Goal: Task Accomplishment & Management: Manage account settings

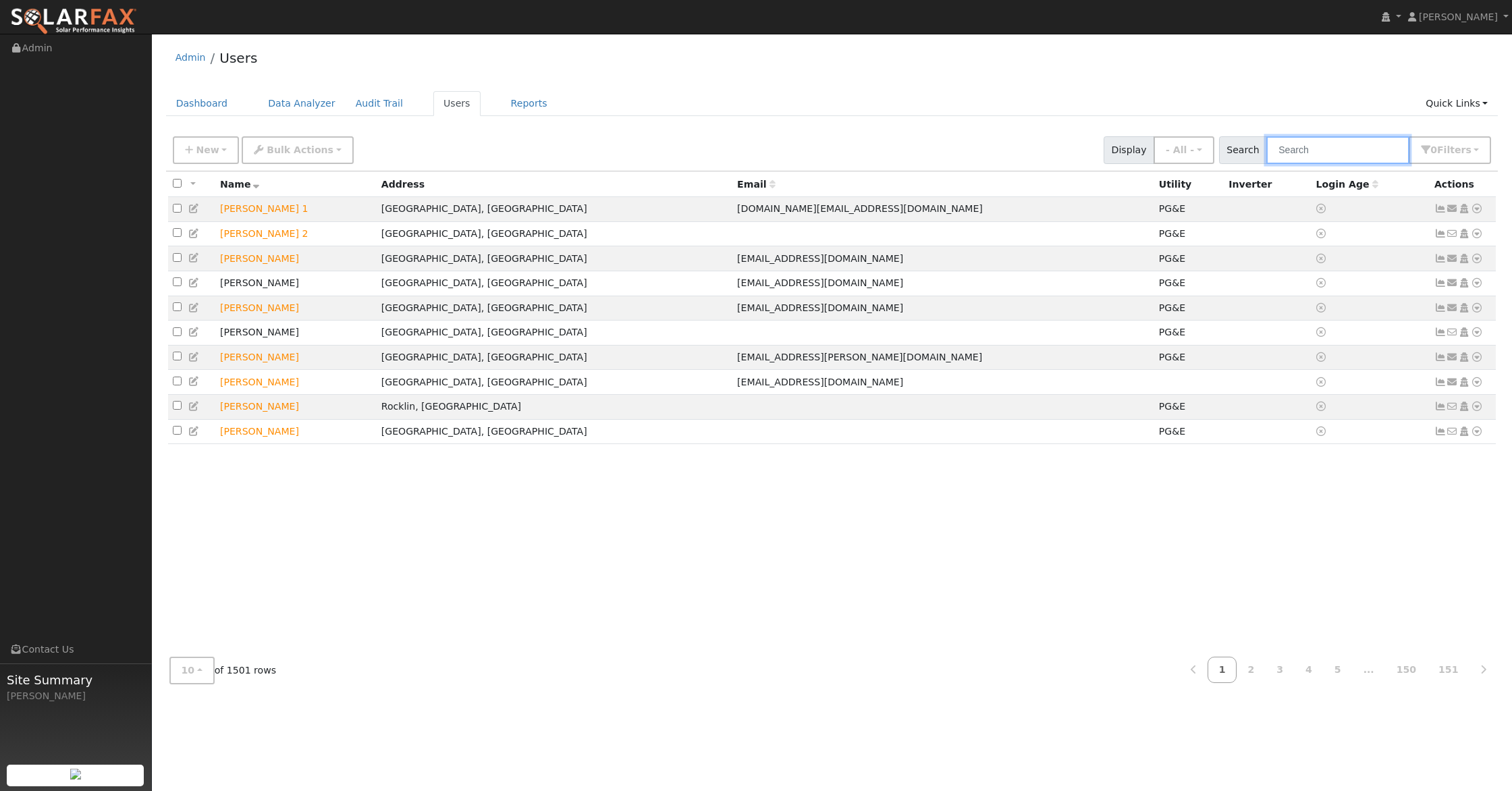
click at [1334, 148] on input "text" at bounding box center [1337, 150] width 143 height 27
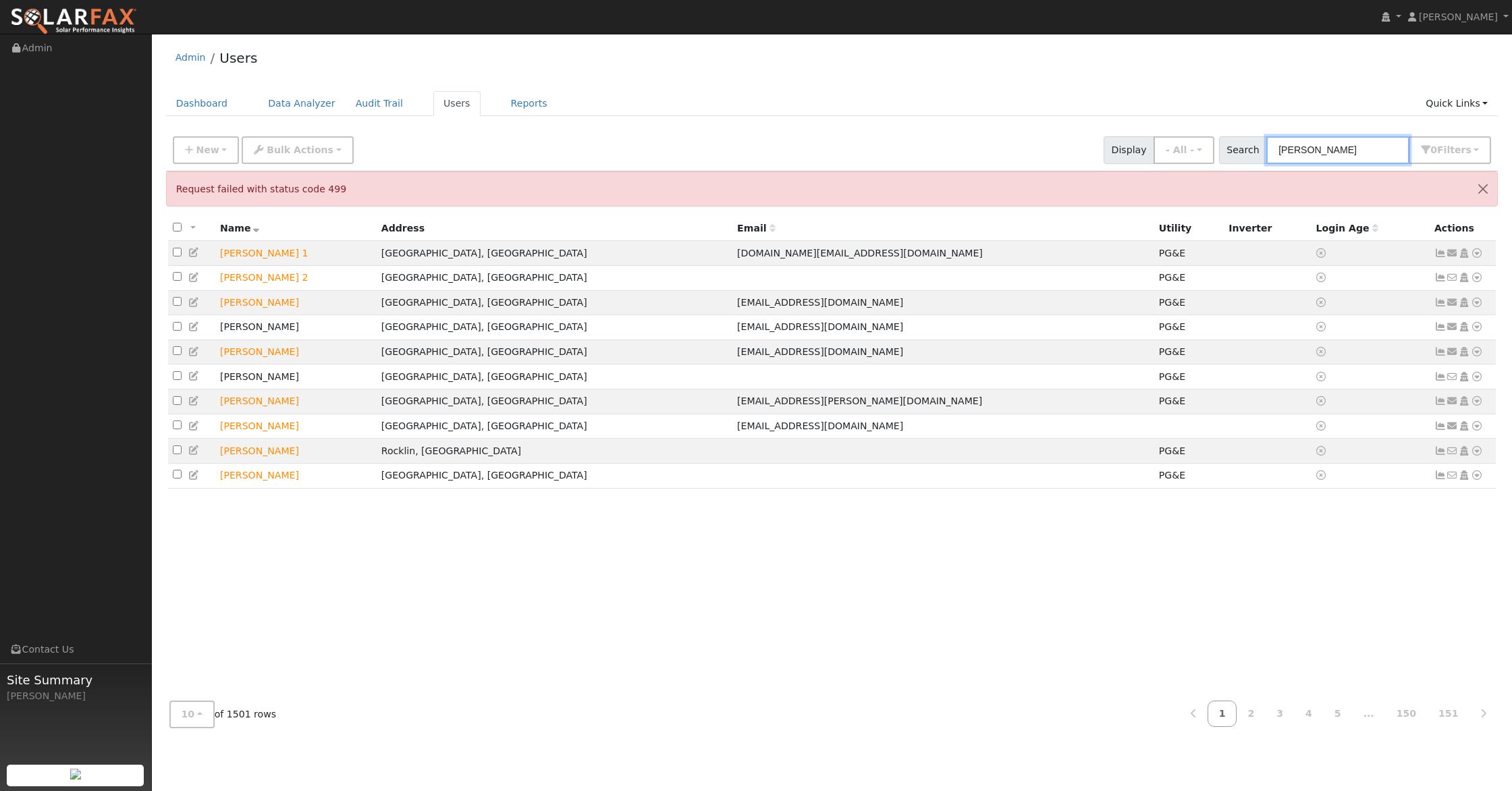
click at [1334, 148] on input "ellis" at bounding box center [1337, 150] width 143 height 27
click at [1487, 189] on button "Close" at bounding box center [1483, 188] width 28 height 33
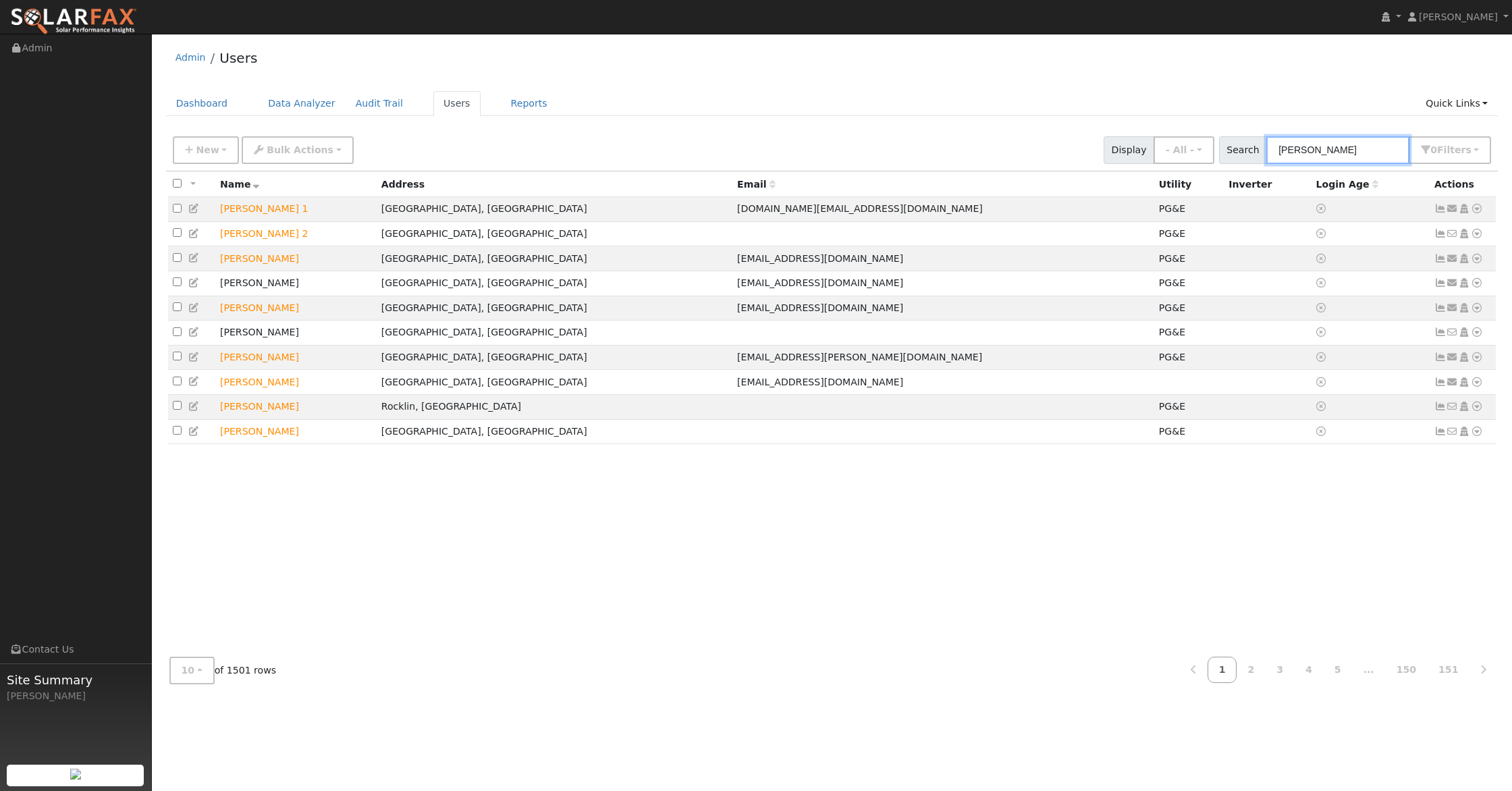
click at [1340, 147] on input "ellis" at bounding box center [1337, 150] width 143 height 27
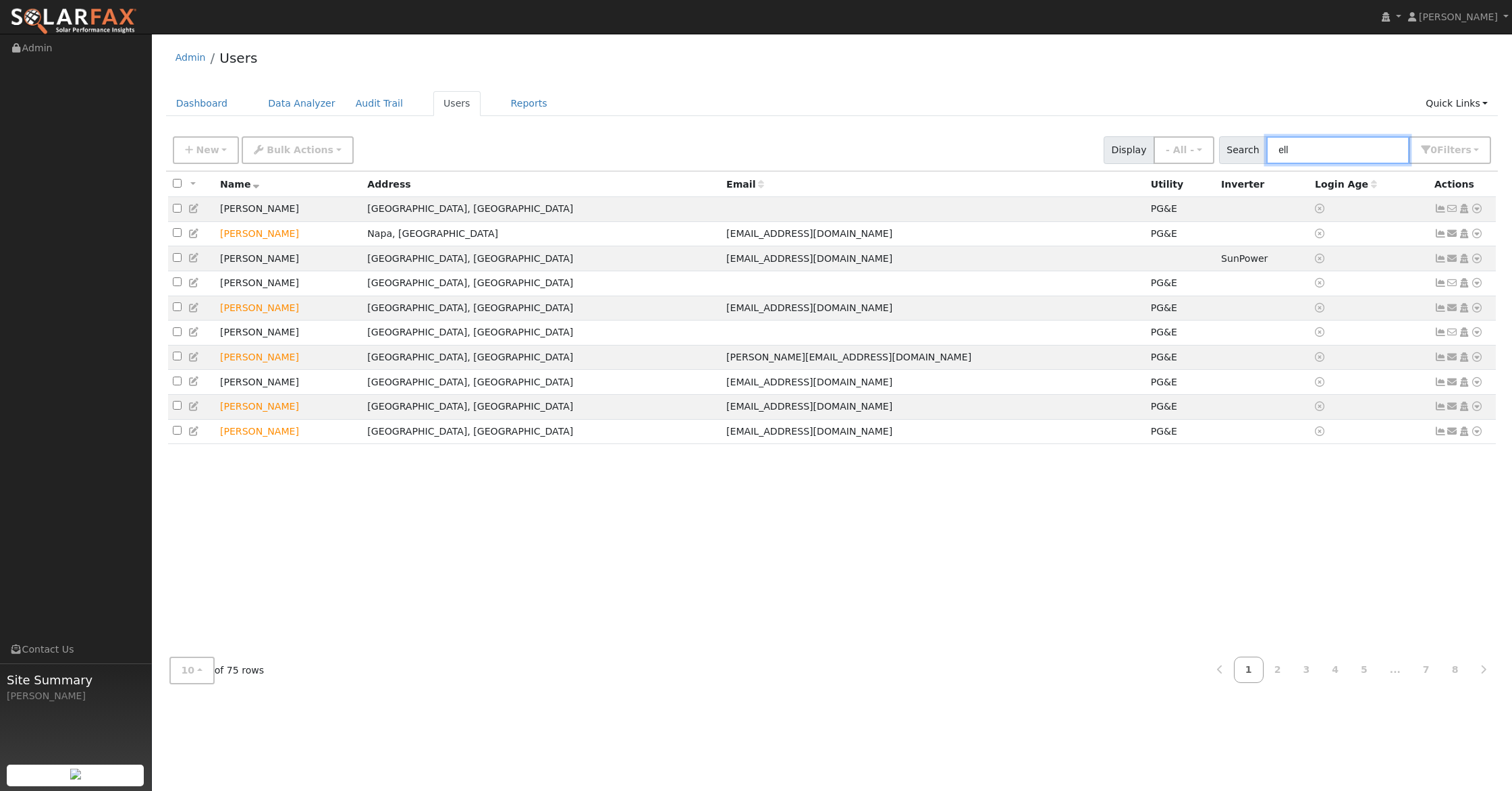
drag, startPoint x: 1331, startPoint y: 153, endPoint x: 1259, endPoint y: 134, distance: 74.5
click at [1223, 131] on div "New Add User Quick Add Quick Connect Quick Convert Lead Bulk Actions Send Email…" at bounding box center [831, 147] width 1323 height 33
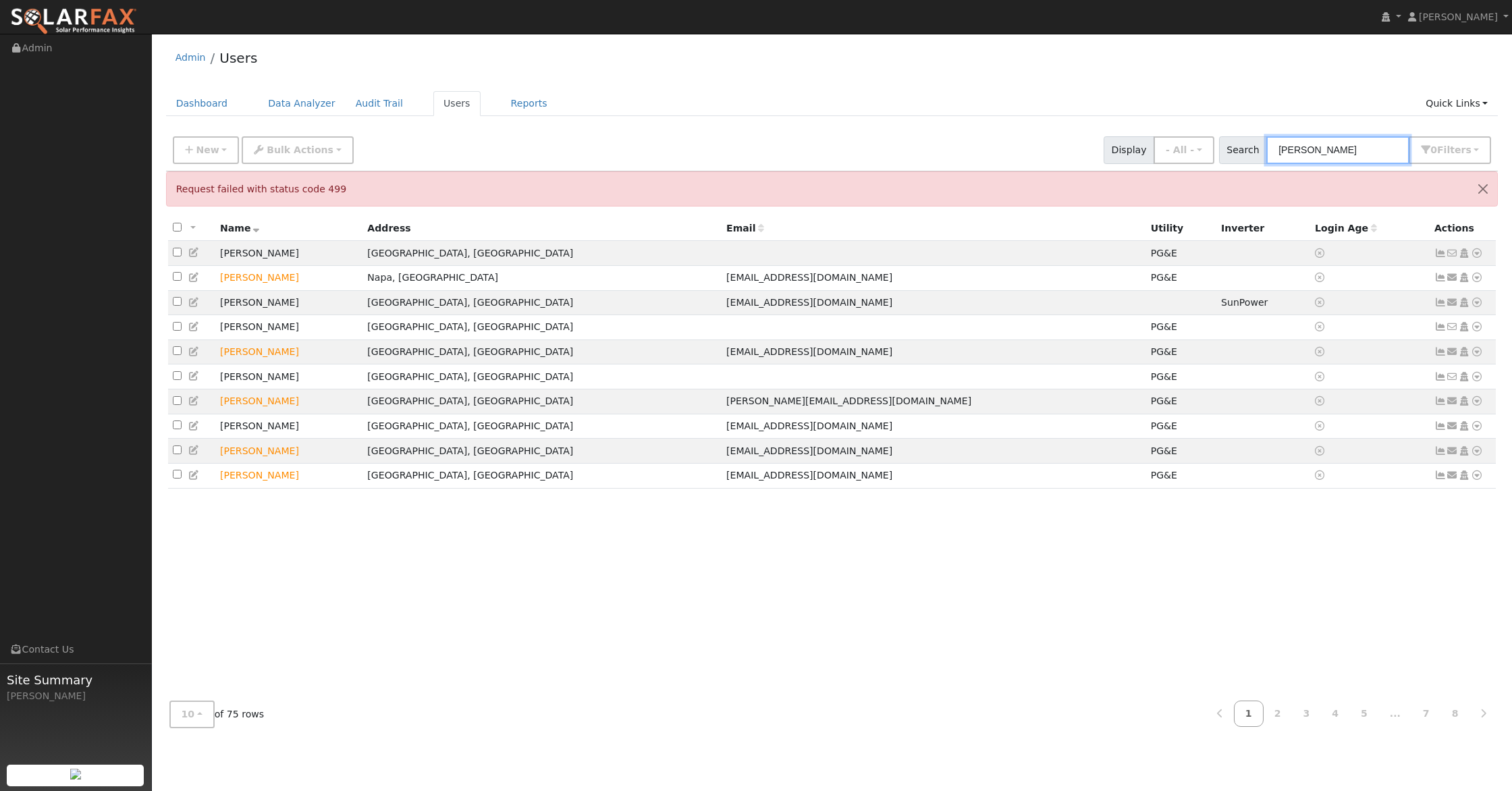
drag, startPoint x: 1337, startPoint y: 151, endPoint x: 1140, endPoint y: 119, distance: 199.6
click at [1115, 115] on div "Admin Users Dashboard Data Analyzer Audit Trail Users Reports Quick Links Quick…" at bounding box center [831, 389] width 1346 height 698
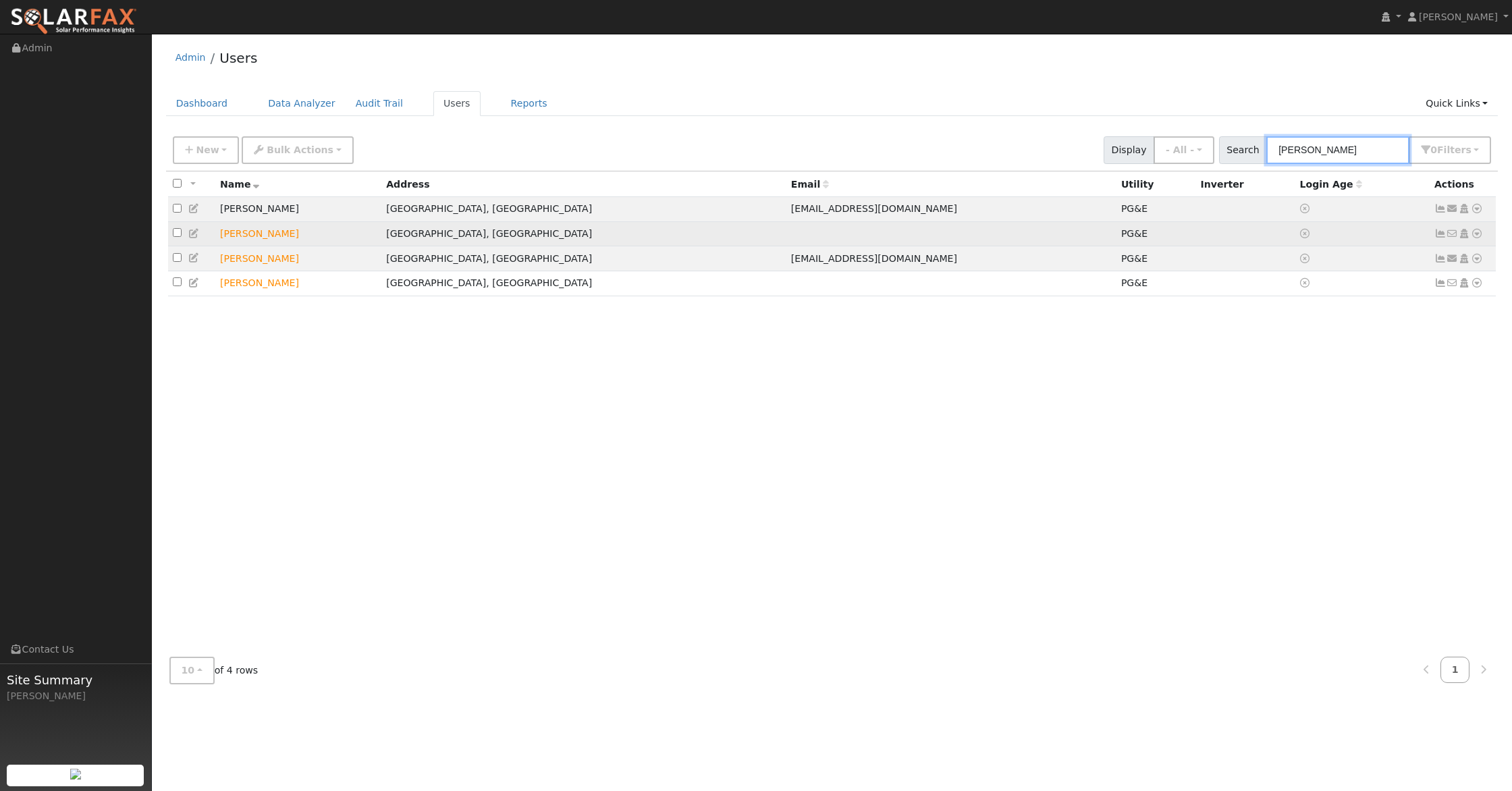
type input "Ellis"
click at [1484, 236] on td "No email address Send Email... Copy a Link Reset Password Open Access Data Anal…" at bounding box center [1462, 234] width 66 height 25
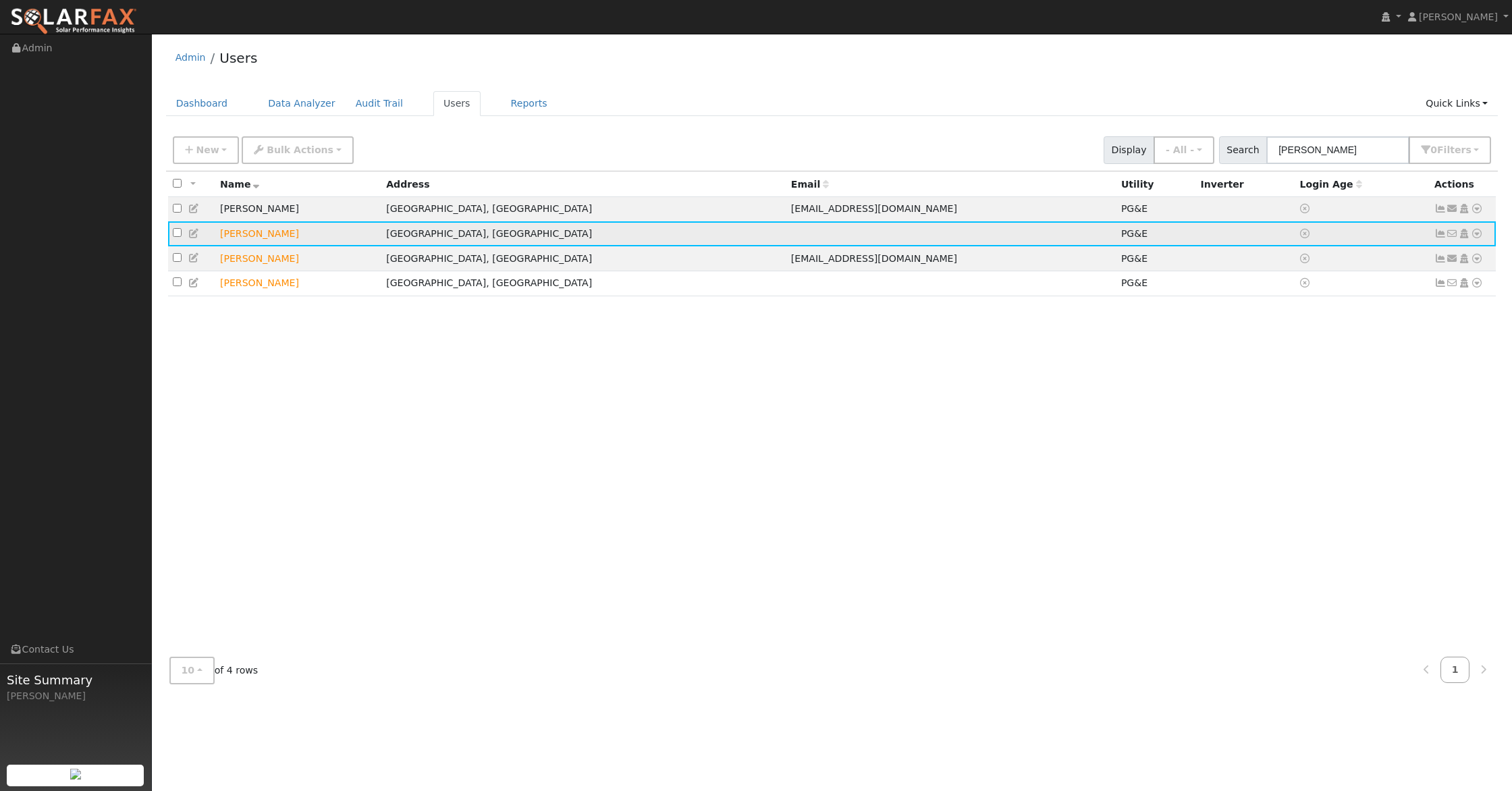
click at [1479, 234] on icon at bounding box center [1477, 233] width 12 height 10
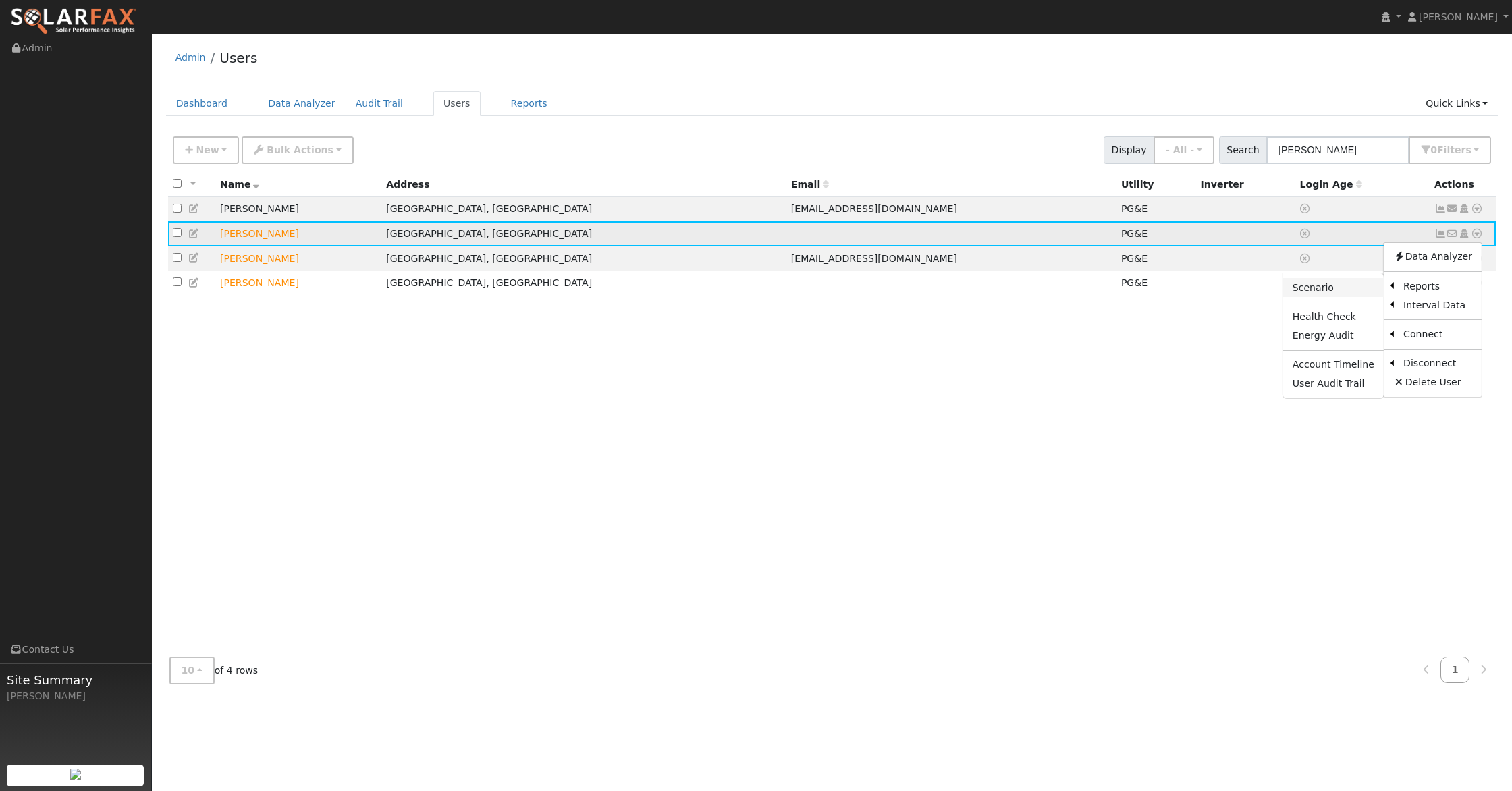
click at [1338, 286] on link "Scenario" at bounding box center [1332, 287] width 100 height 19
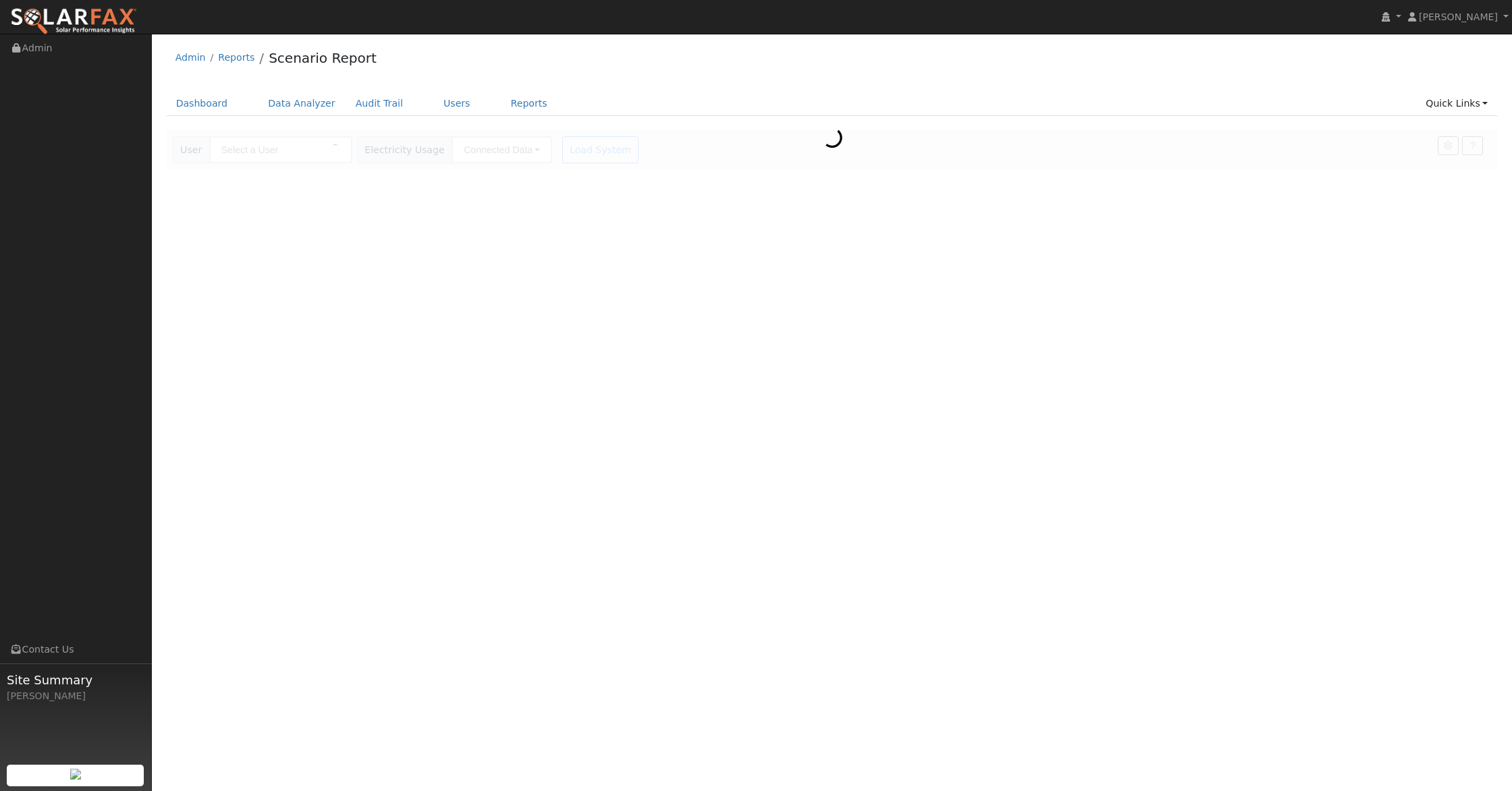
type input "[PERSON_NAME]"
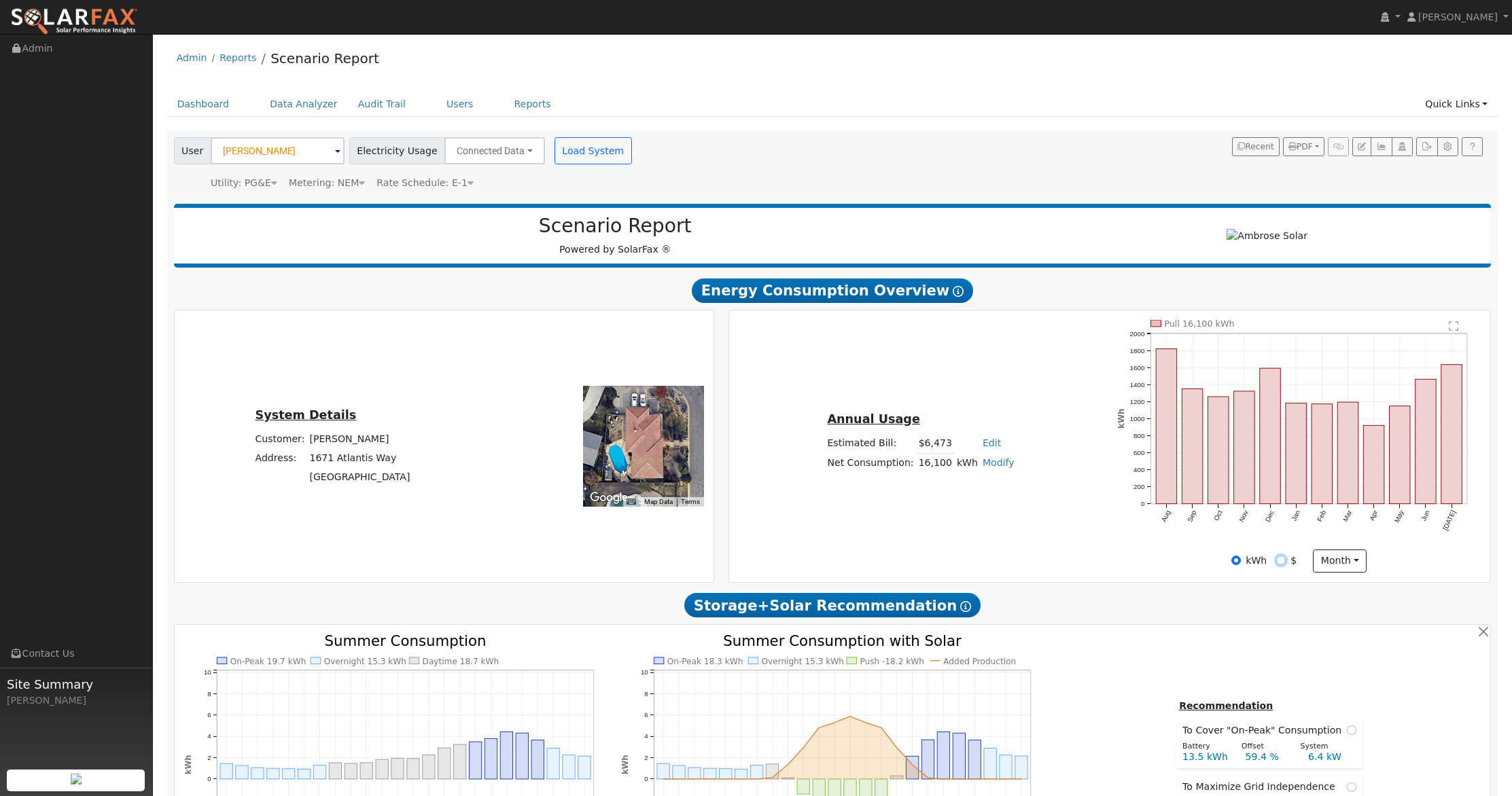
click at [1281, 560] on input "$" at bounding box center [1281, 560] width 10 height 10
radio input "true"
radio input "false"
click at [302, 95] on link "Data Analyzer" at bounding box center [303, 104] width 88 height 25
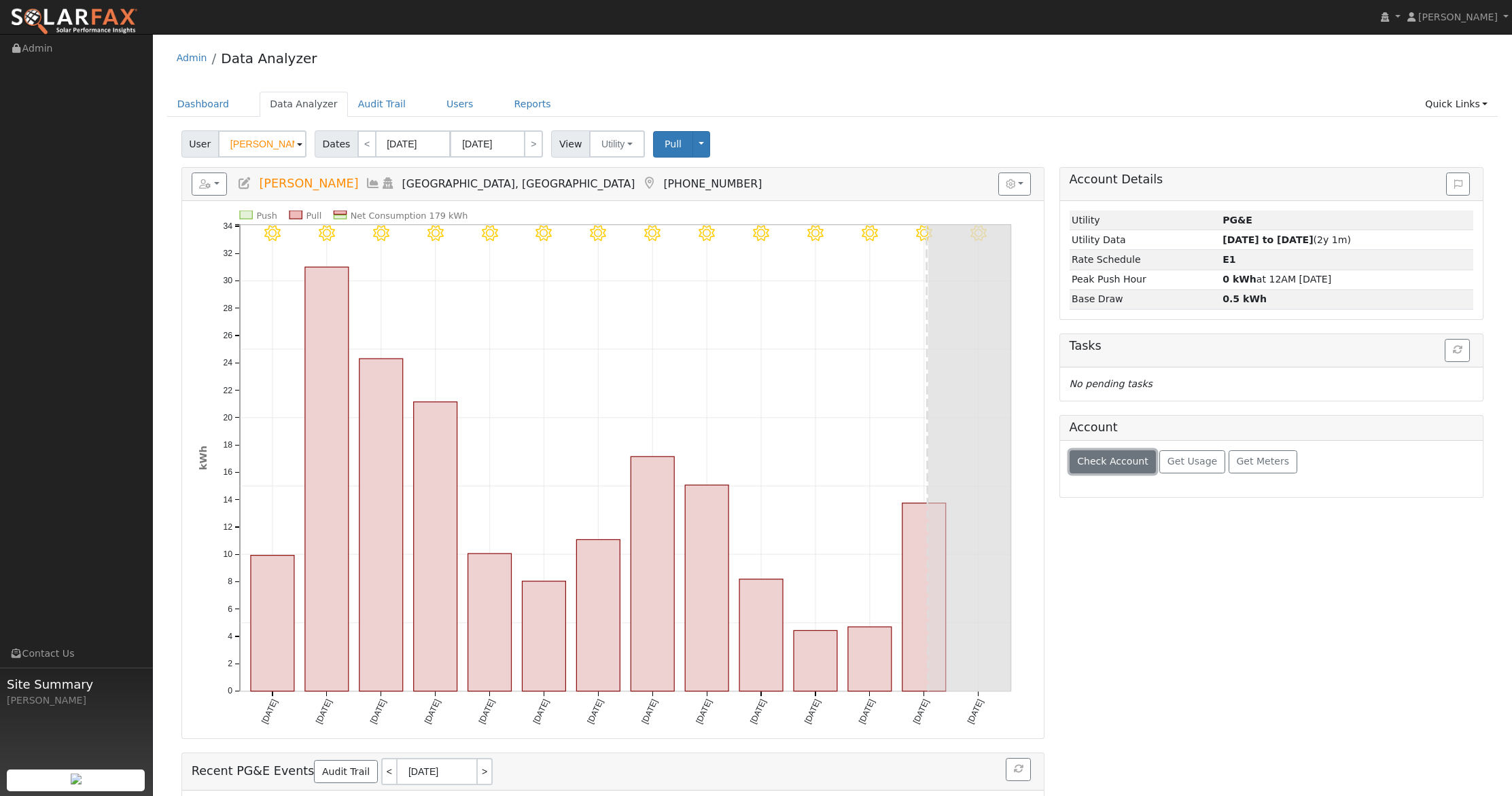
click at [1126, 463] on span "Check Account" at bounding box center [1113, 461] width 71 height 11
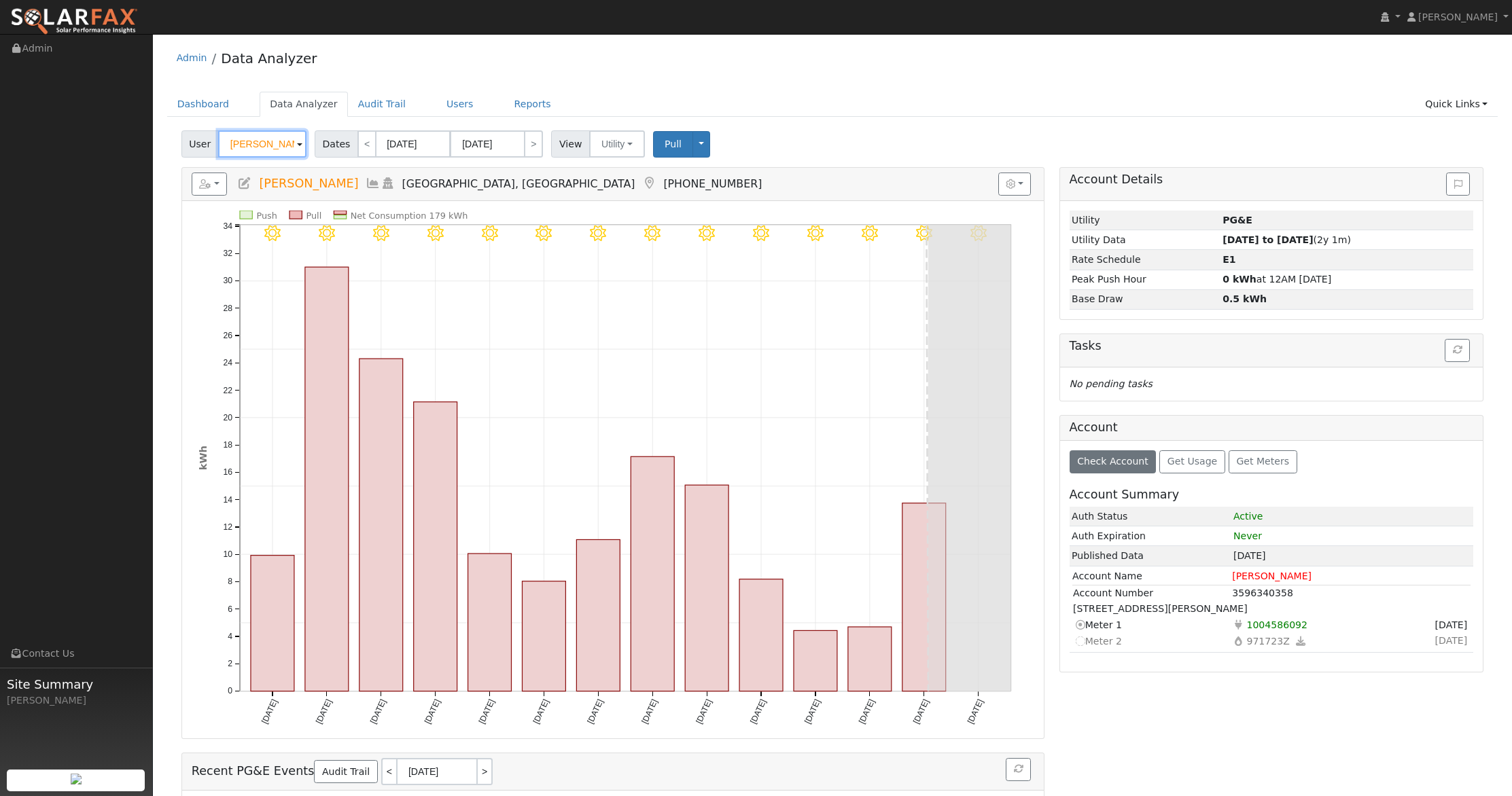
click at [269, 144] on input "Tim Digiordano" at bounding box center [262, 144] width 88 height 27
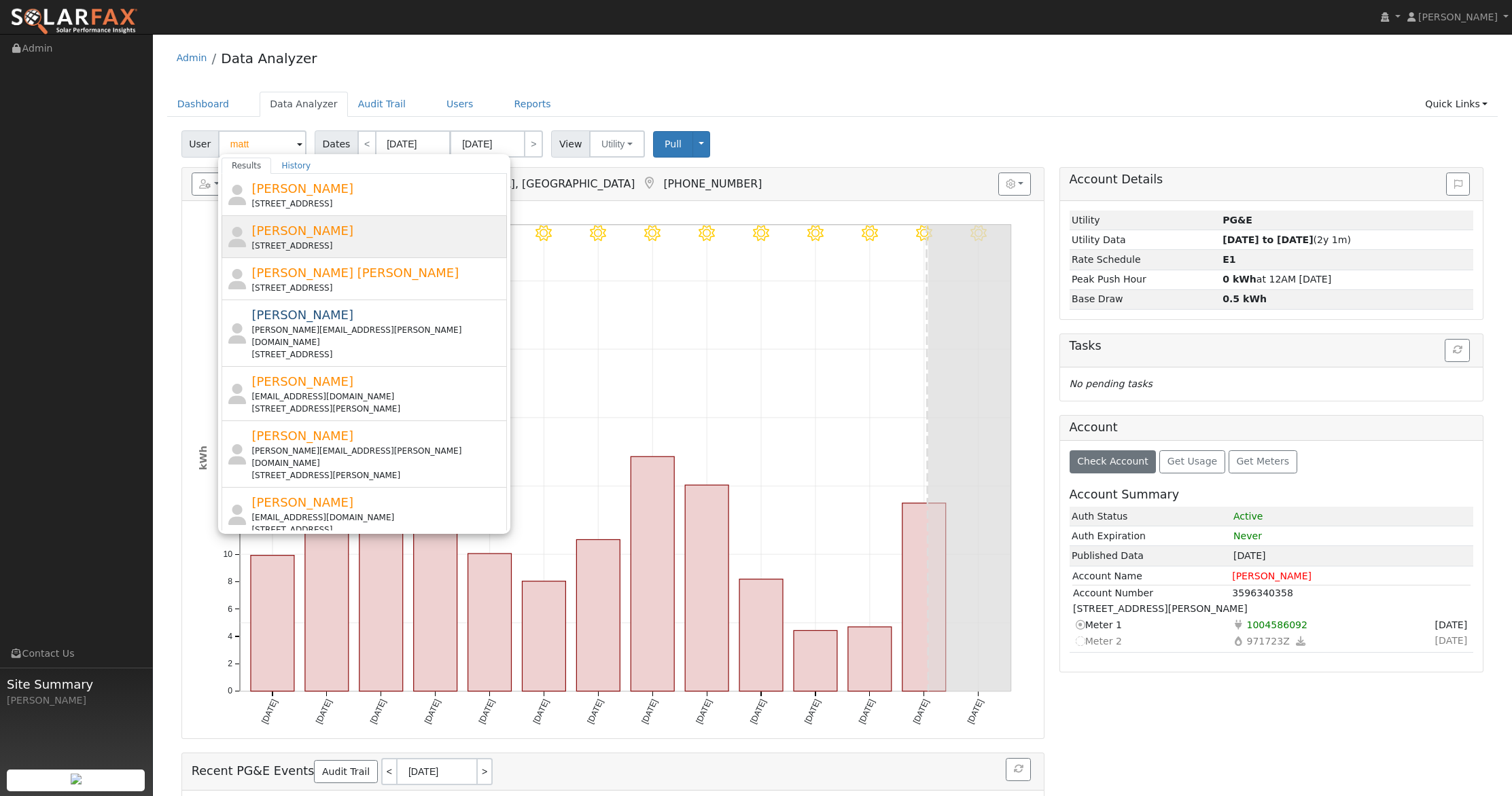
click at [284, 229] on span "[PERSON_NAME]" at bounding box center [303, 231] width 102 height 14
type input "[PERSON_NAME]"
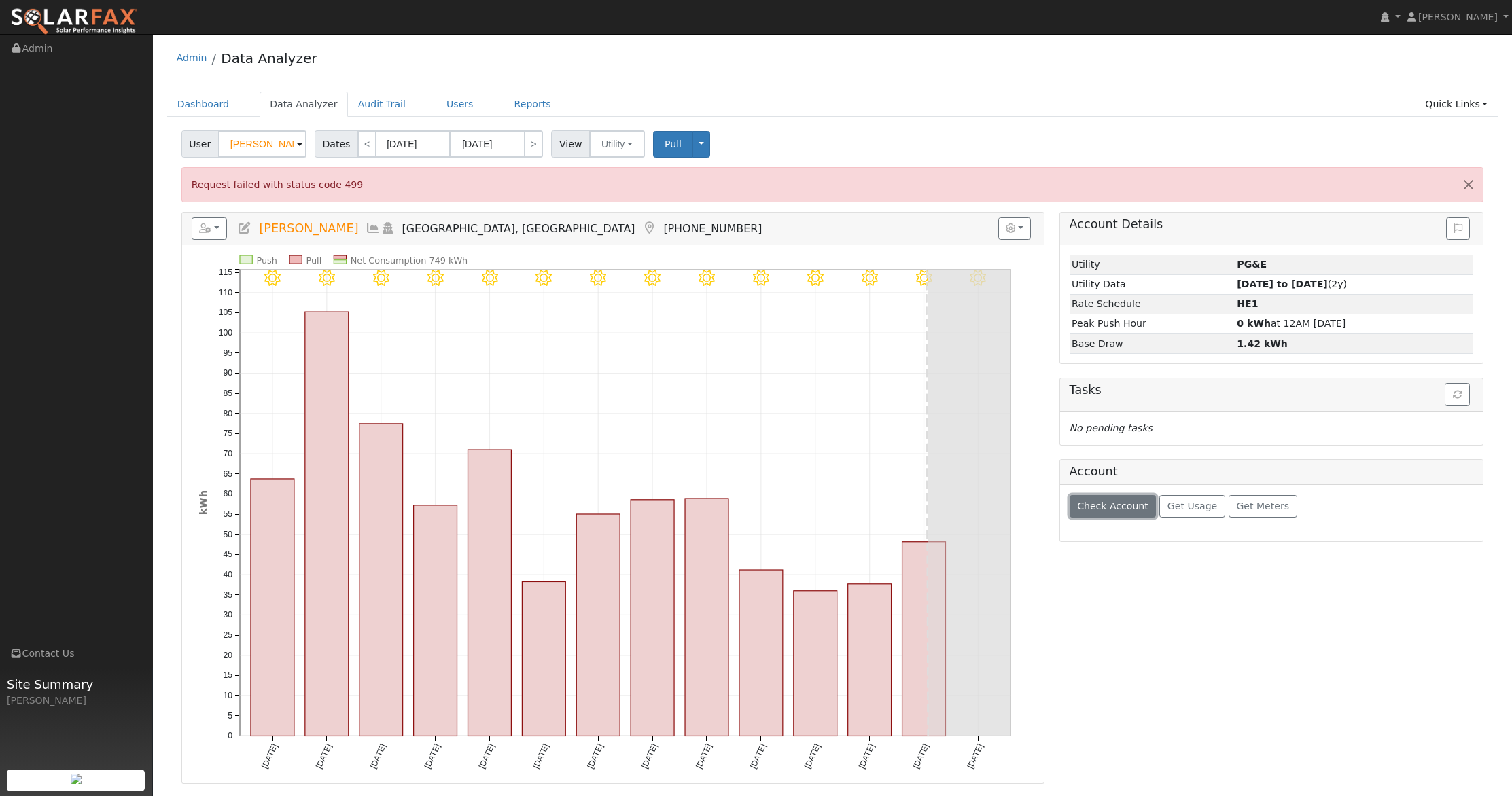
click at [1112, 510] on span "Check Account" at bounding box center [1113, 506] width 71 height 11
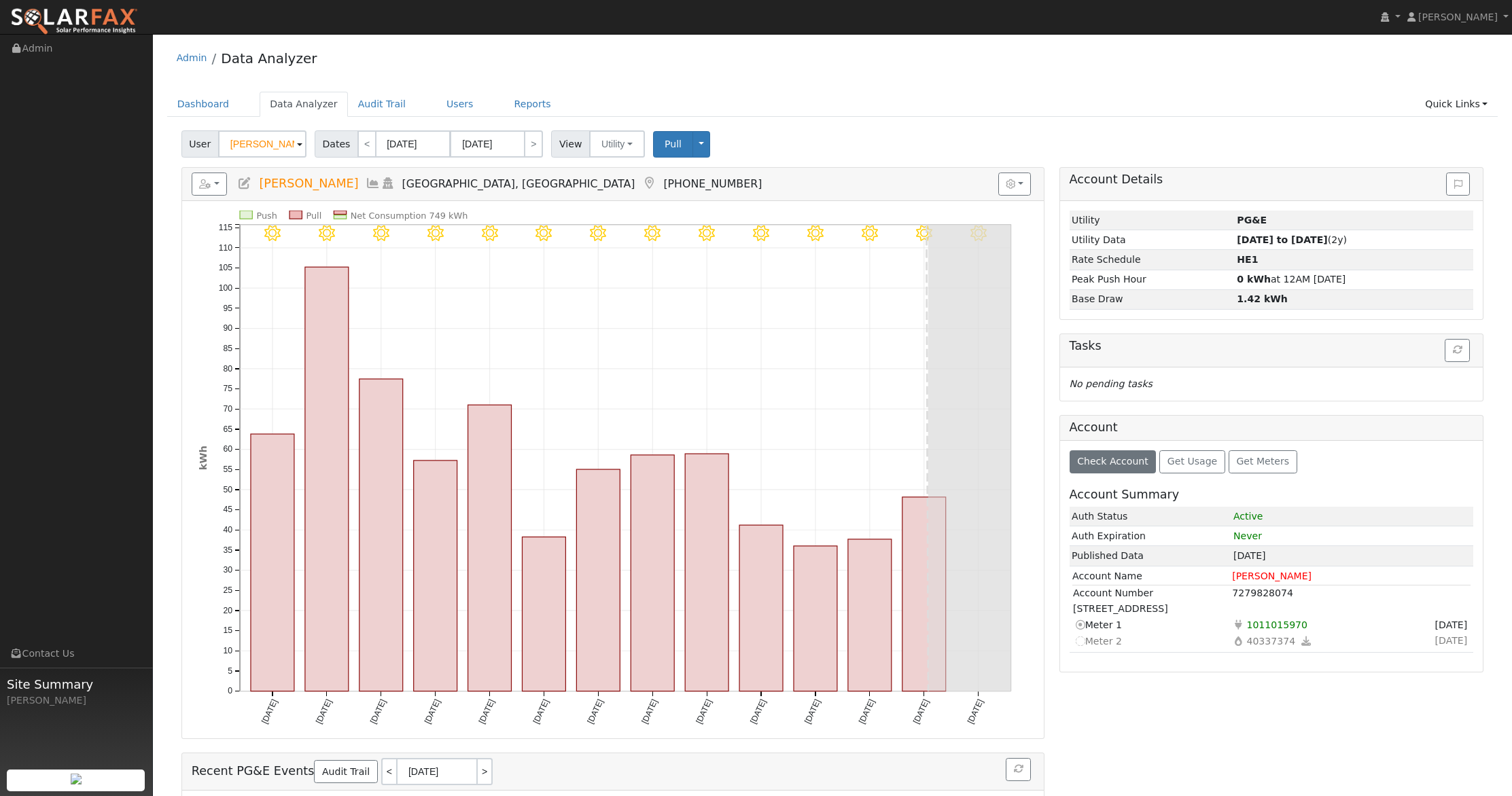
click at [1303, 640] on icon at bounding box center [1307, 641] width 12 height 10
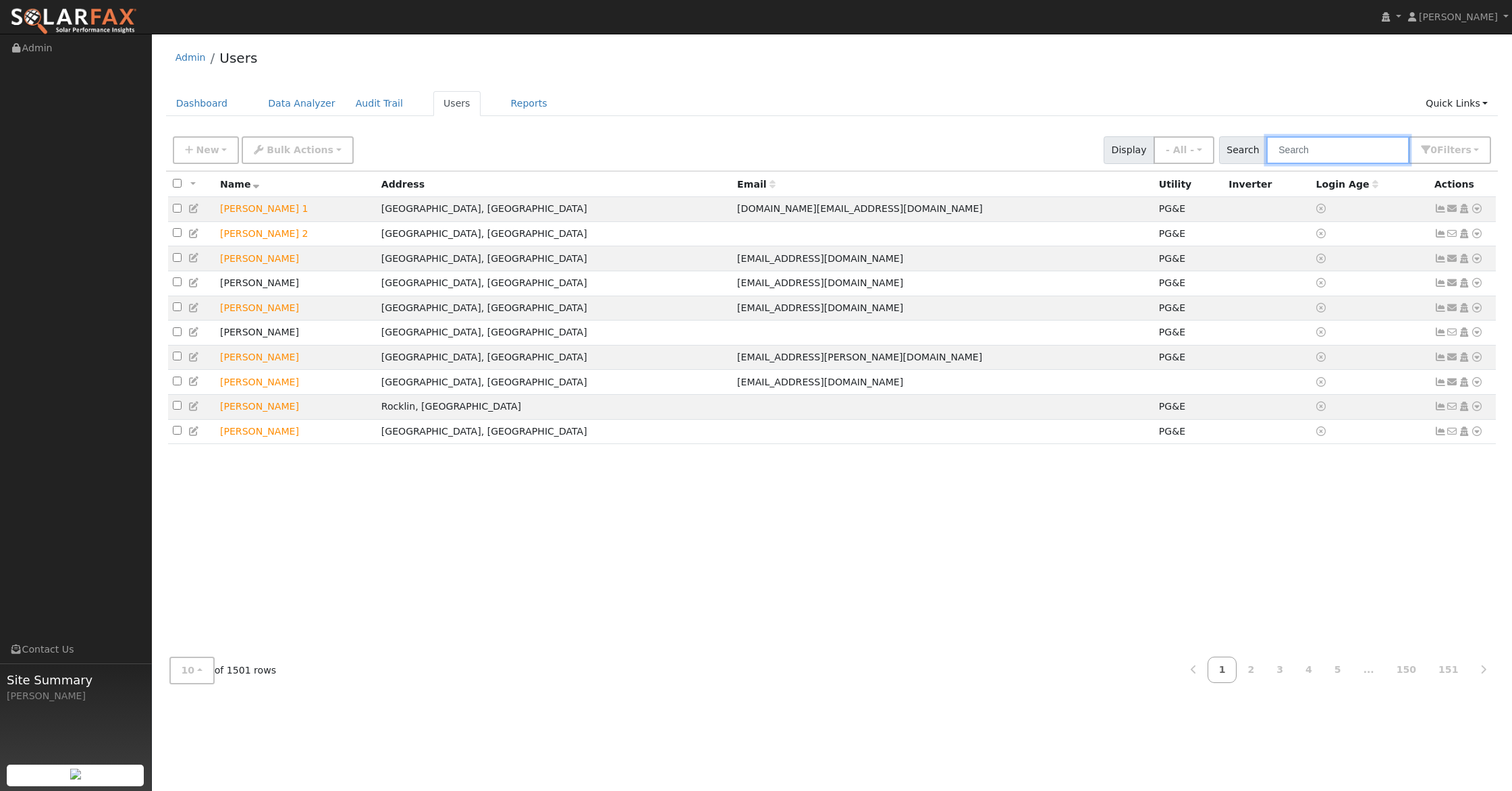
click at [1313, 152] on input "text" at bounding box center [1337, 150] width 143 height 27
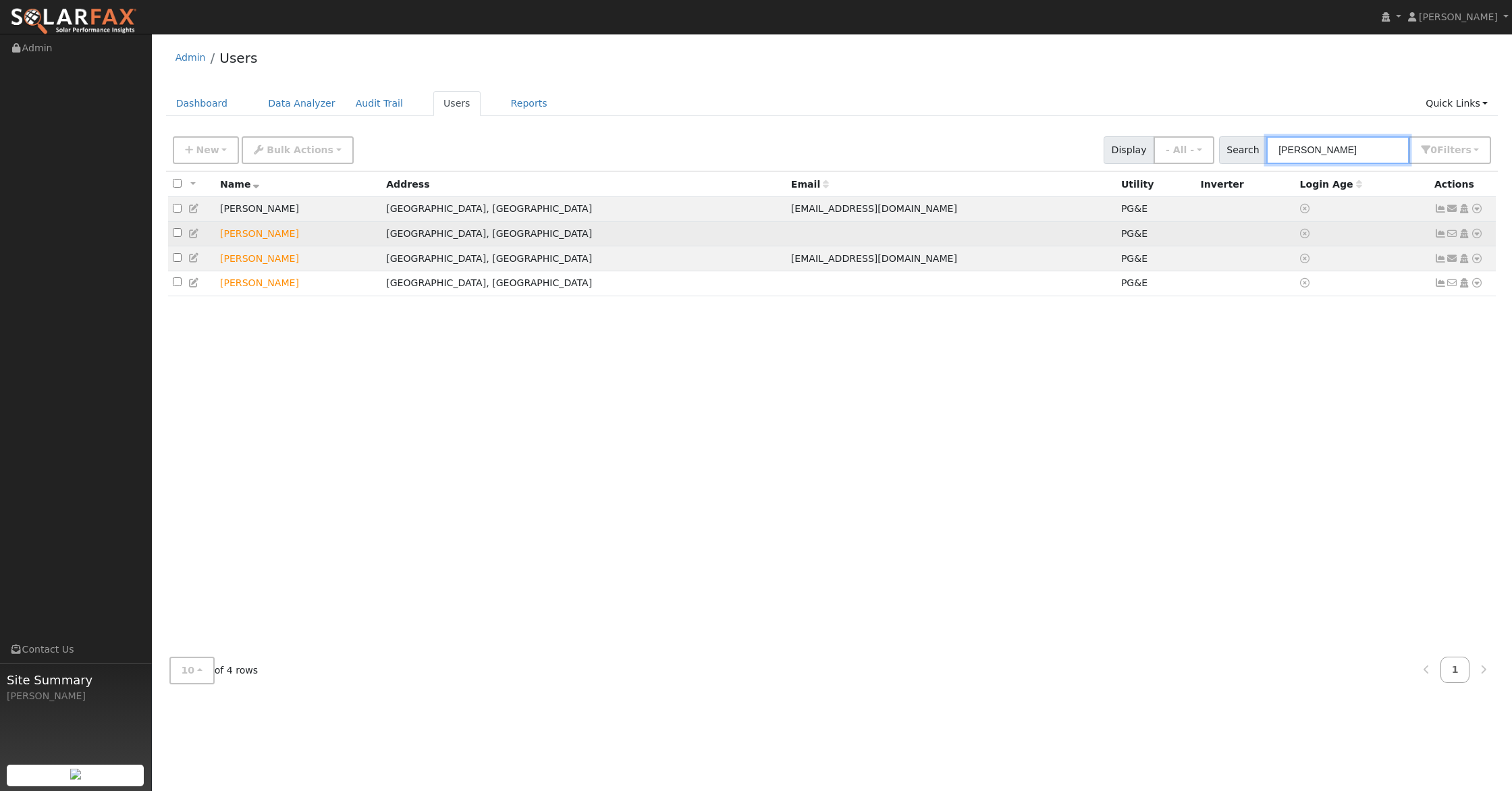
type input "ellis"
click at [1478, 236] on icon at bounding box center [1477, 233] width 12 height 10
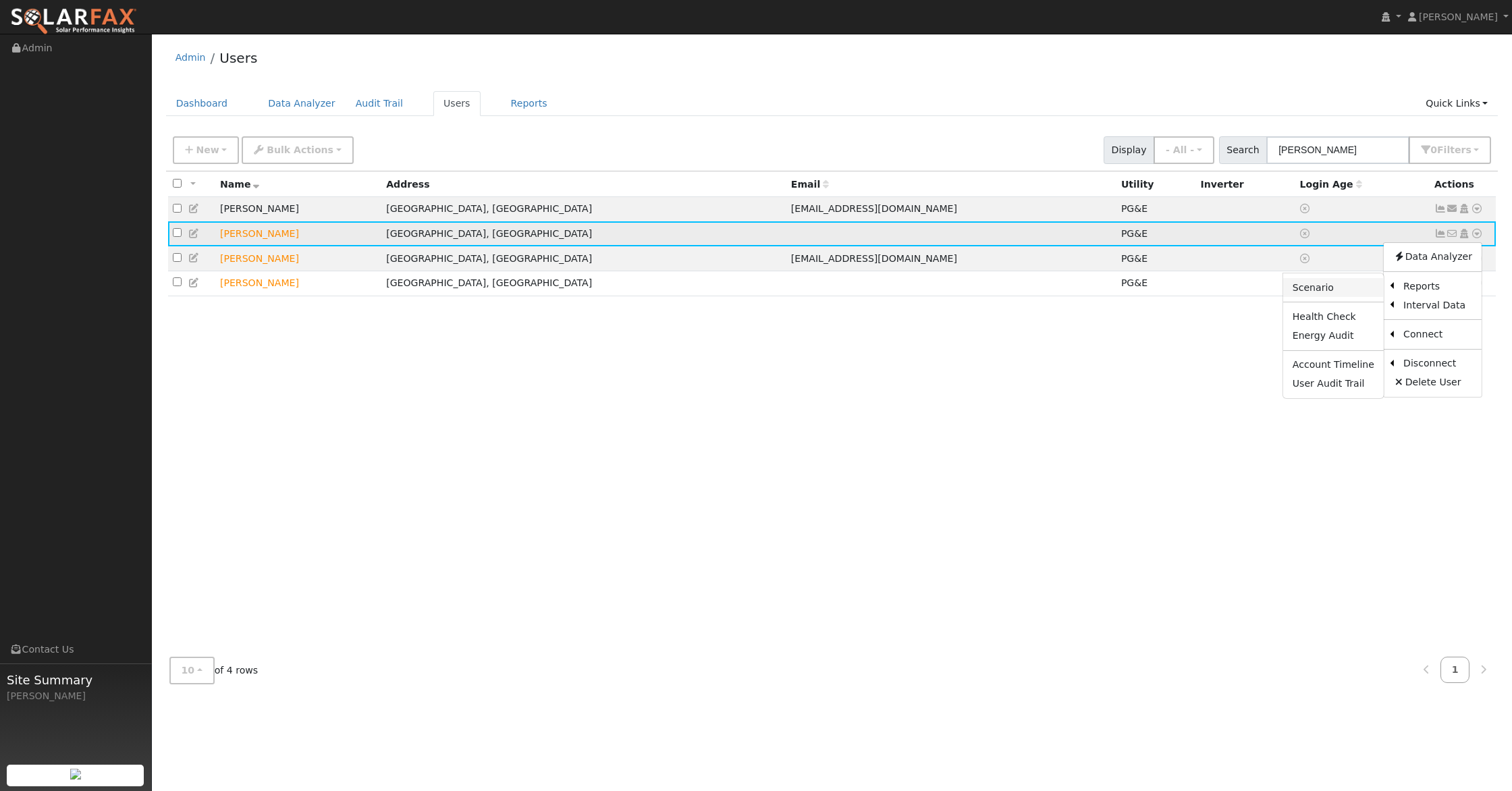
click at [1331, 288] on link "Scenario" at bounding box center [1332, 287] width 100 height 19
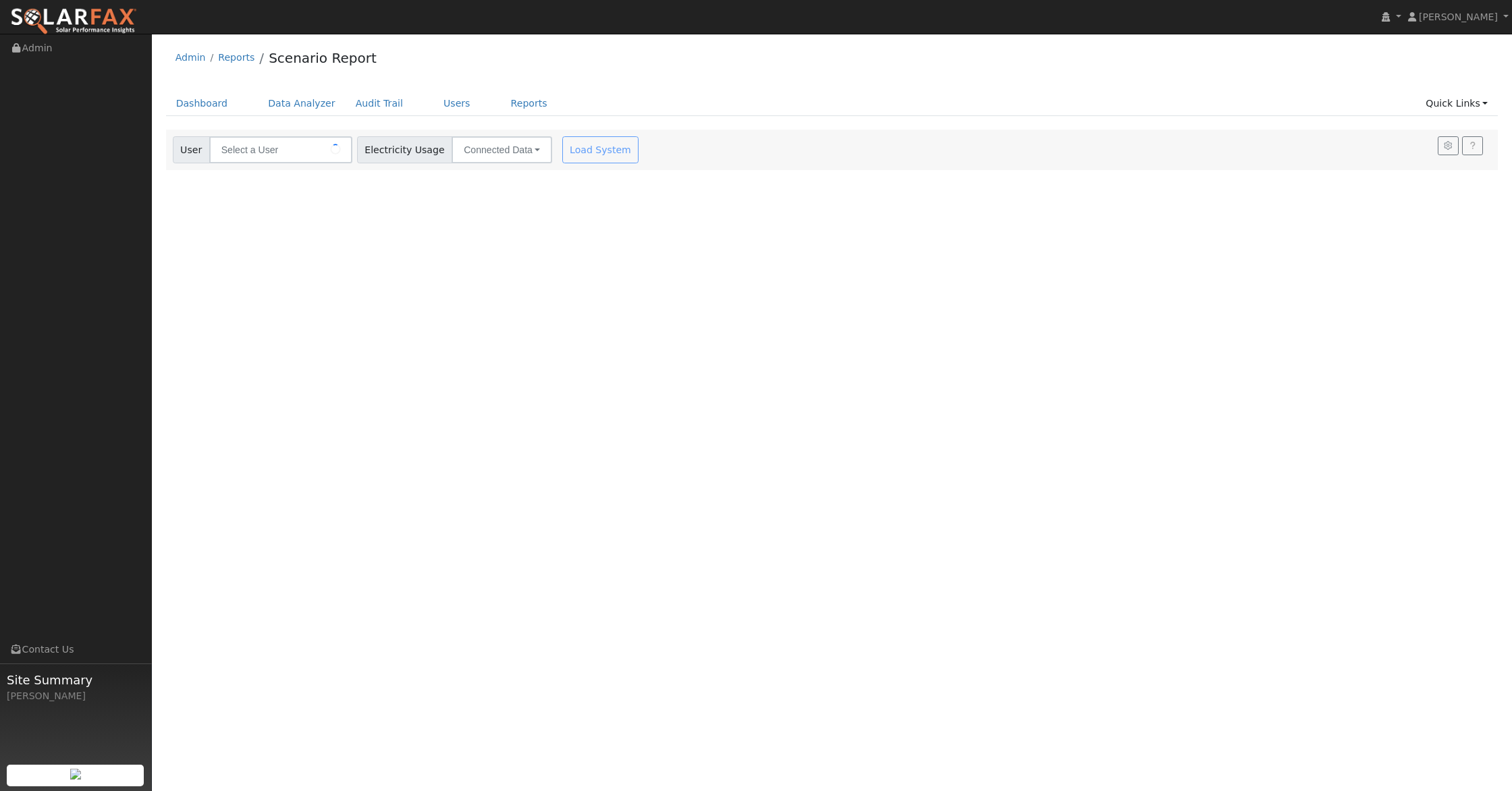
type input "[PERSON_NAME]"
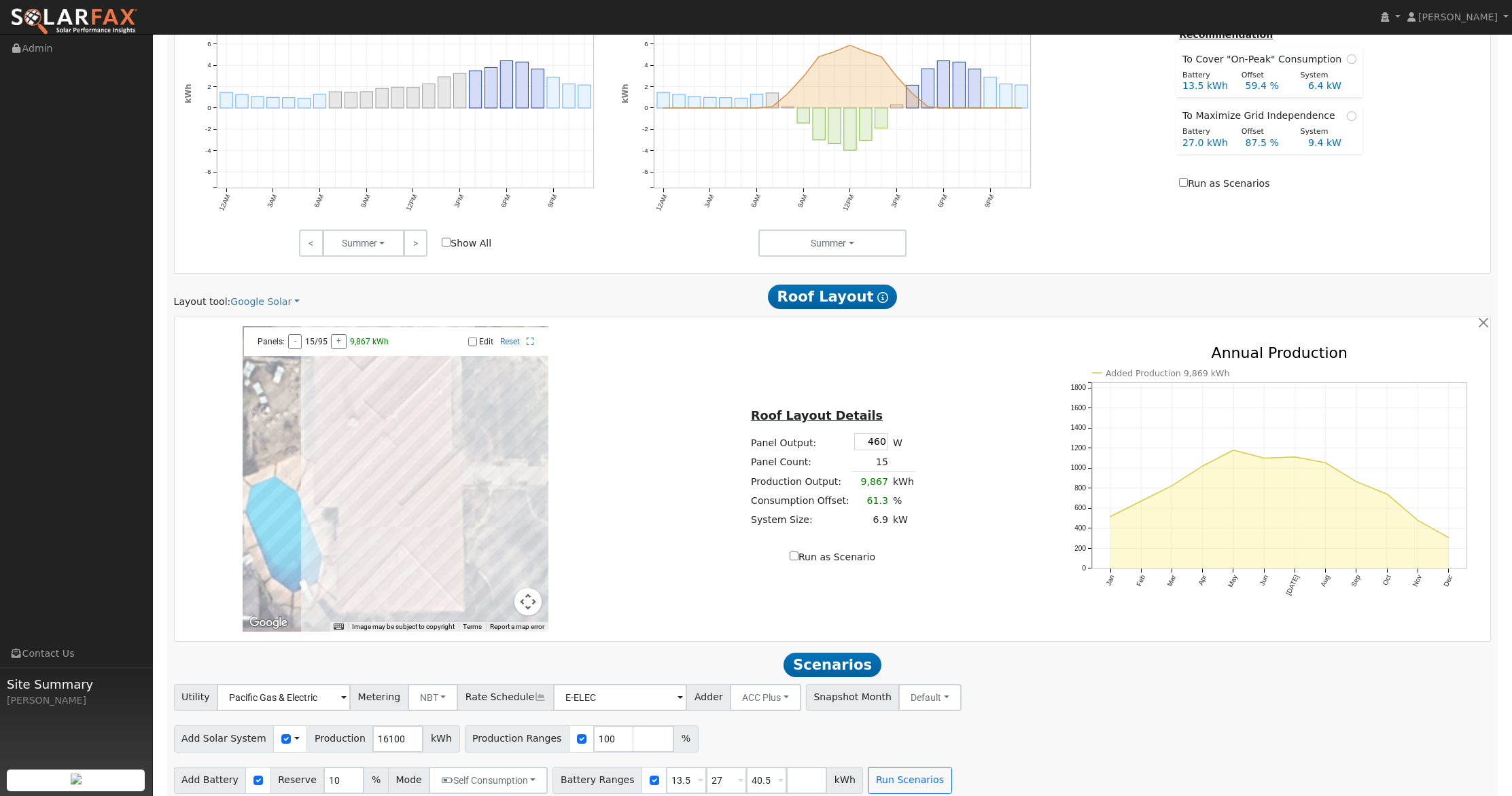
scroll to position [684, 0]
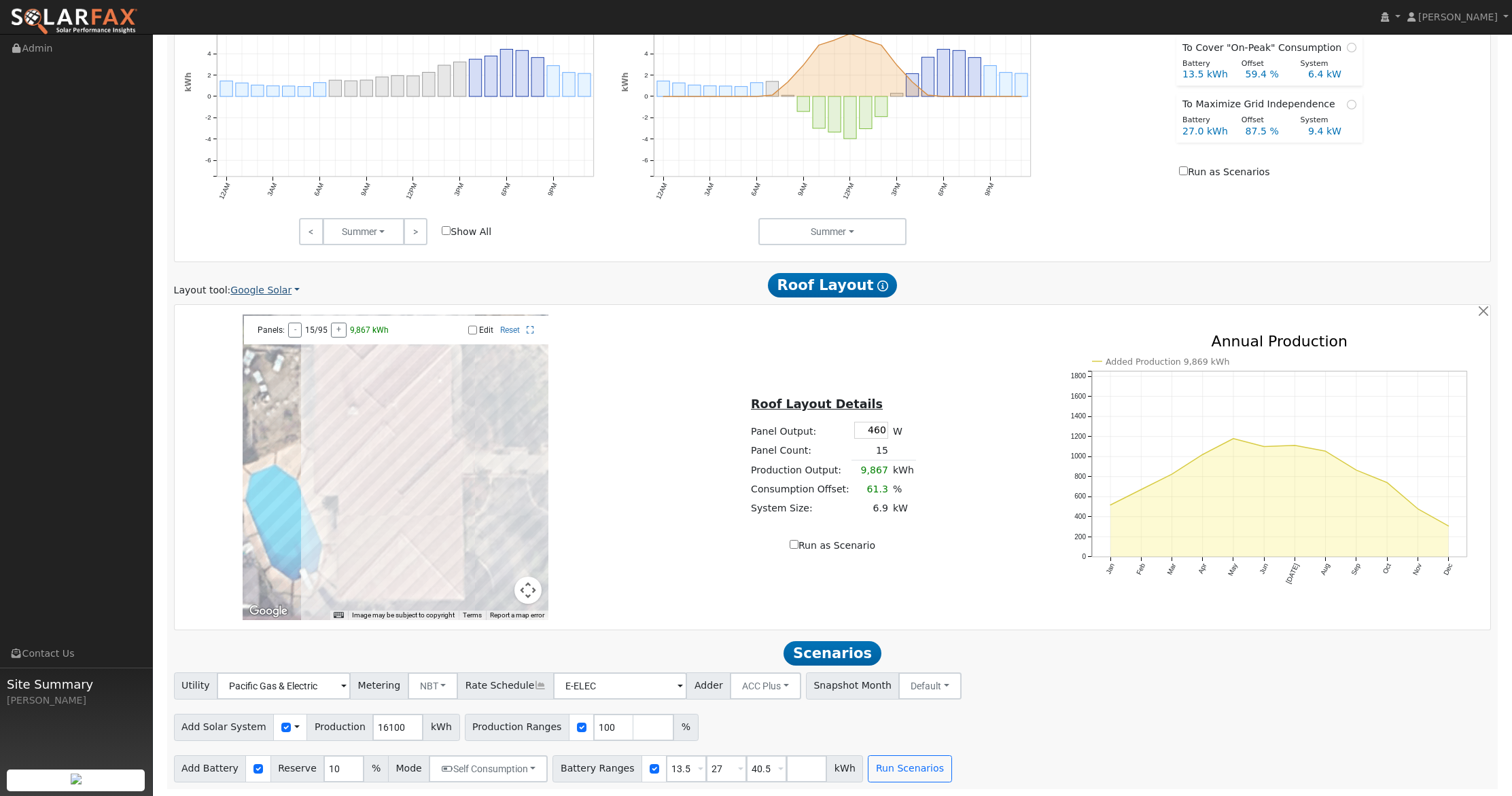
click at [278, 289] on link "Google Solar" at bounding box center [265, 291] width 70 height 14
click at [261, 344] on link "Aurora" at bounding box center [277, 352] width 95 height 19
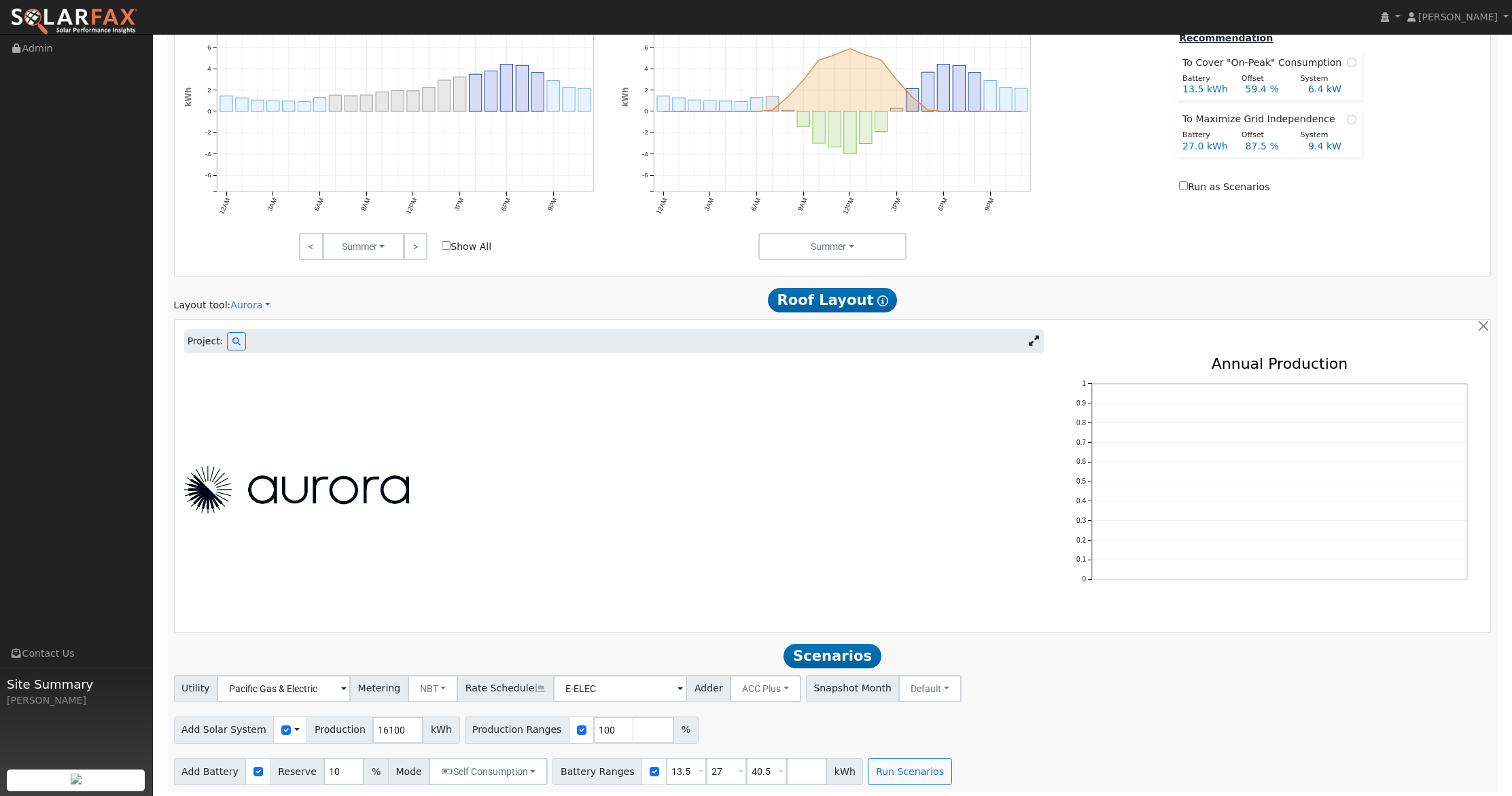
scroll to position [670, 0]
click at [237, 342] on icon at bounding box center [236, 339] width 8 height 8
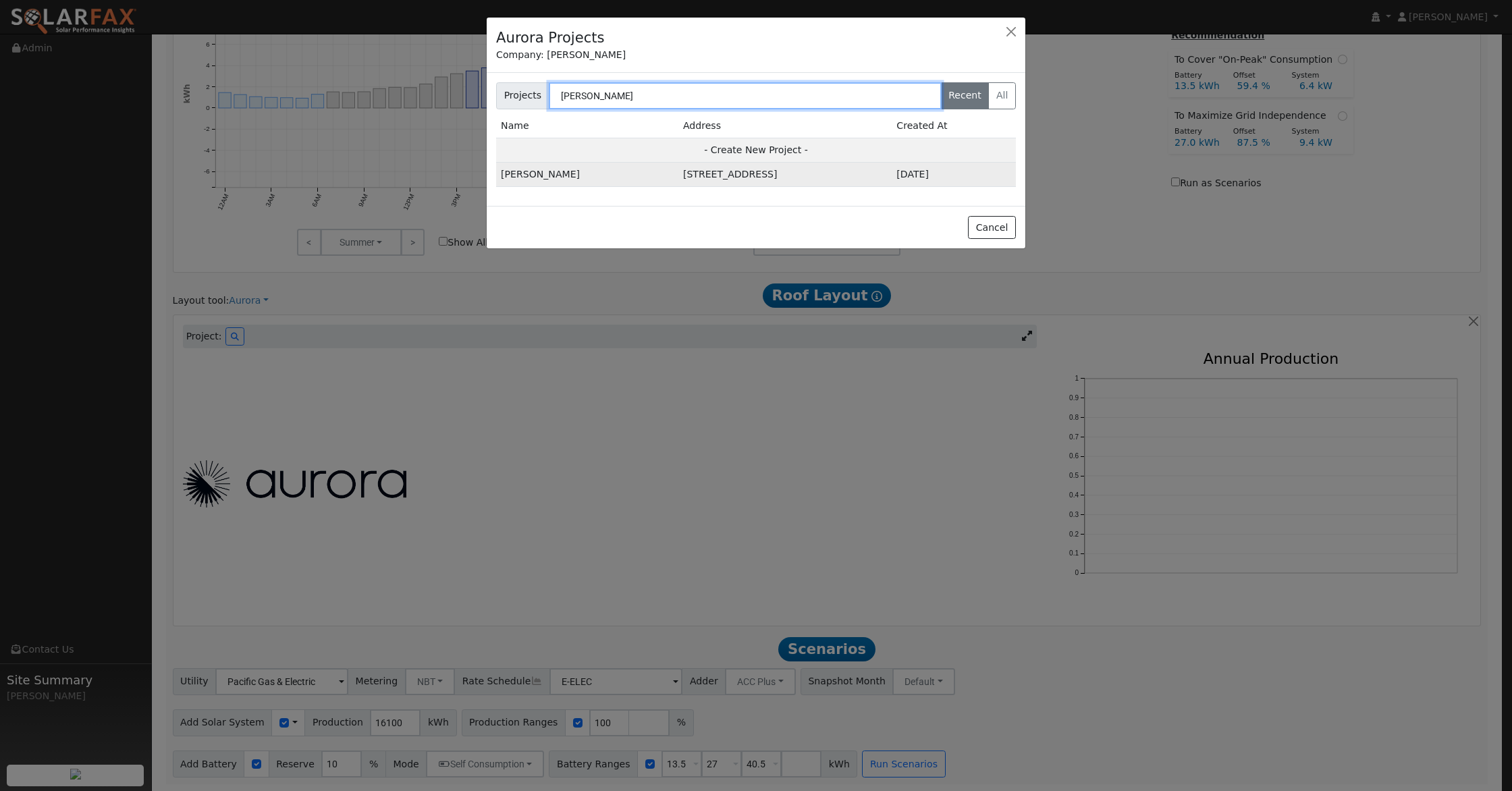
type input "ellis"
click at [678, 179] on td "1671 Atlantis Way, Yuba City, CA 95991, USA" at bounding box center [784, 175] width 214 height 24
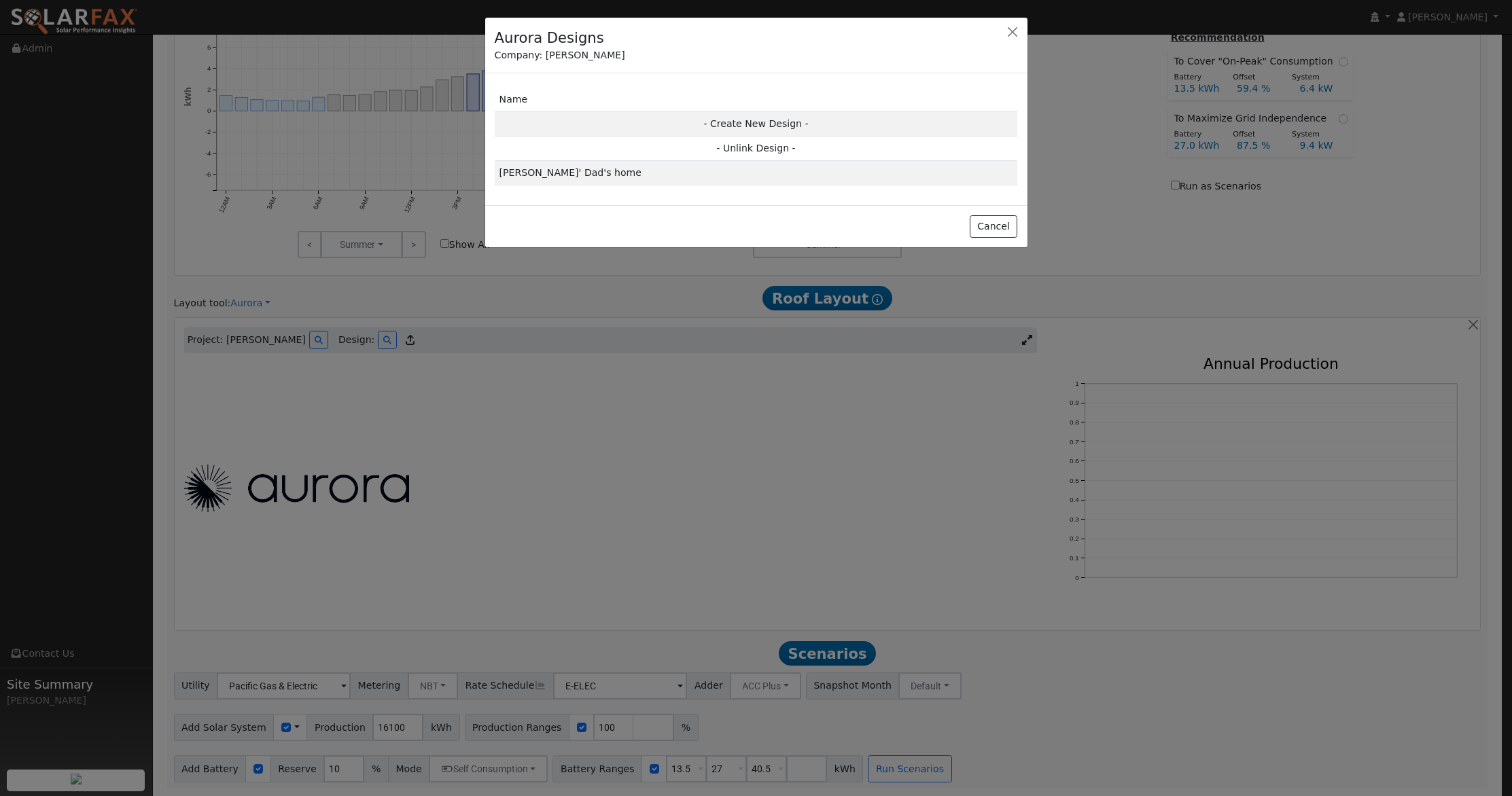
scroll to position [672, 0]
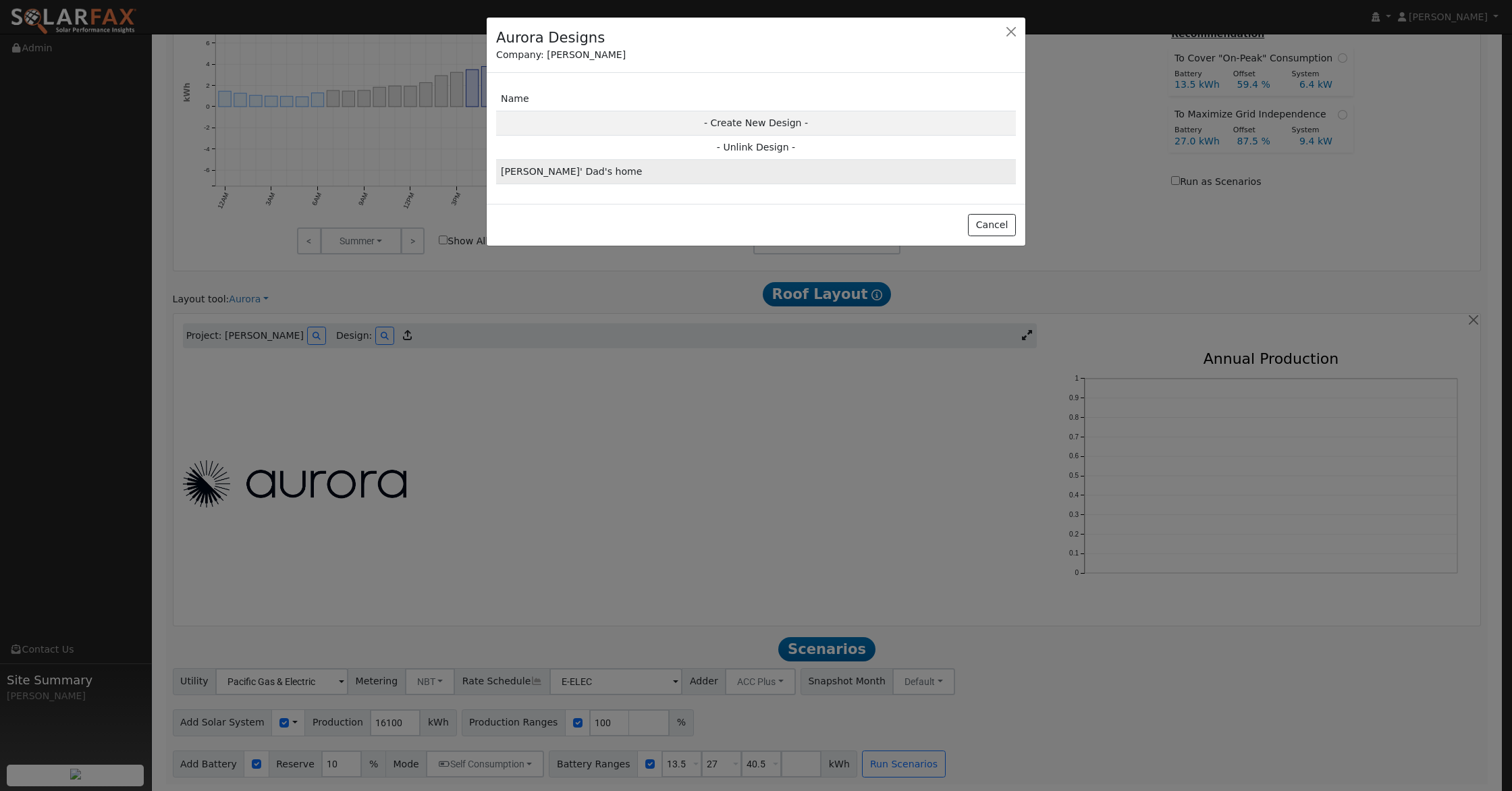
click at [742, 166] on td "Zack Ellis' Dad's home" at bounding box center [756, 171] width 519 height 24
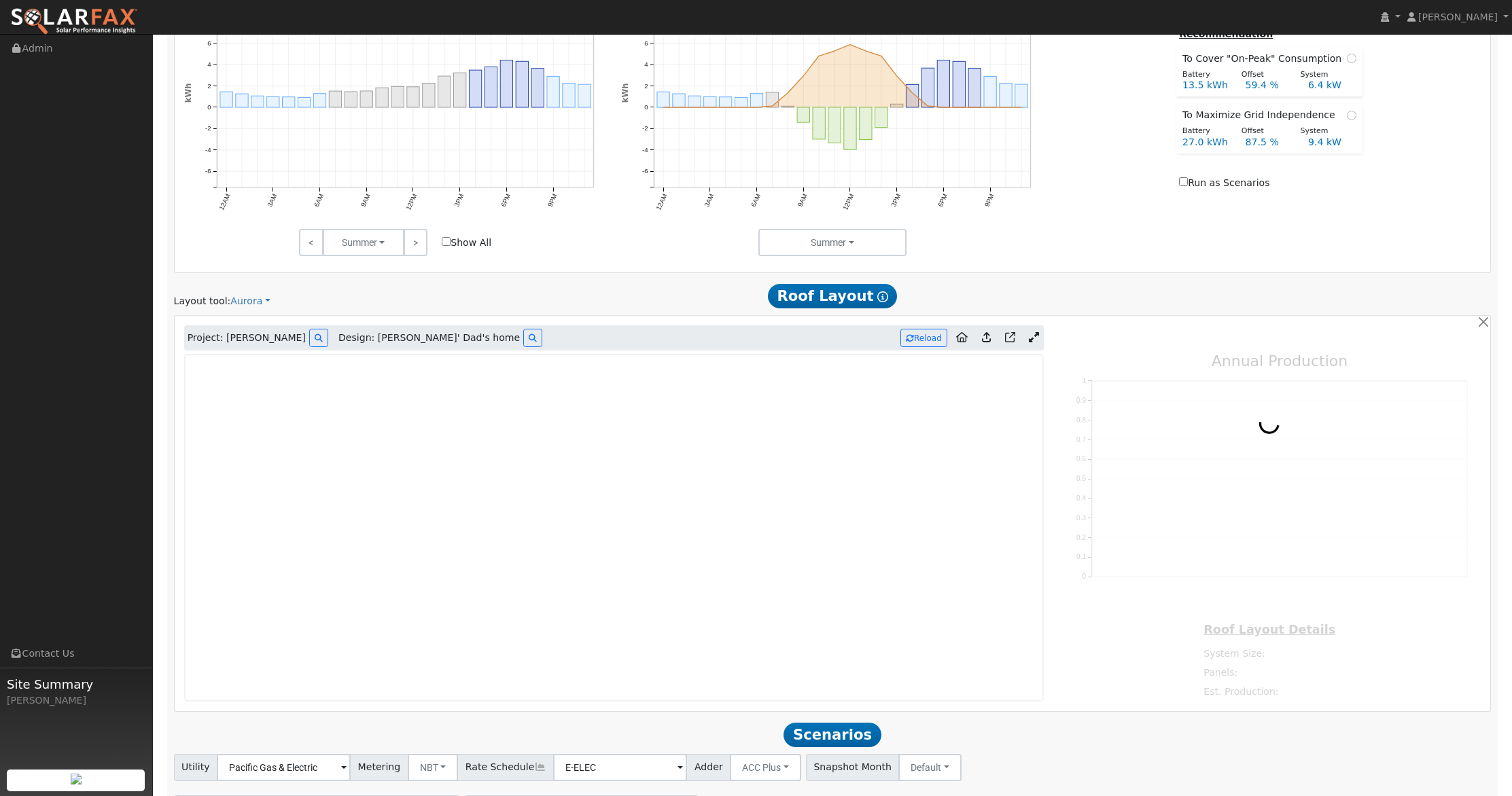
type input "25964"
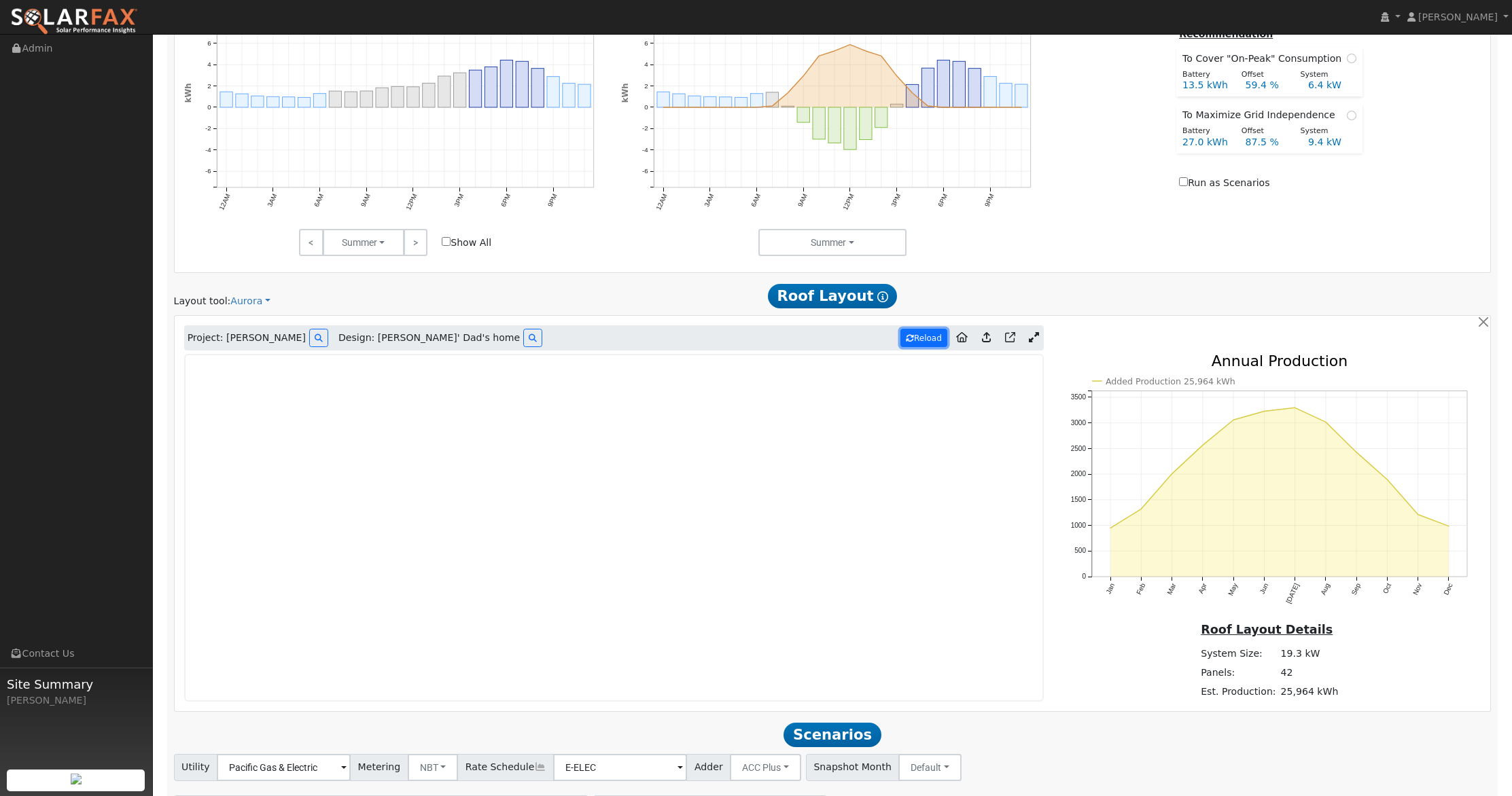
click at [918, 338] on button "Reload" at bounding box center [924, 338] width 47 height 19
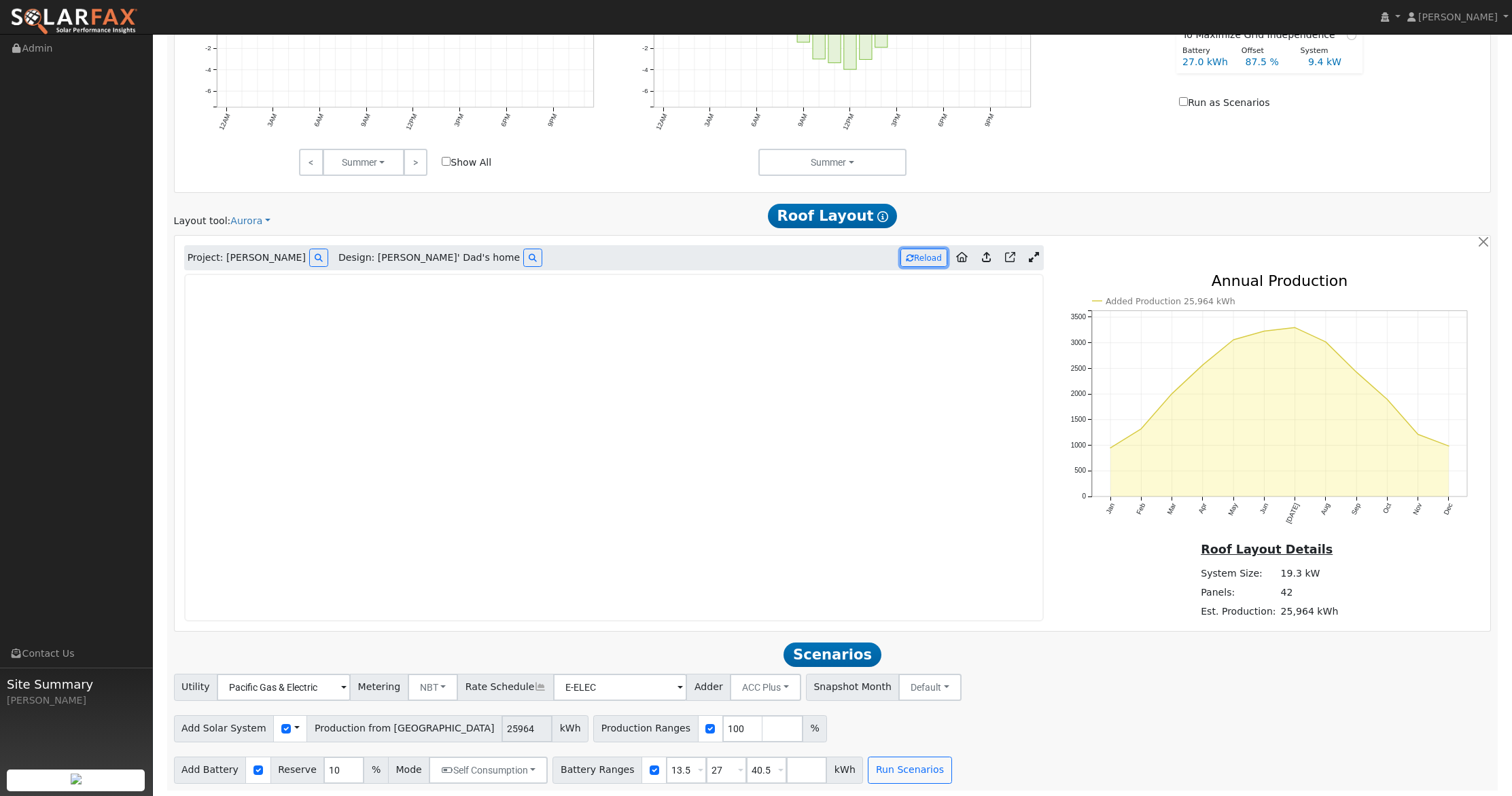
scroll to position [753, 0]
click at [900, 770] on button "Run Scenarios" at bounding box center [910, 769] width 84 height 27
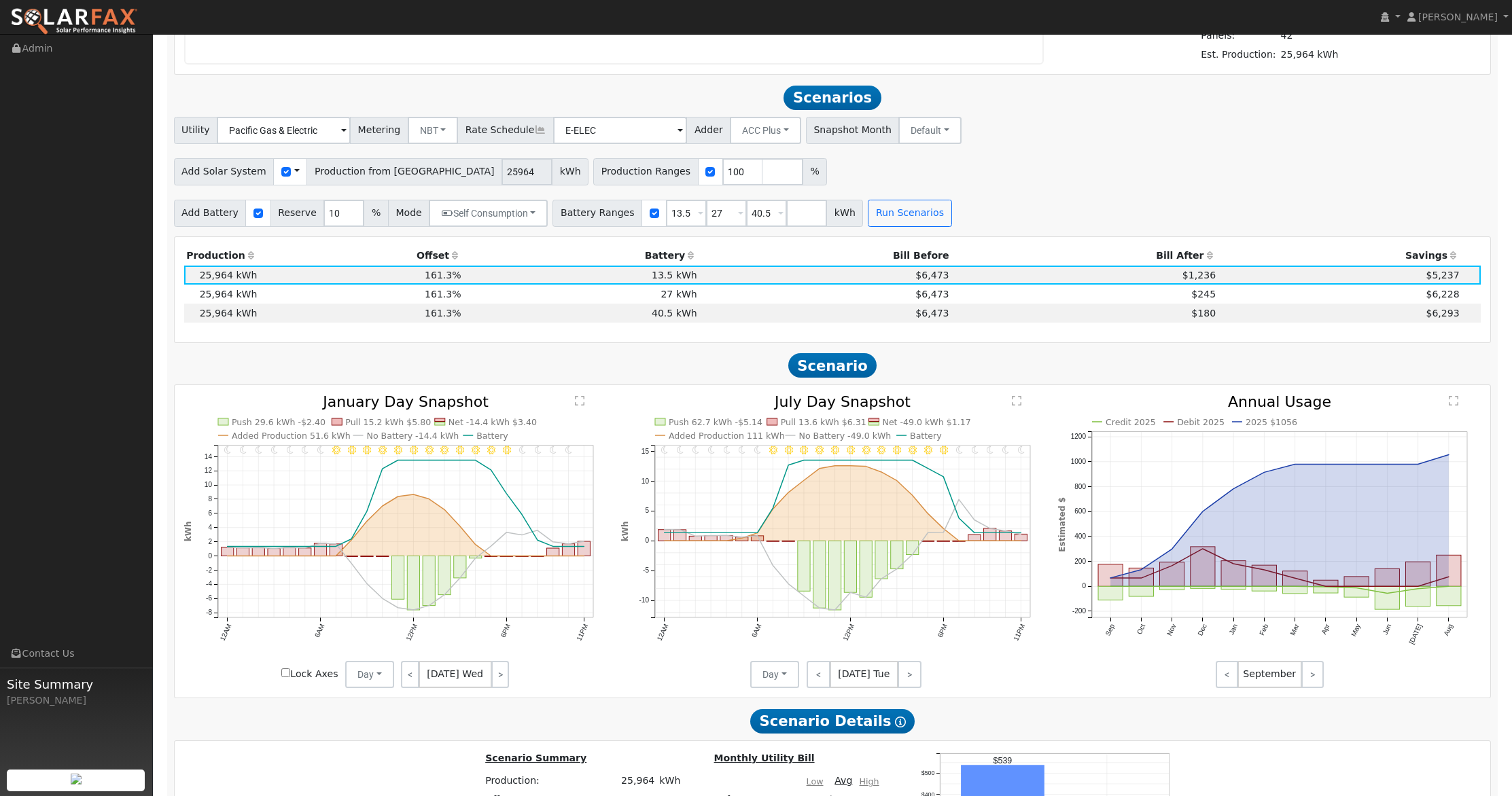
scroll to position [1354, 0]
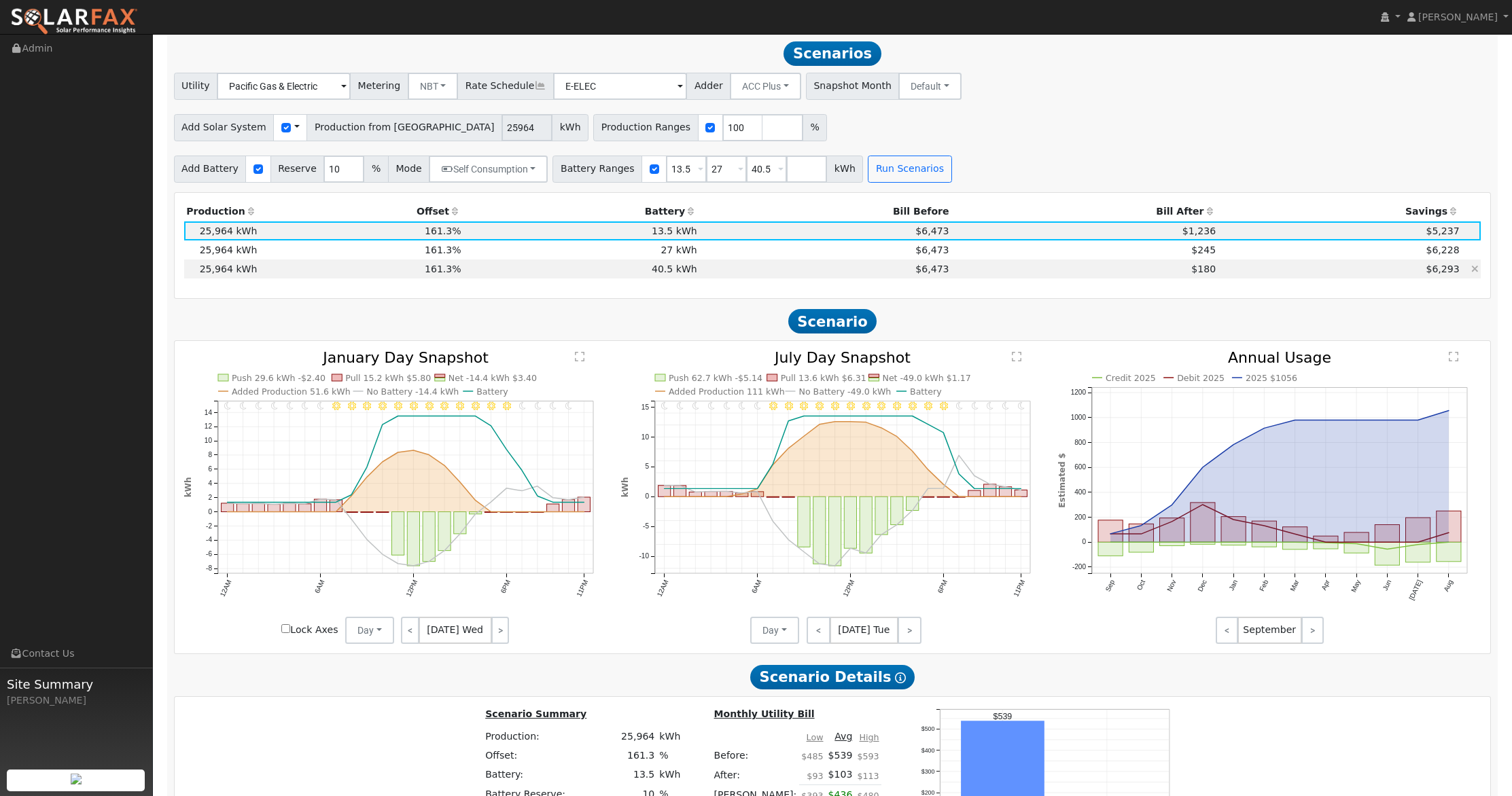
click at [1121, 269] on td "$180" at bounding box center [1084, 269] width 267 height 19
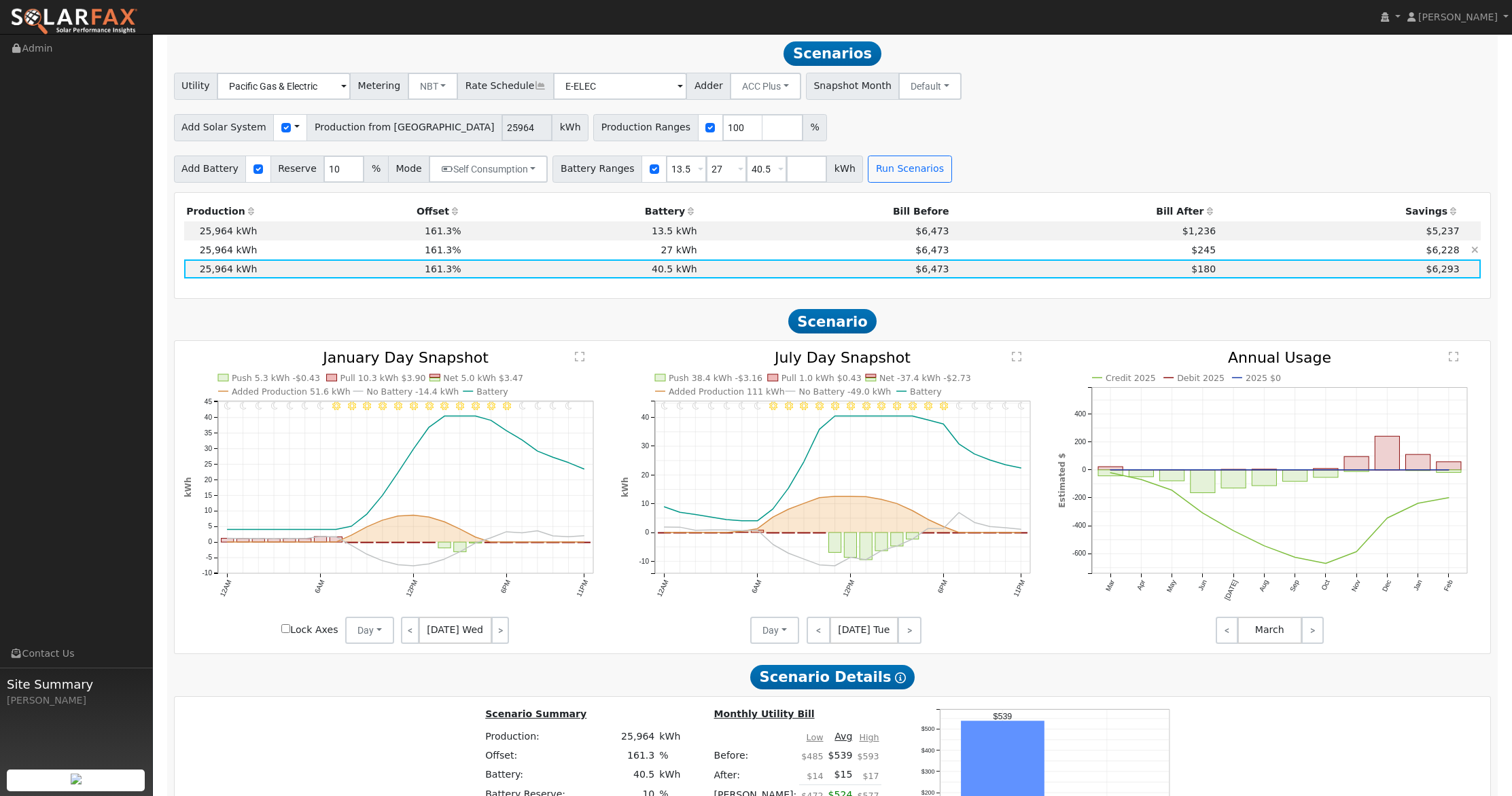
click at [1101, 248] on td "$245" at bounding box center [1084, 250] width 267 height 19
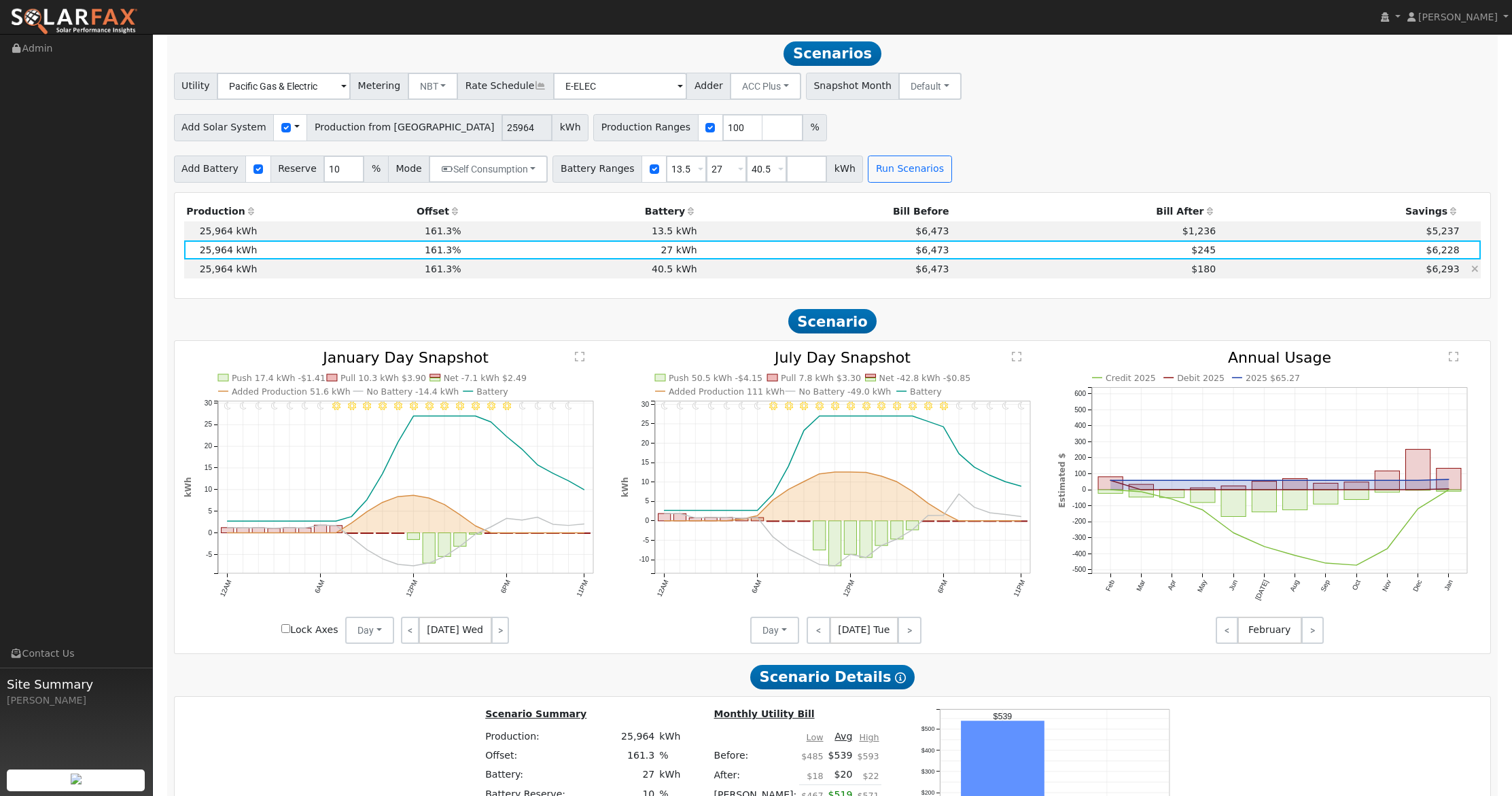
click at [1134, 268] on td "$180" at bounding box center [1084, 269] width 267 height 19
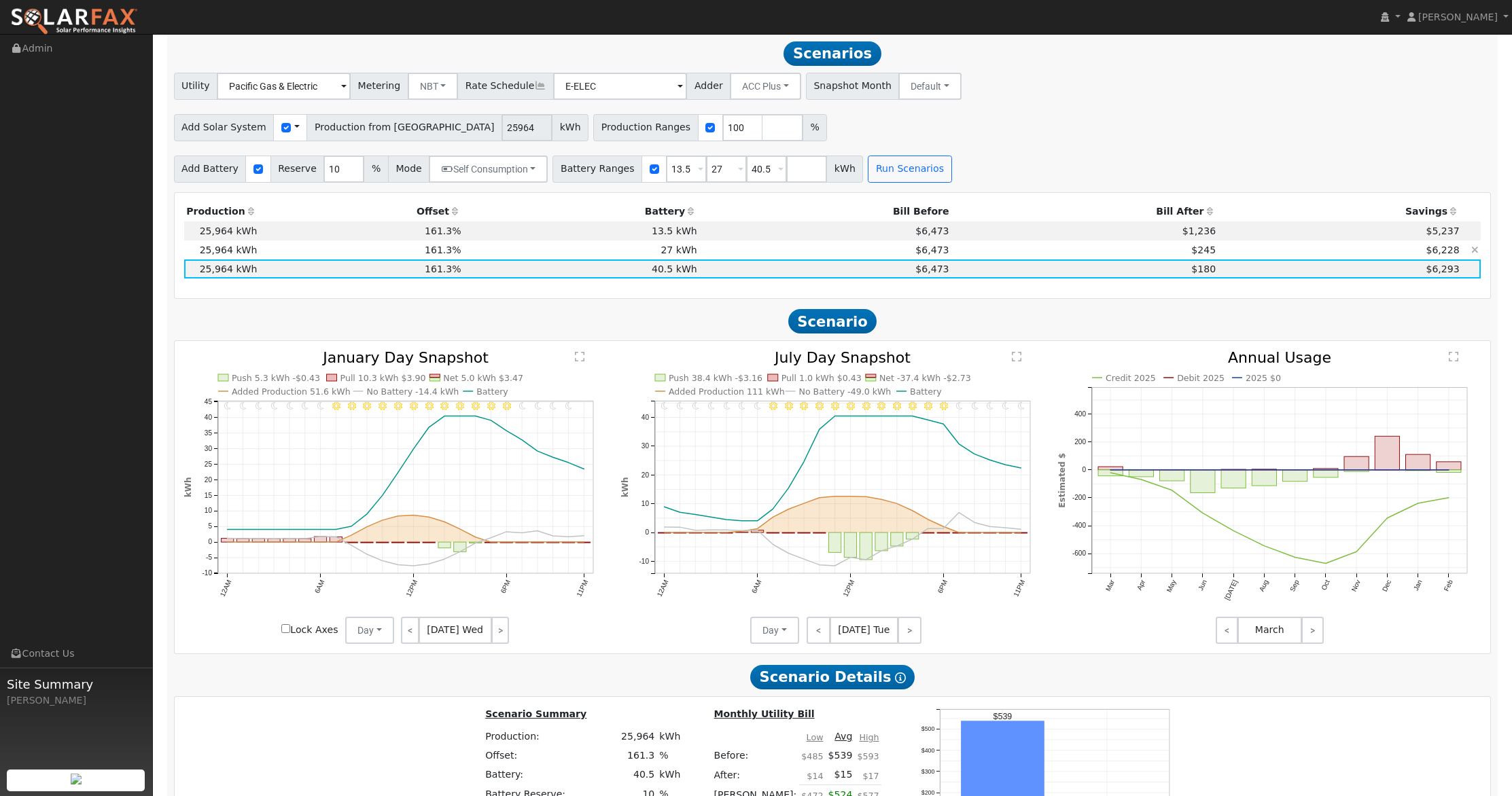
click at [1146, 251] on td "$245" at bounding box center [1084, 250] width 267 height 19
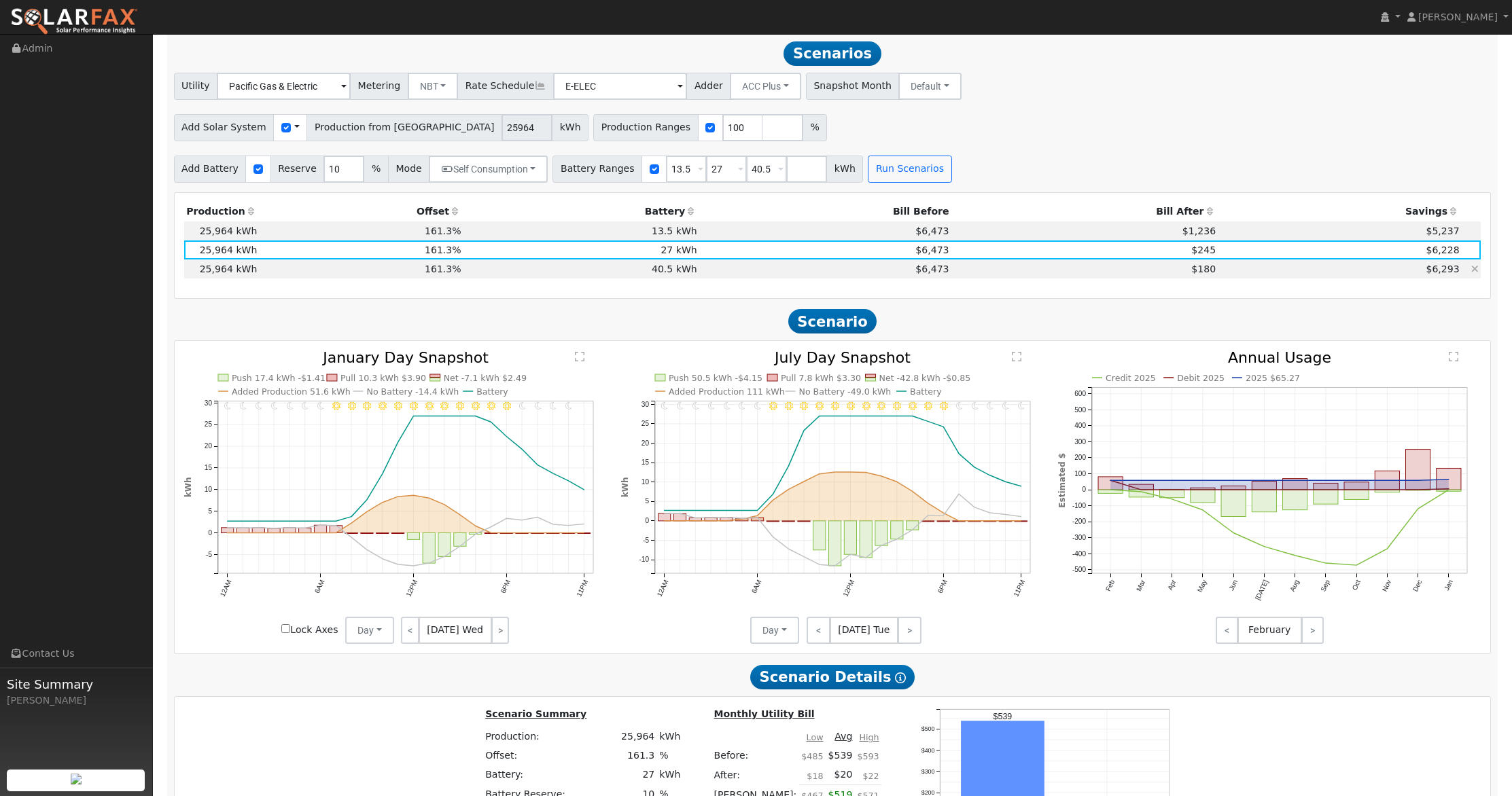
click at [1141, 266] on td "$180" at bounding box center [1084, 269] width 267 height 19
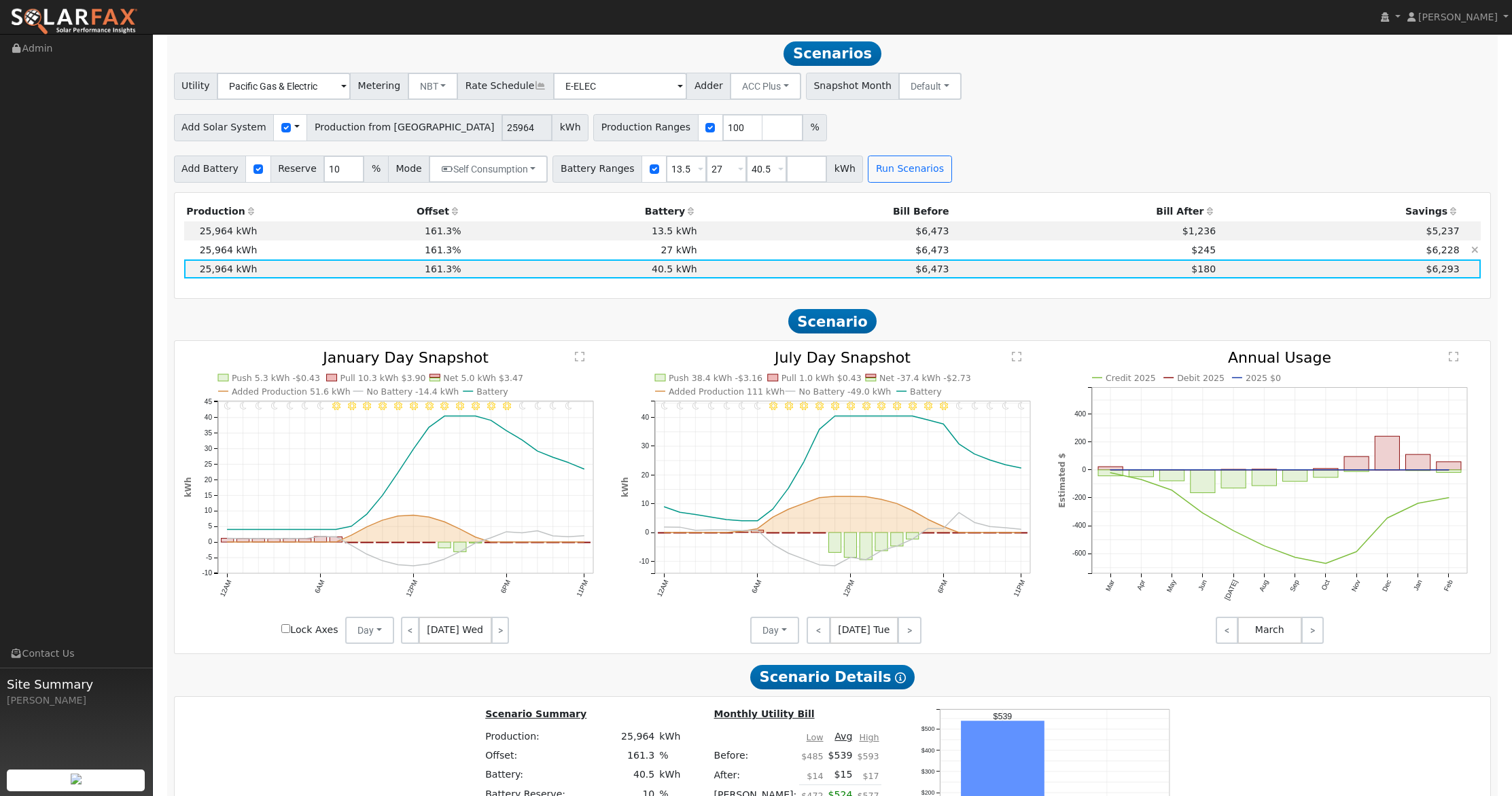
click at [1123, 249] on td "$245" at bounding box center [1084, 250] width 267 height 19
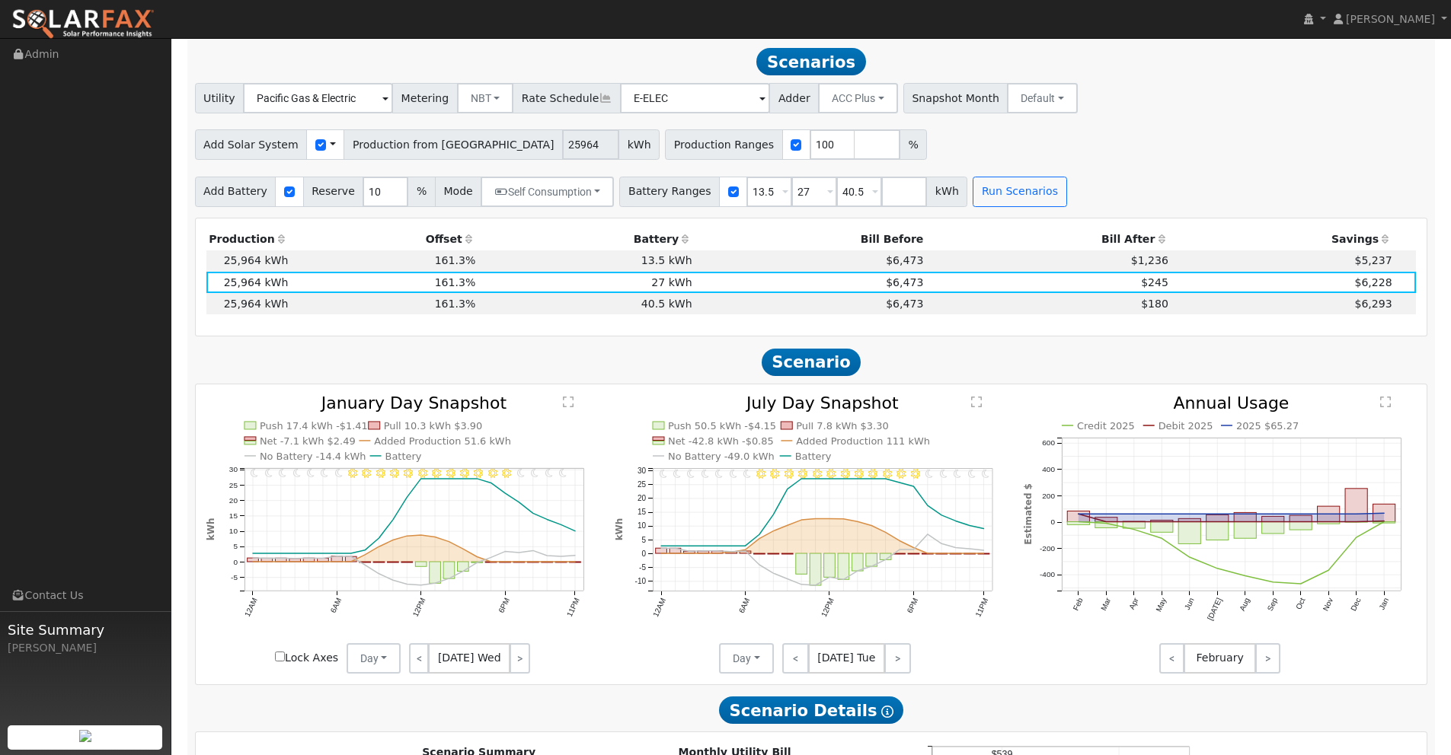
scroll to position [1372, 0]
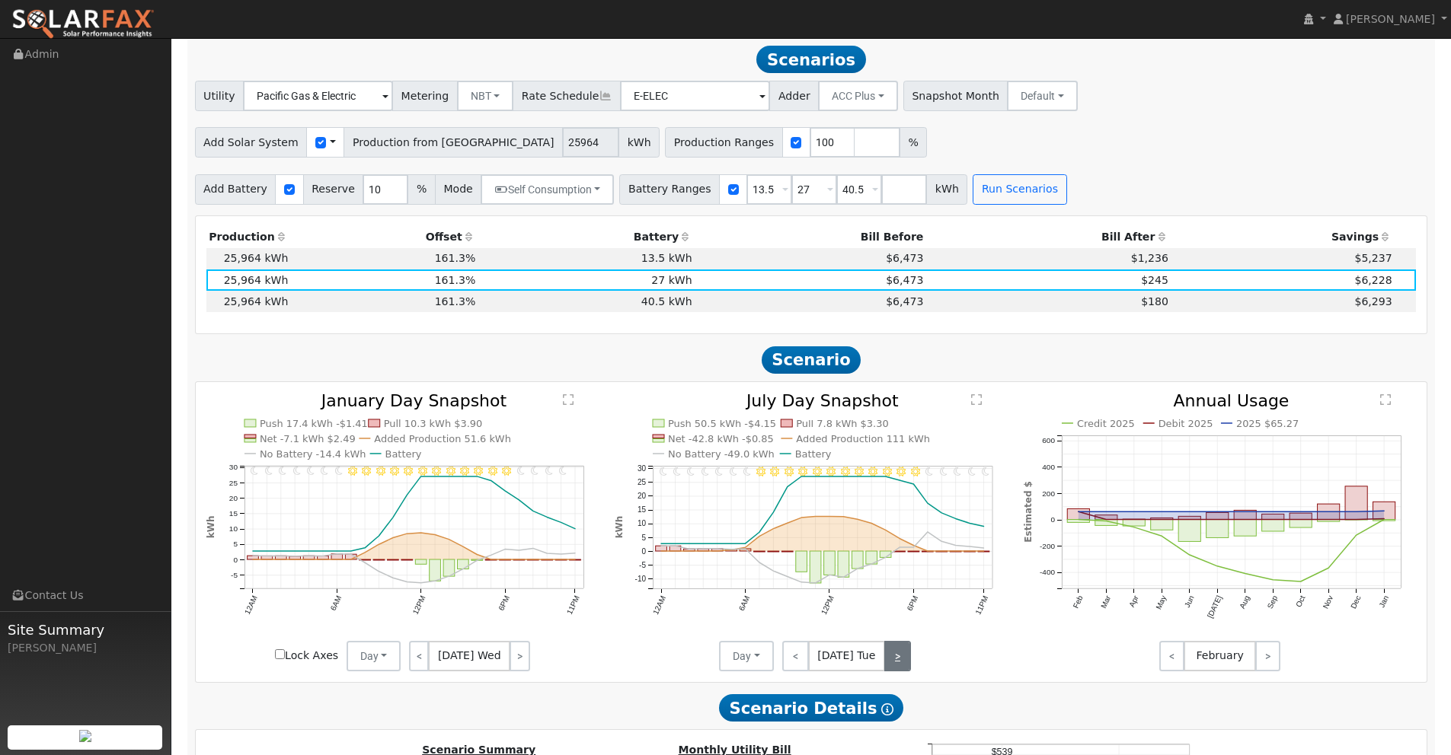
click at [899, 652] on link ">" at bounding box center [897, 656] width 27 height 30
click at [899, 652] on link ">" at bounding box center [898, 656] width 24 height 30
click at [899, 652] on link ">" at bounding box center [898, 656] width 26 height 30
click at [899, 652] on link ">" at bounding box center [896, 656] width 30 height 30
click at [899, 652] on link ">" at bounding box center [896, 656] width 27 height 30
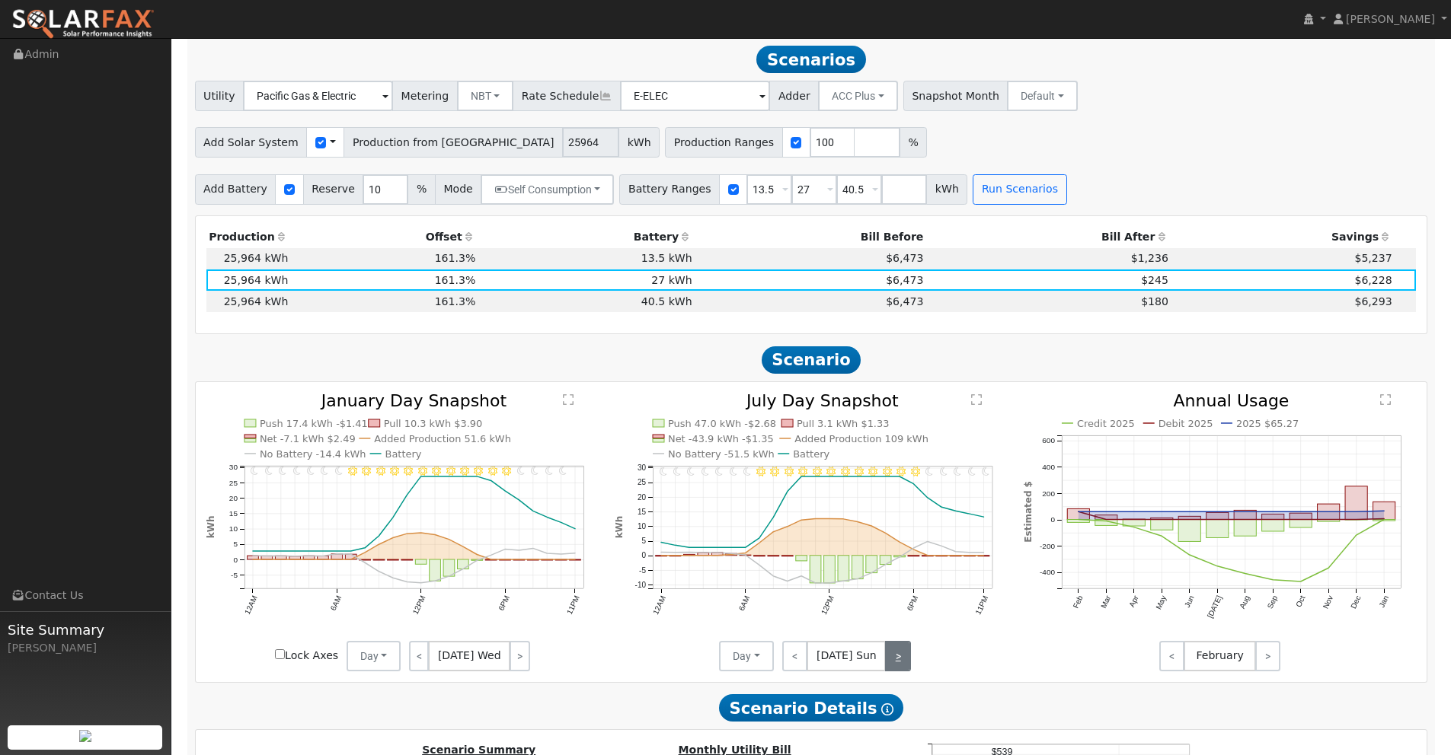
click at [899, 652] on link ">" at bounding box center [898, 656] width 26 height 30
click at [899, 652] on link ">" at bounding box center [898, 656] width 24 height 30
click at [899, 652] on link ">" at bounding box center [897, 656] width 27 height 30
click at [899, 652] on link ">" at bounding box center [898, 656] width 24 height 30
click at [899, 652] on link ">" at bounding box center [898, 656] width 26 height 30
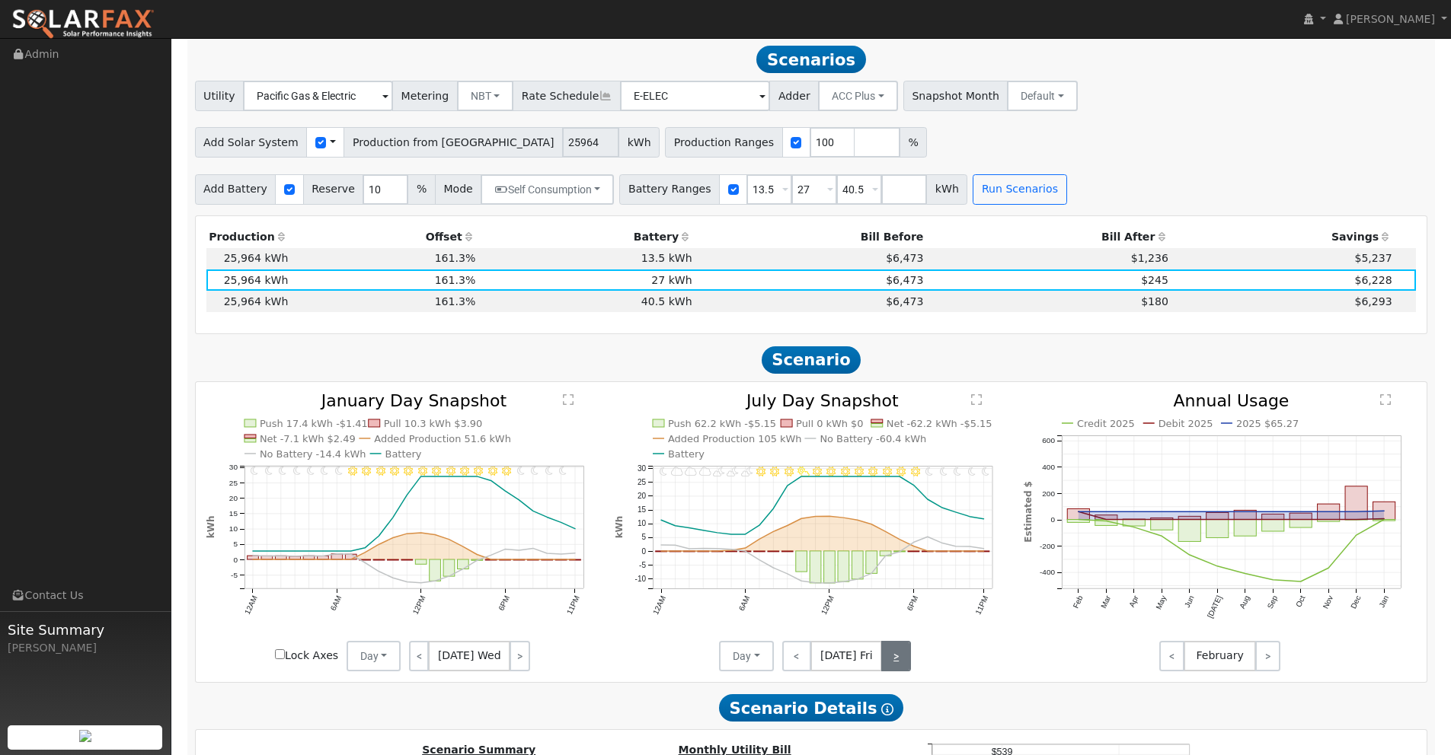
click at [899, 652] on link ">" at bounding box center [896, 656] width 30 height 30
click at [899, 652] on link ">" at bounding box center [896, 656] width 27 height 30
click at [899, 652] on link ">" at bounding box center [898, 656] width 26 height 30
click at [899, 652] on link ">" at bounding box center [898, 656] width 24 height 30
click at [899, 652] on link ">" at bounding box center [897, 656] width 27 height 30
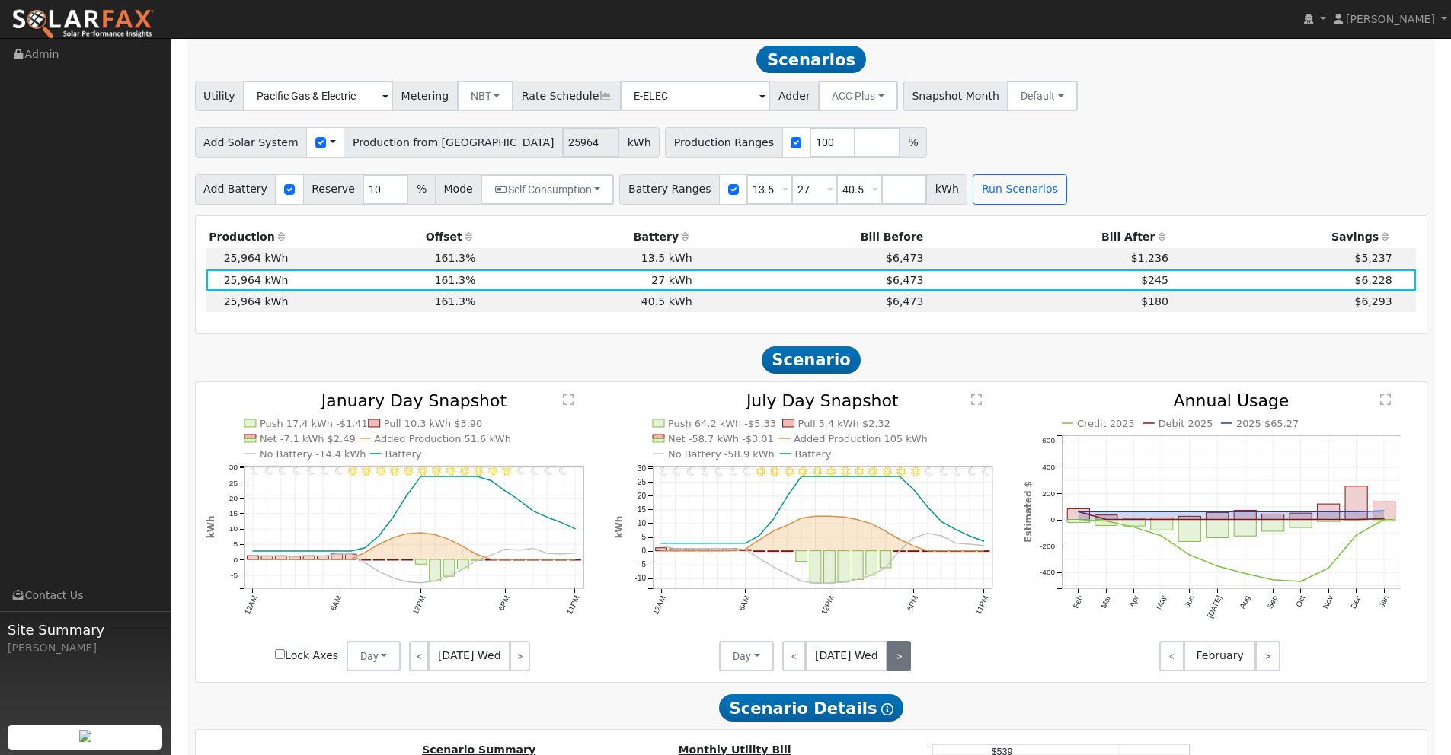
click at [899, 652] on link ">" at bounding box center [898, 656] width 24 height 30
click at [899, 652] on div "< Jul 31 Thu >" at bounding box center [842, 656] width 137 height 30
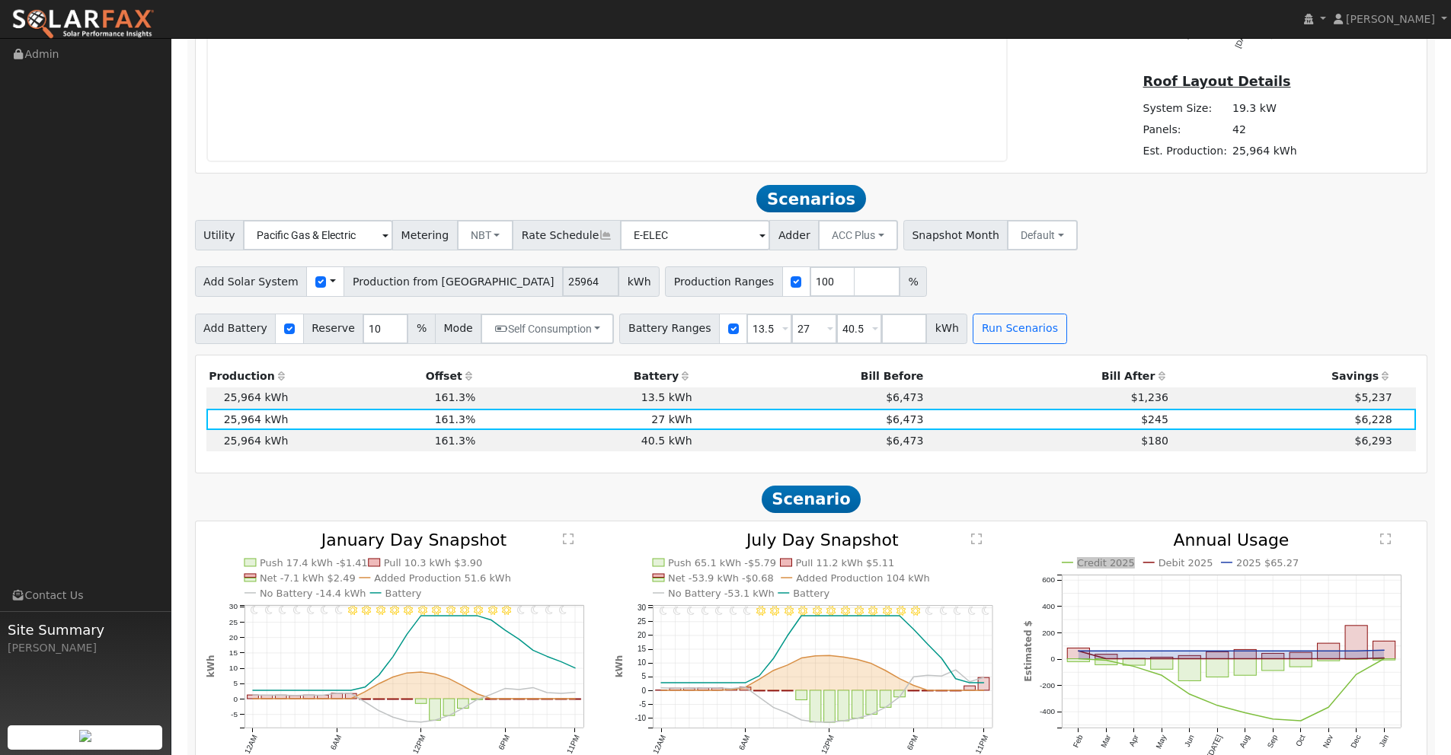
scroll to position [1374, 0]
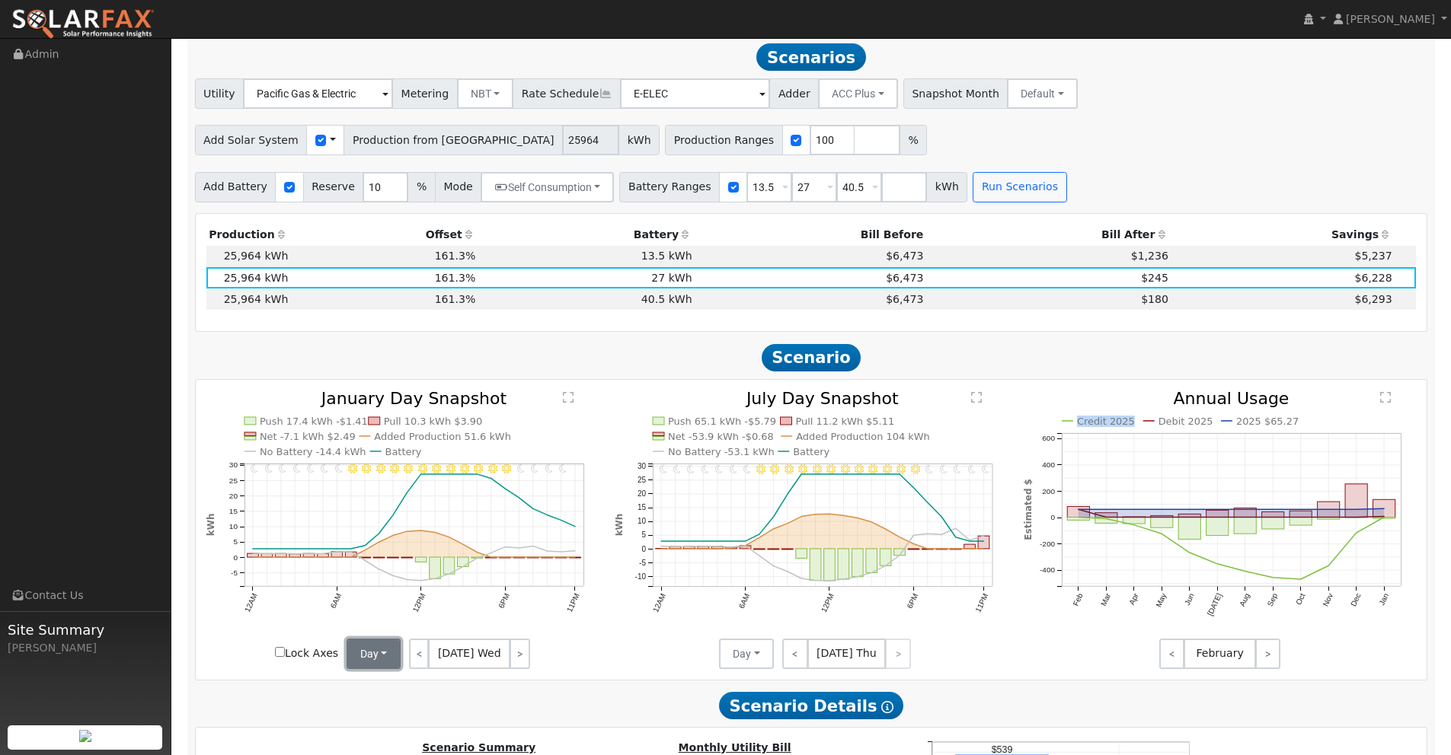
click at [368, 655] on button "Day" at bounding box center [373, 654] width 55 height 30
drag, startPoint x: 381, startPoint y: 710, endPoint x: 506, endPoint y: 677, distance: 129.3
click at [381, 710] on link "Month Average" at bounding box center [400, 708] width 106 height 21
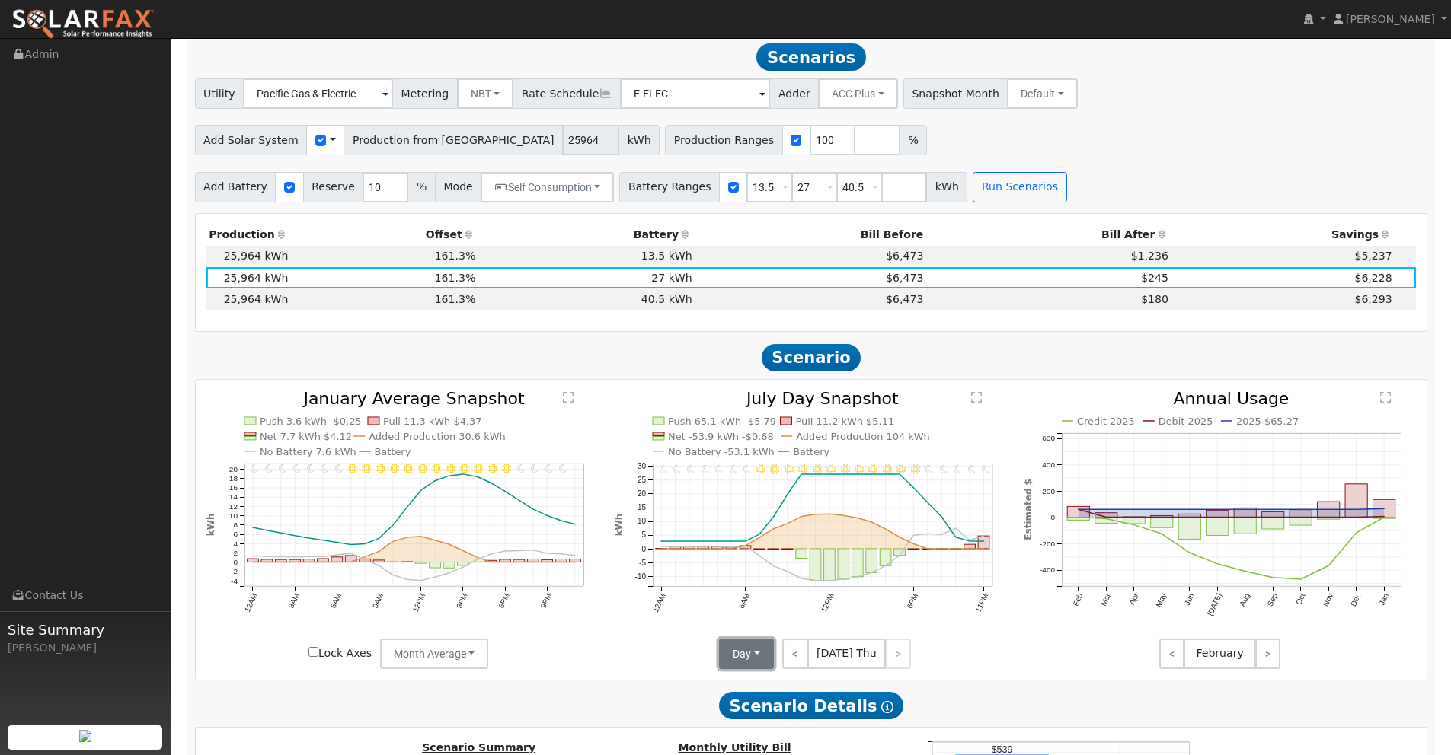
click at [741, 652] on button "Day" at bounding box center [746, 654] width 55 height 30
click at [746, 710] on link "Month Average" at bounding box center [773, 708] width 106 height 21
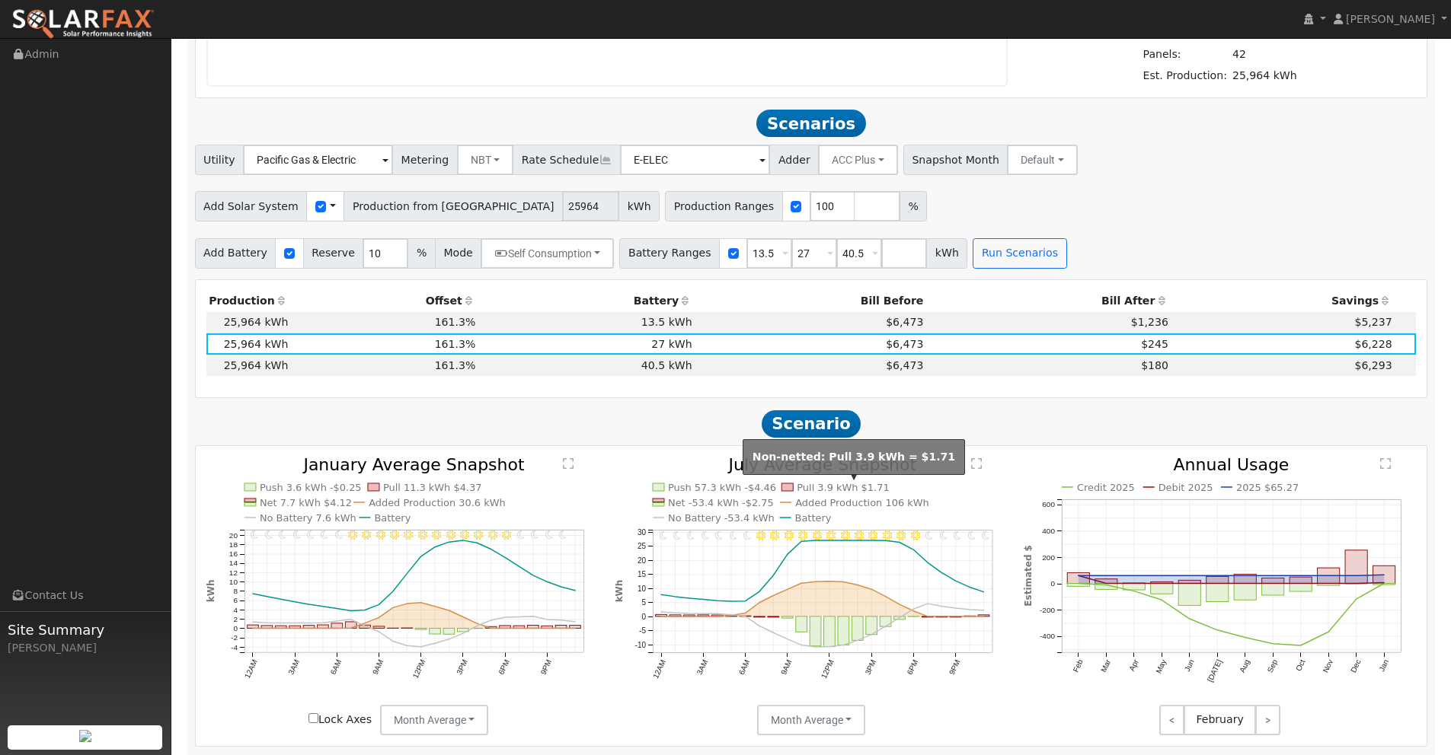
scroll to position [1307, 0]
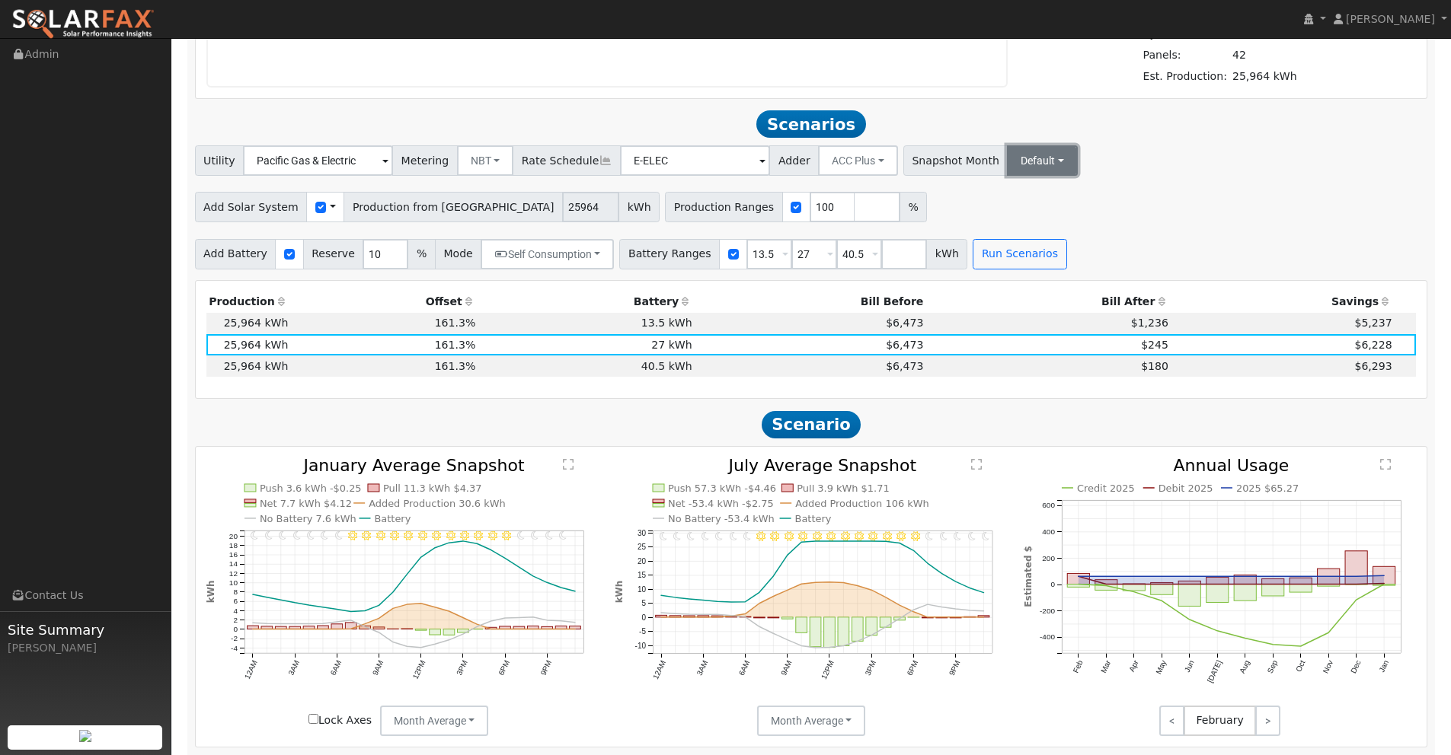
click at [1007, 154] on button "Default" at bounding box center [1042, 160] width 71 height 30
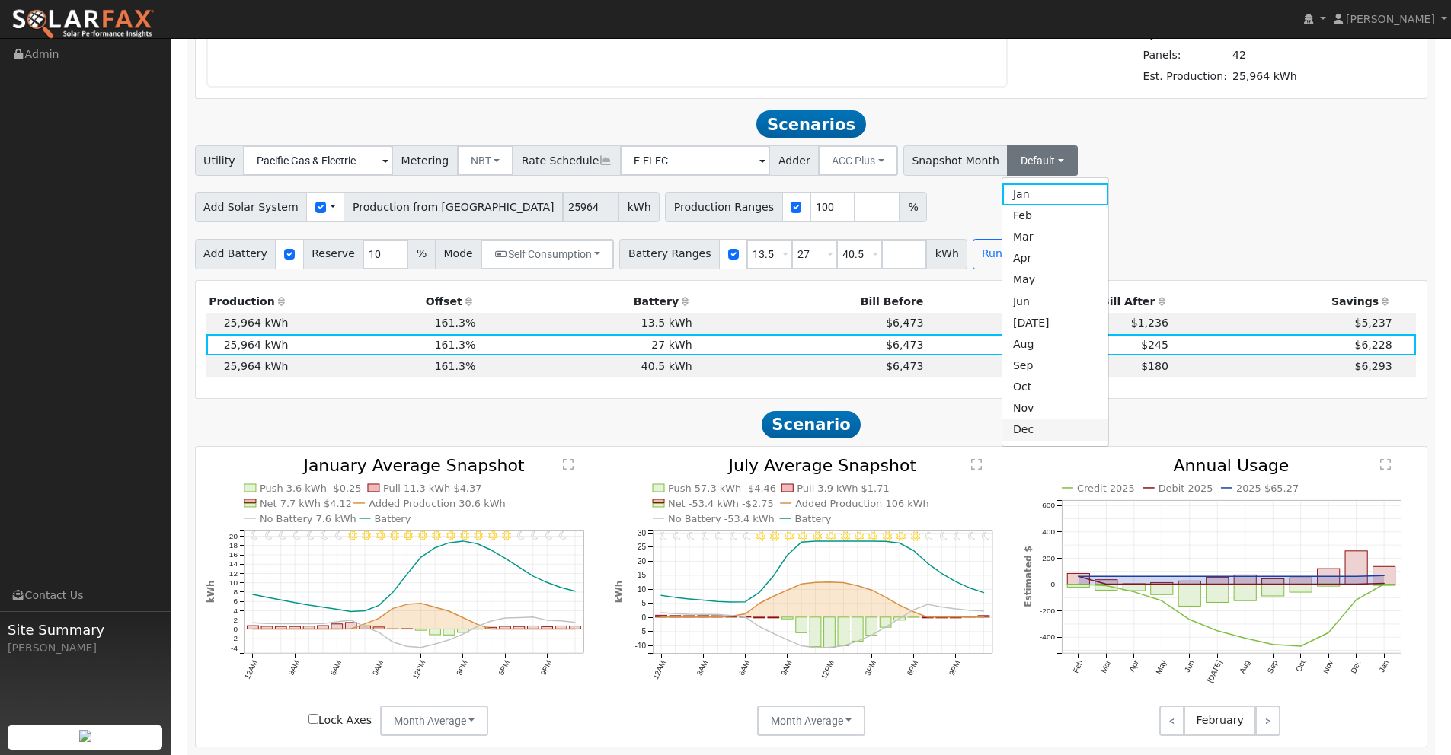
click at [1006, 427] on link "Dec" at bounding box center [1055, 430] width 106 height 21
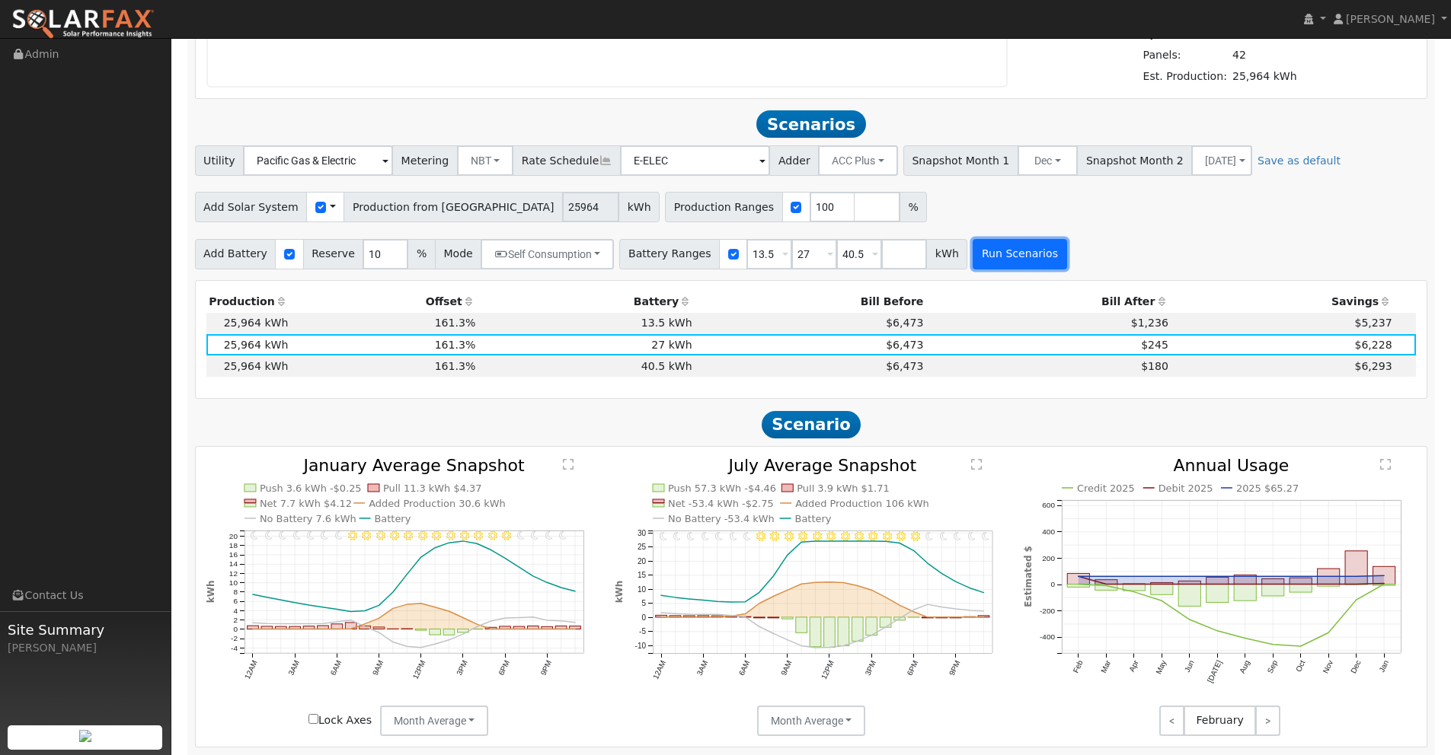
click at [1007, 244] on button "Run Scenarios" at bounding box center [1019, 254] width 94 height 30
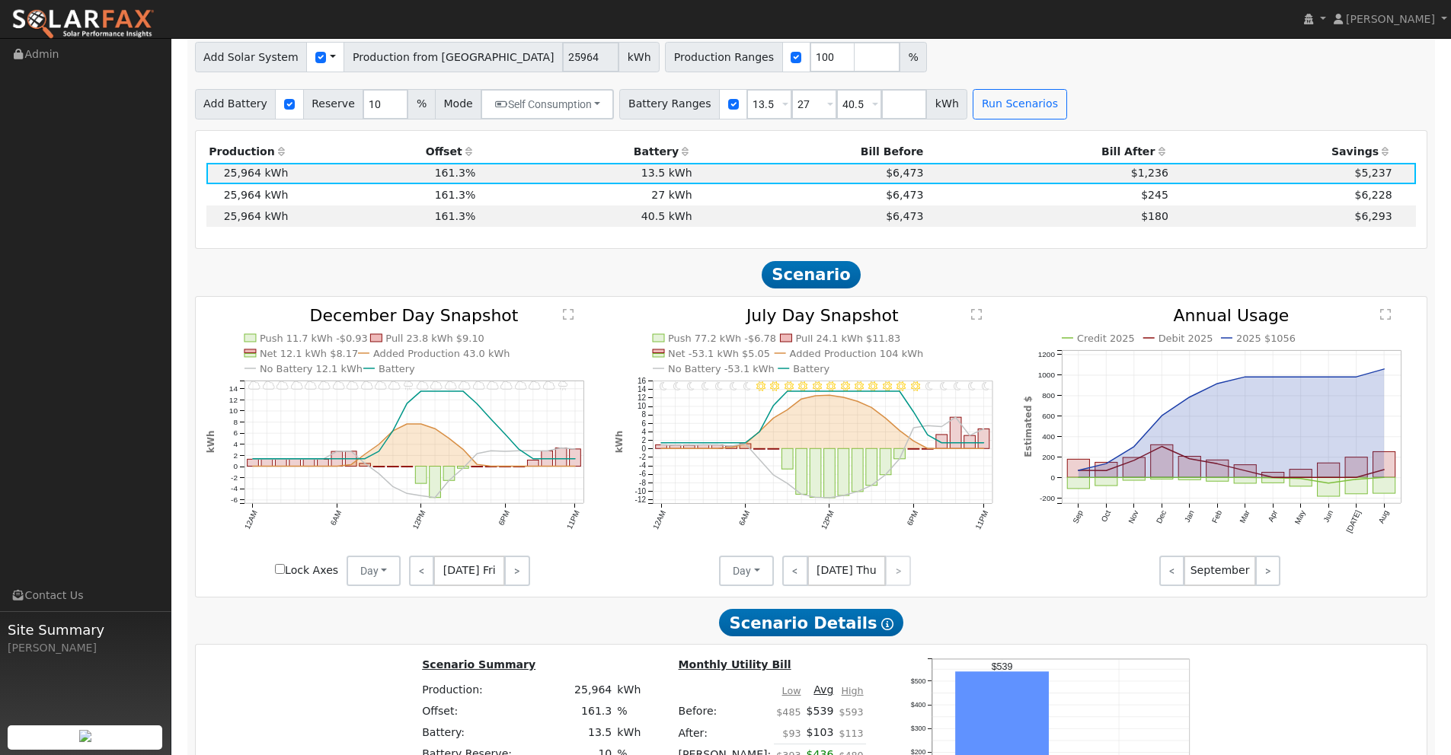
scroll to position [1372, 0]
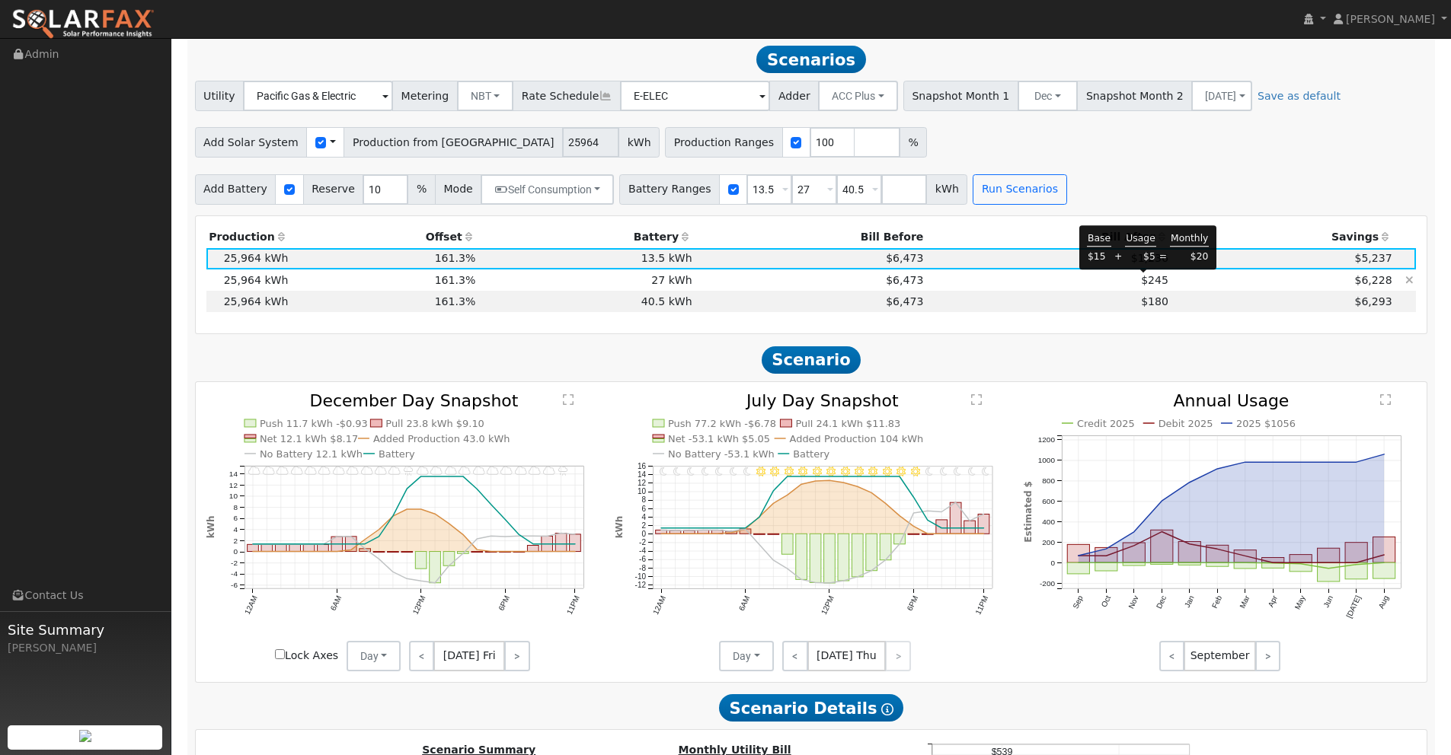
click at [1154, 277] on span "$245" at bounding box center [1154, 280] width 27 height 12
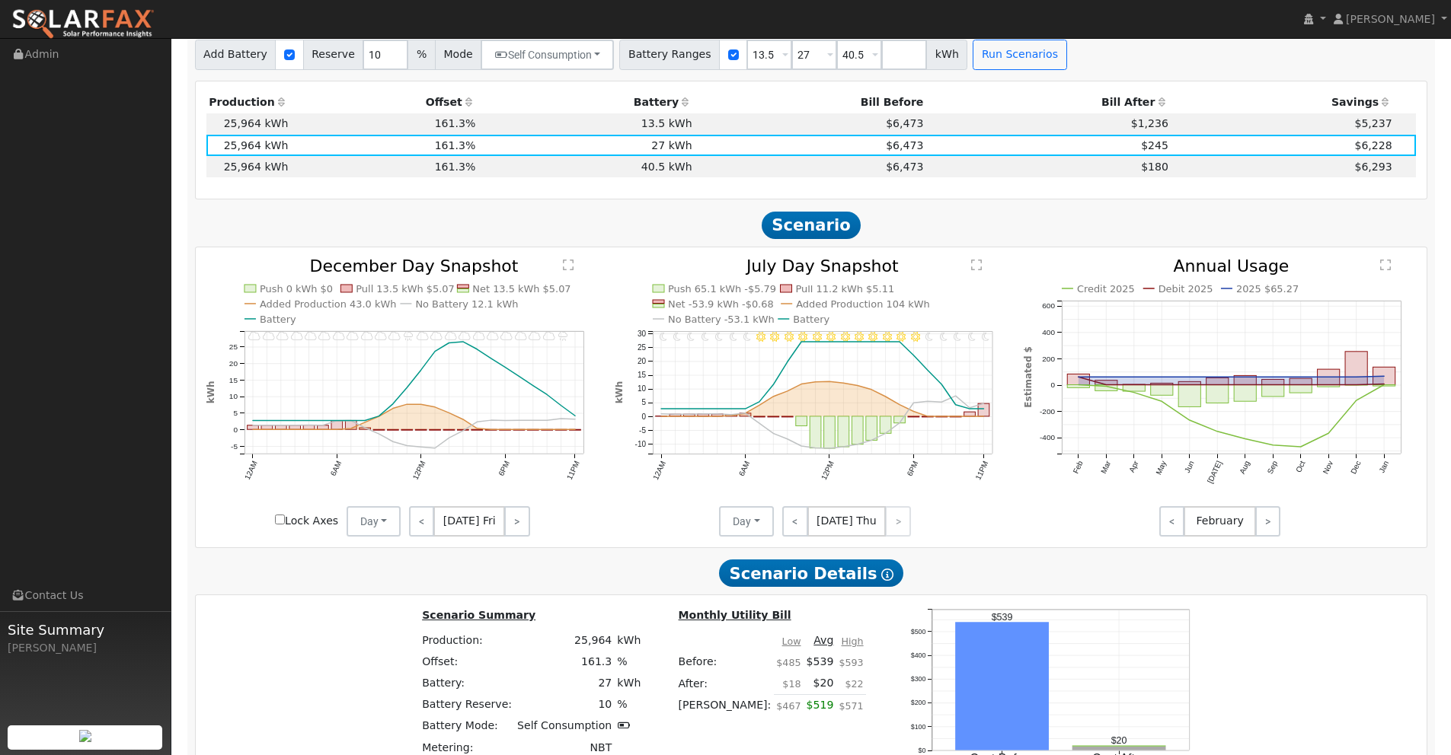
scroll to position [1508, 0]
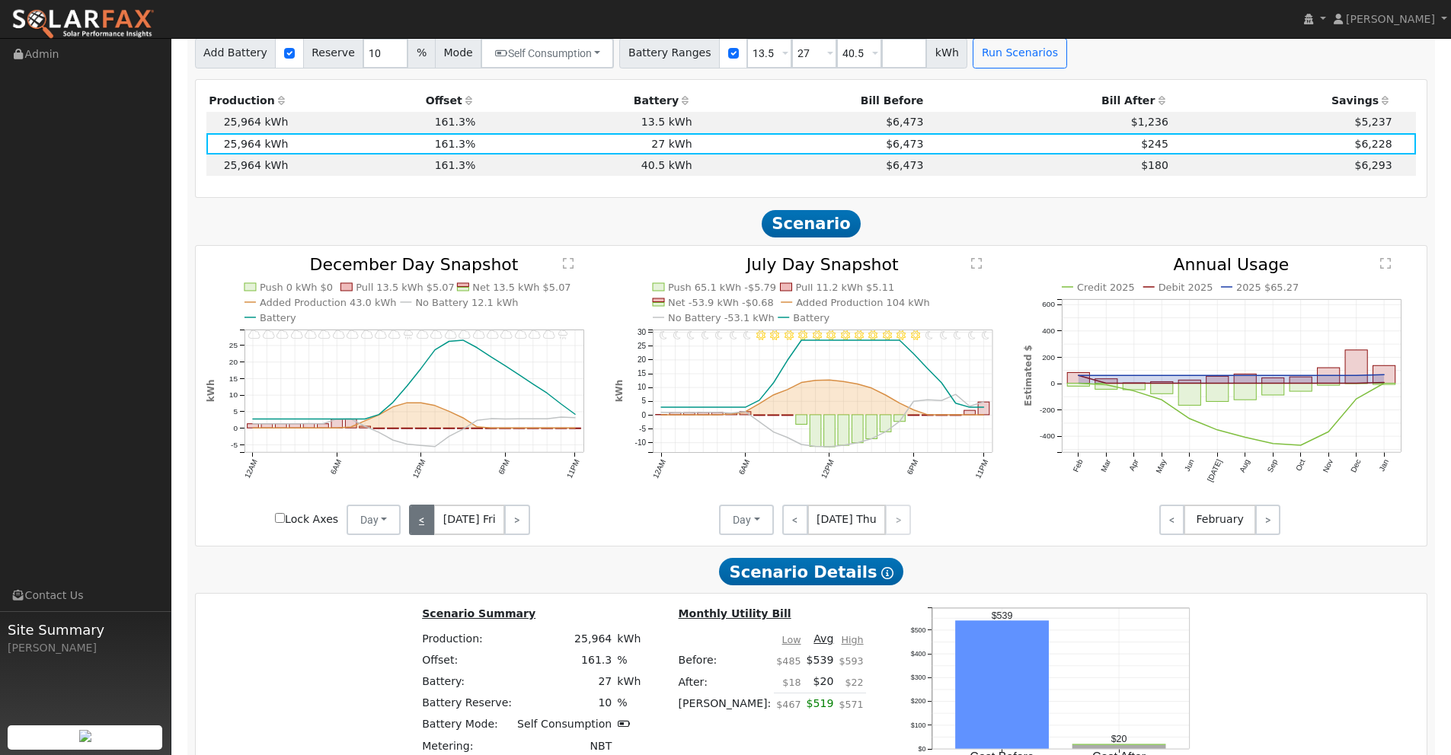
click at [427, 517] on link "<" at bounding box center [421, 520] width 25 height 30
click at [427, 517] on link "<" at bounding box center [420, 520] width 22 height 30
click at [427, 517] on link "<" at bounding box center [419, 520] width 21 height 30
click at [427, 517] on link "<" at bounding box center [420, 520] width 23 height 30
click at [427, 517] on link "<" at bounding box center [419, 520] width 21 height 30
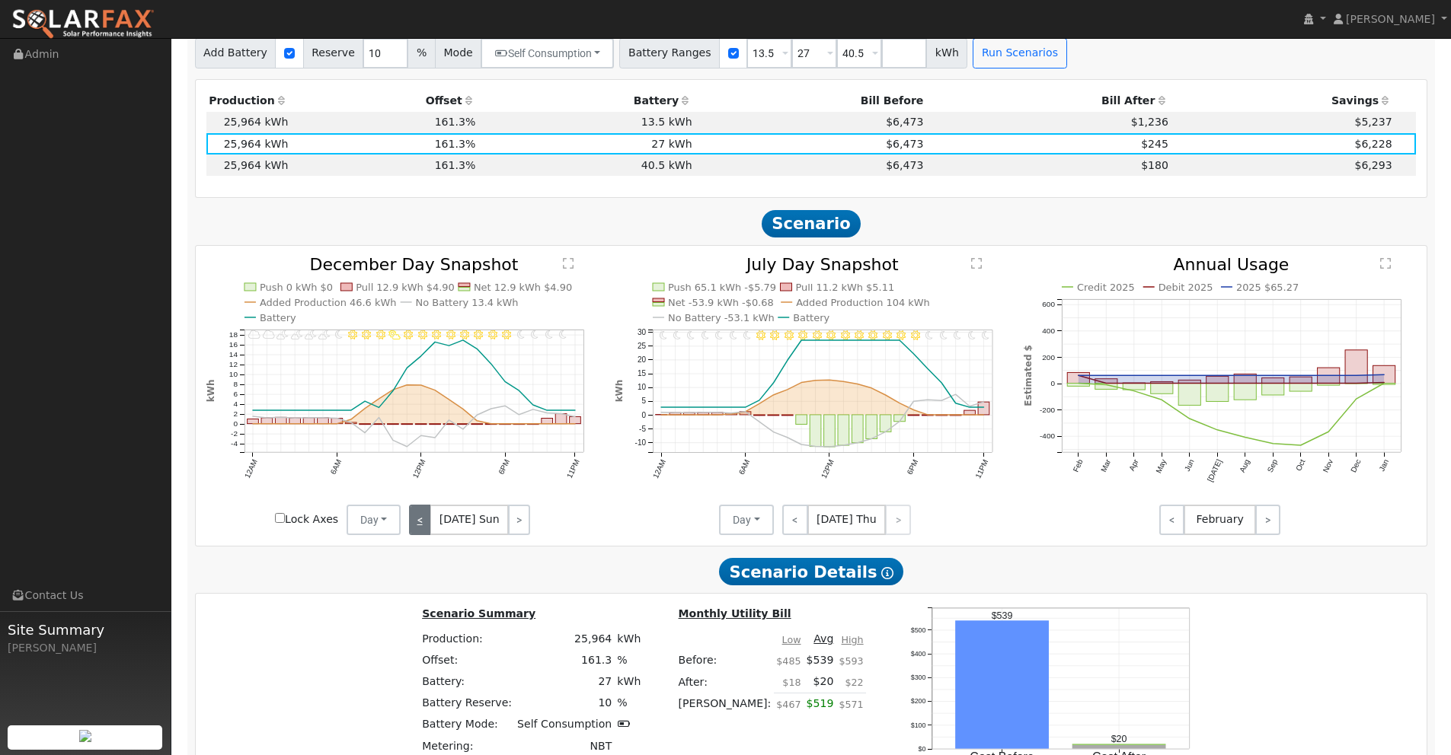
click at [427, 517] on link "<" at bounding box center [419, 520] width 21 height 30
click at [427, 517] on link "<" at bounding box center [420, 520] width 23 height 30
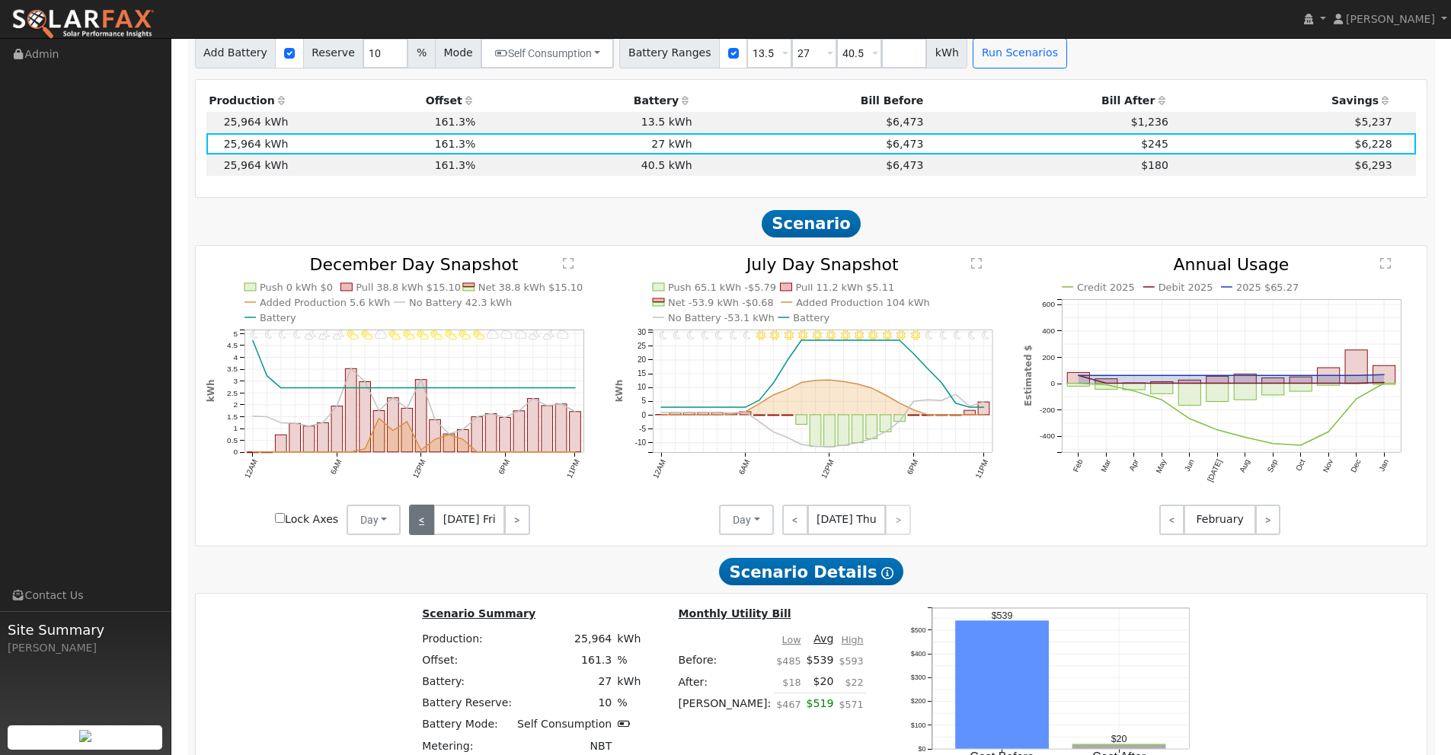
click at [427, 517] on link "<" at bounding box center [421, 520] width 25 height 30
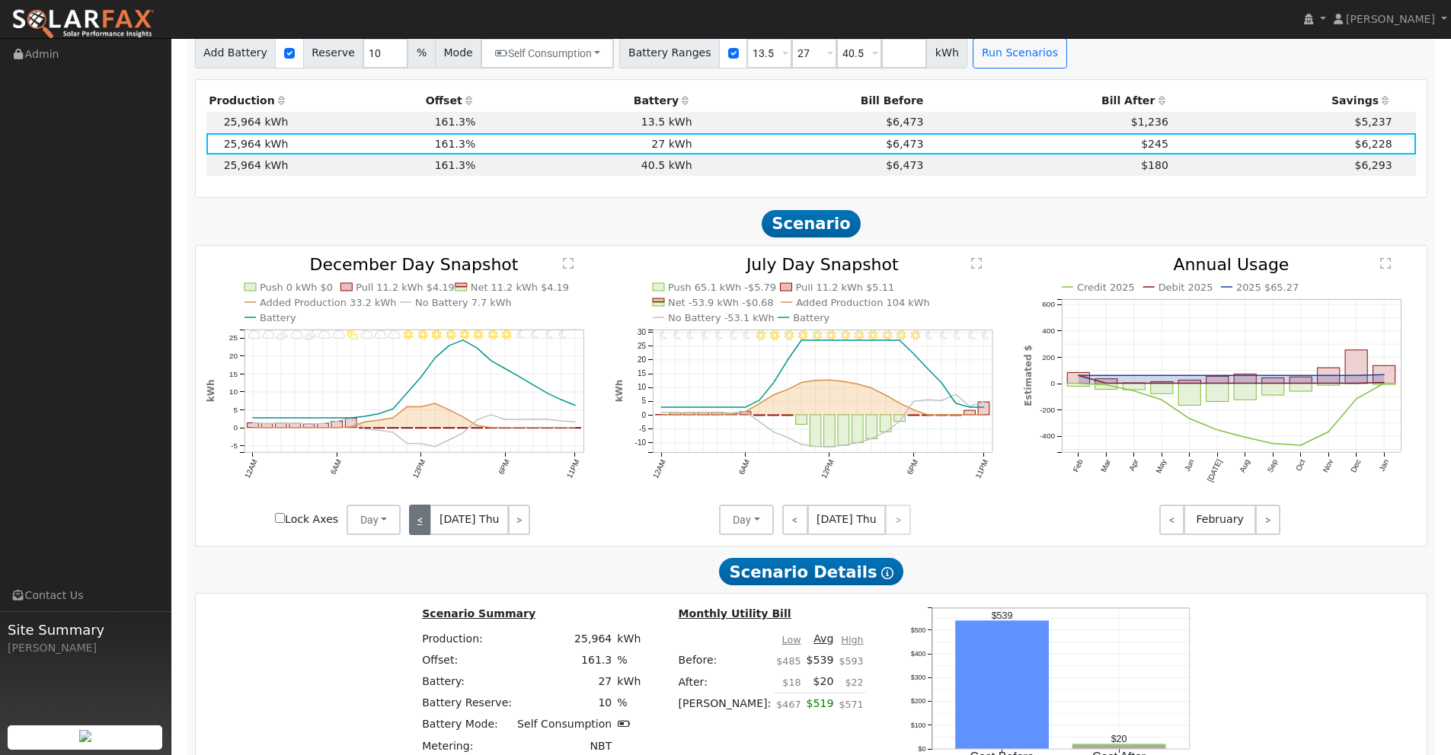
click at [427, 517] on link "<" at bounding box center [420, 520] width 22 height 30
click at [427, 517] on link "<" at bounding box center [419, 520] width 21 height 30
click at [427, 517] on link "<" at bounding box center [420, 520] width 23 height 30
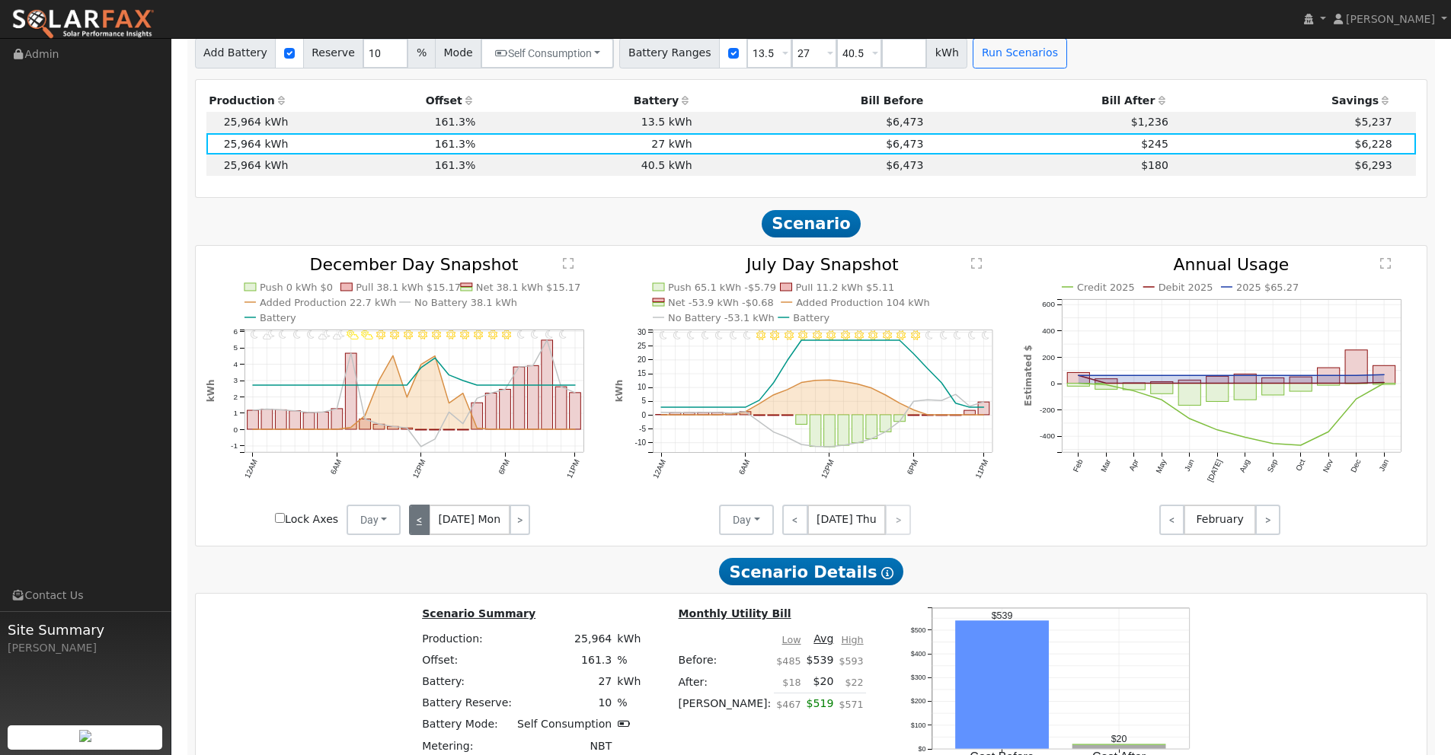
click at [427, 517] on link "<" at bounding box center [419, 520] width 21 height 30
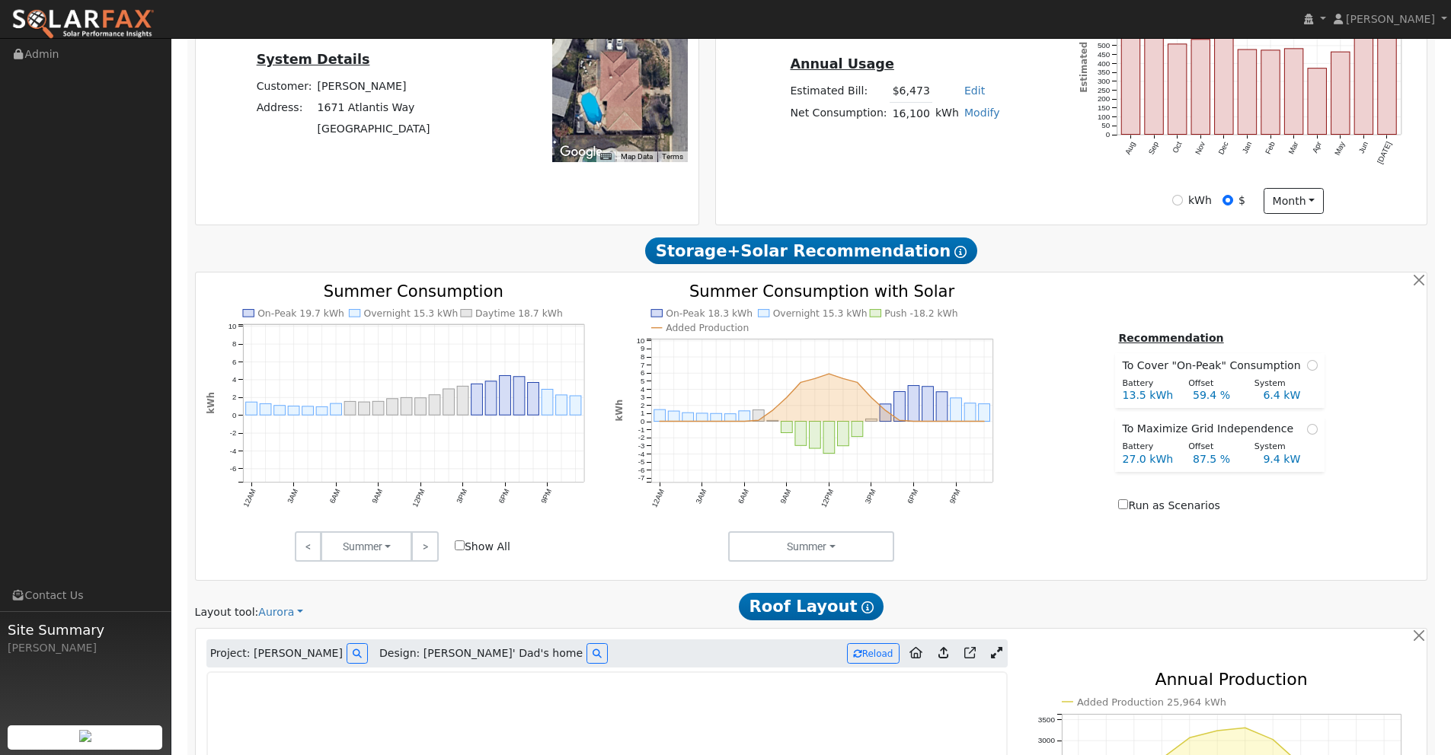
scroll to position [120, 0]
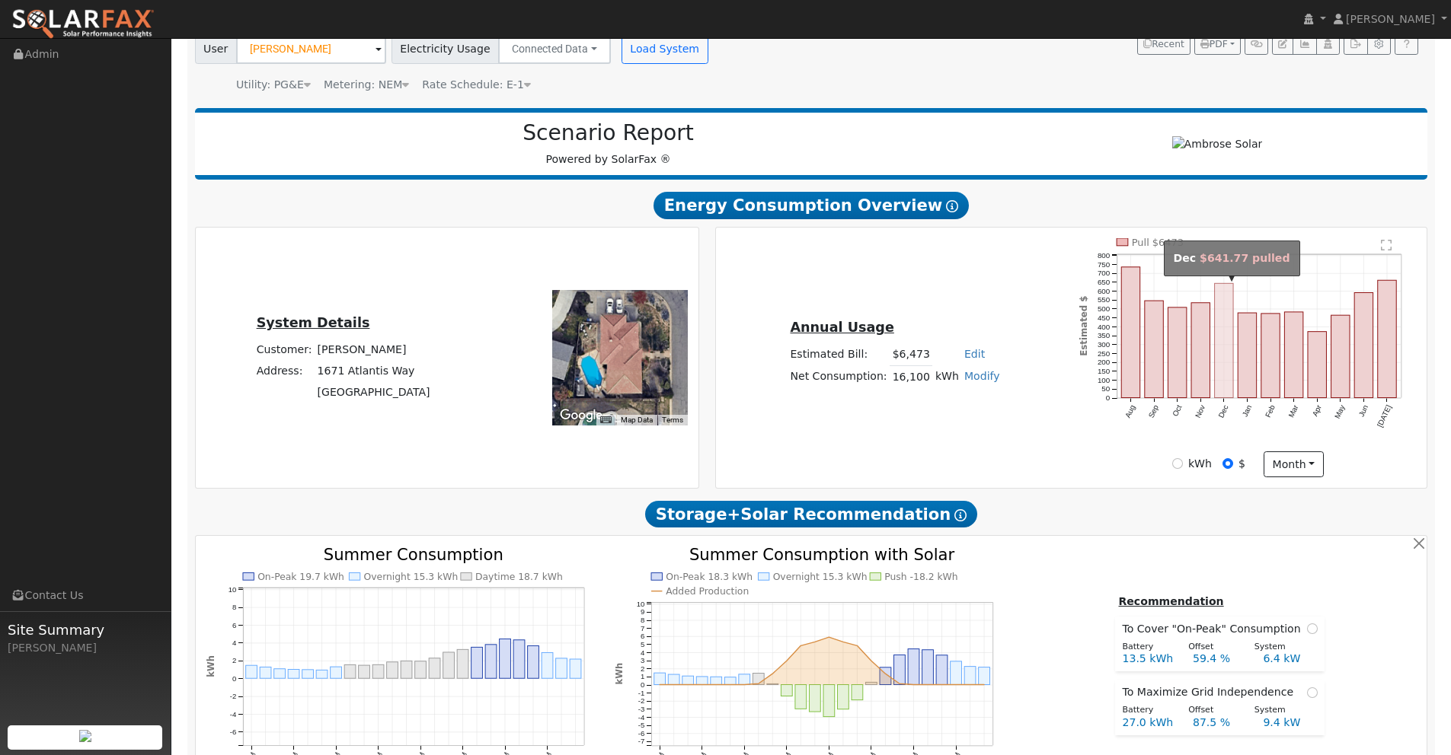
click at [1224, 347] on rect "onclick=""" at bounding box center [1223, 340] width 18 height 114
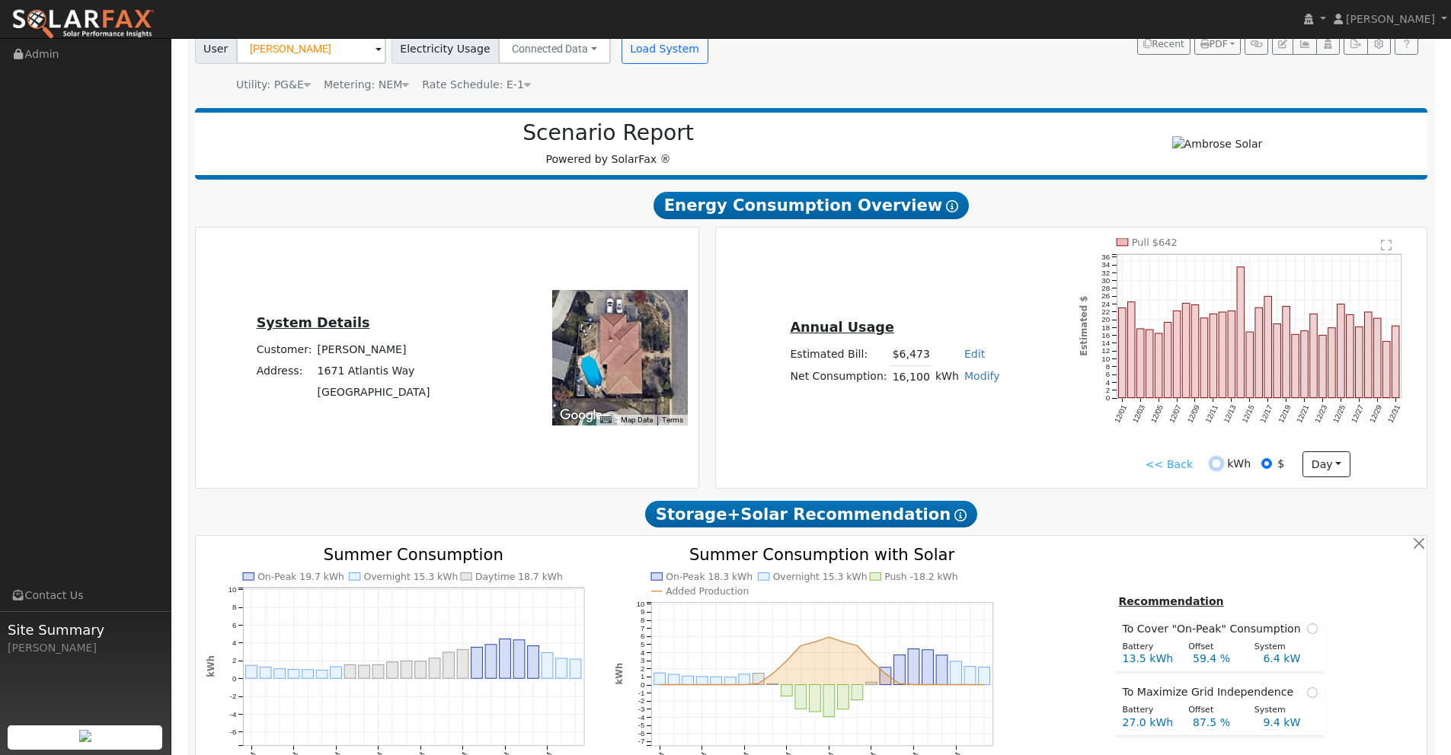
click at [1214, 464] on input "kWh" at bounding box center [1216, 463] width 11 height 11
radio input "true"
click at [1268, 465] on input "$" at bounding box center [1266, 463] width 11 height 11
radio input "true"
radio input "false"
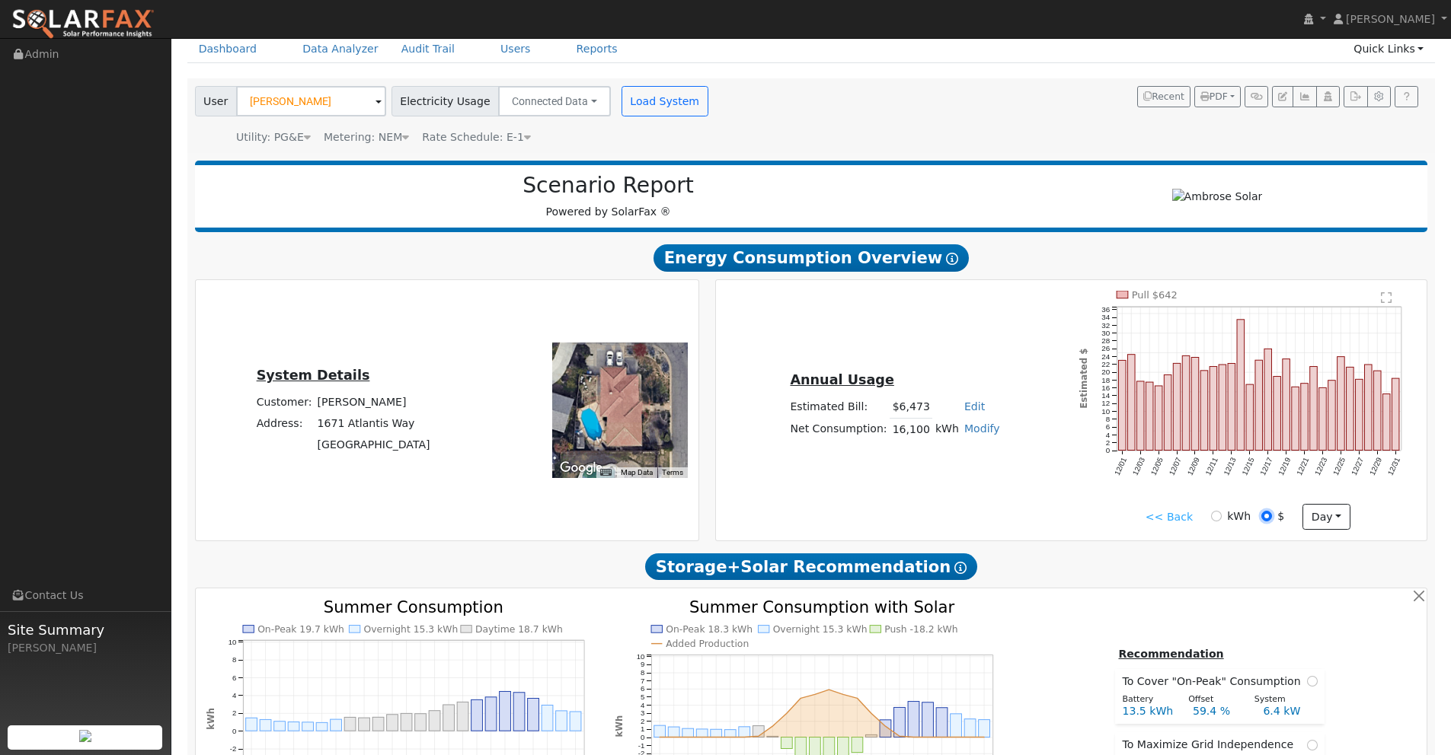
scroll to position [0, 0]
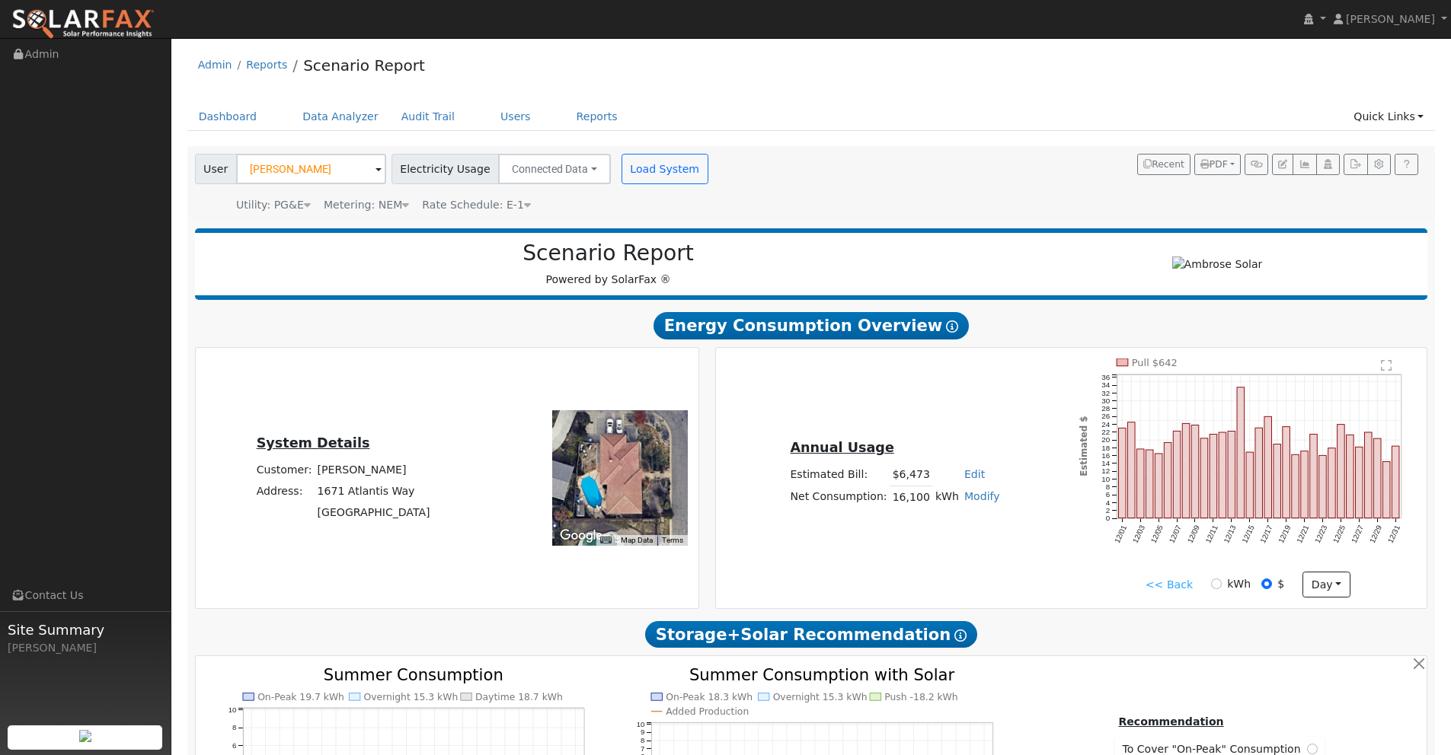
click at [113, 19] on img at bounding box center [82, 24] width 143 height 32
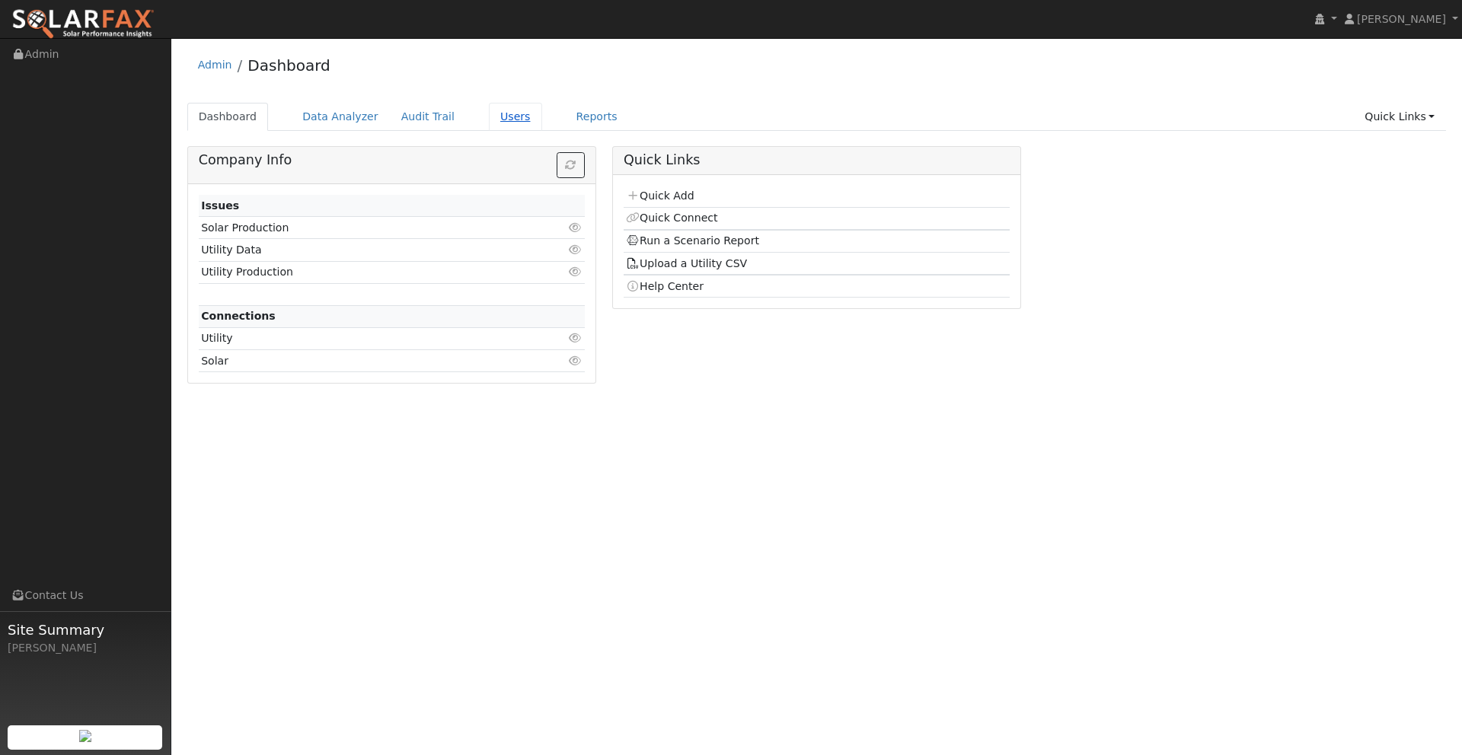
click at [503, 117] on link "Users" at bounding box center [515, 117] width 53 height 28
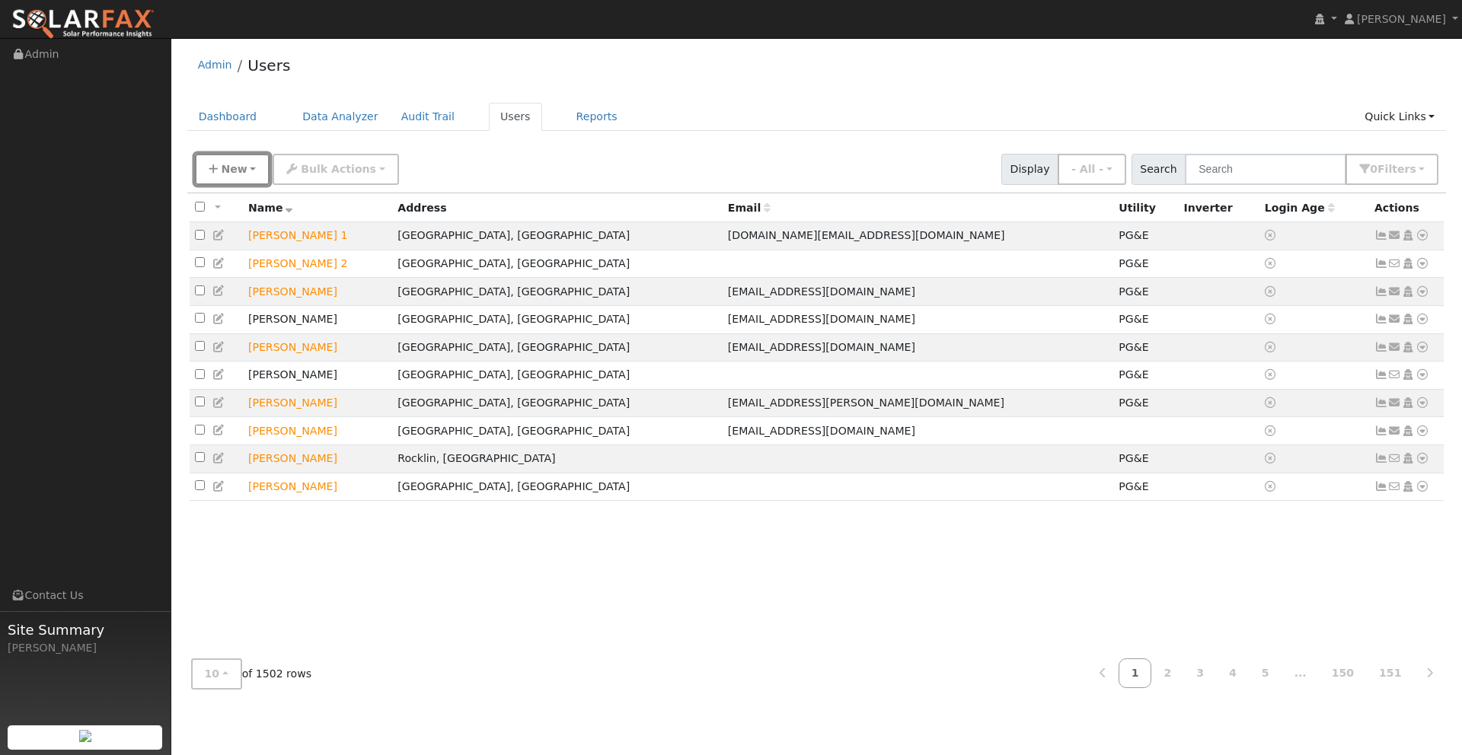
click at [235, 159] on button "New" at bounding box center [232, 169] width 75 height 31
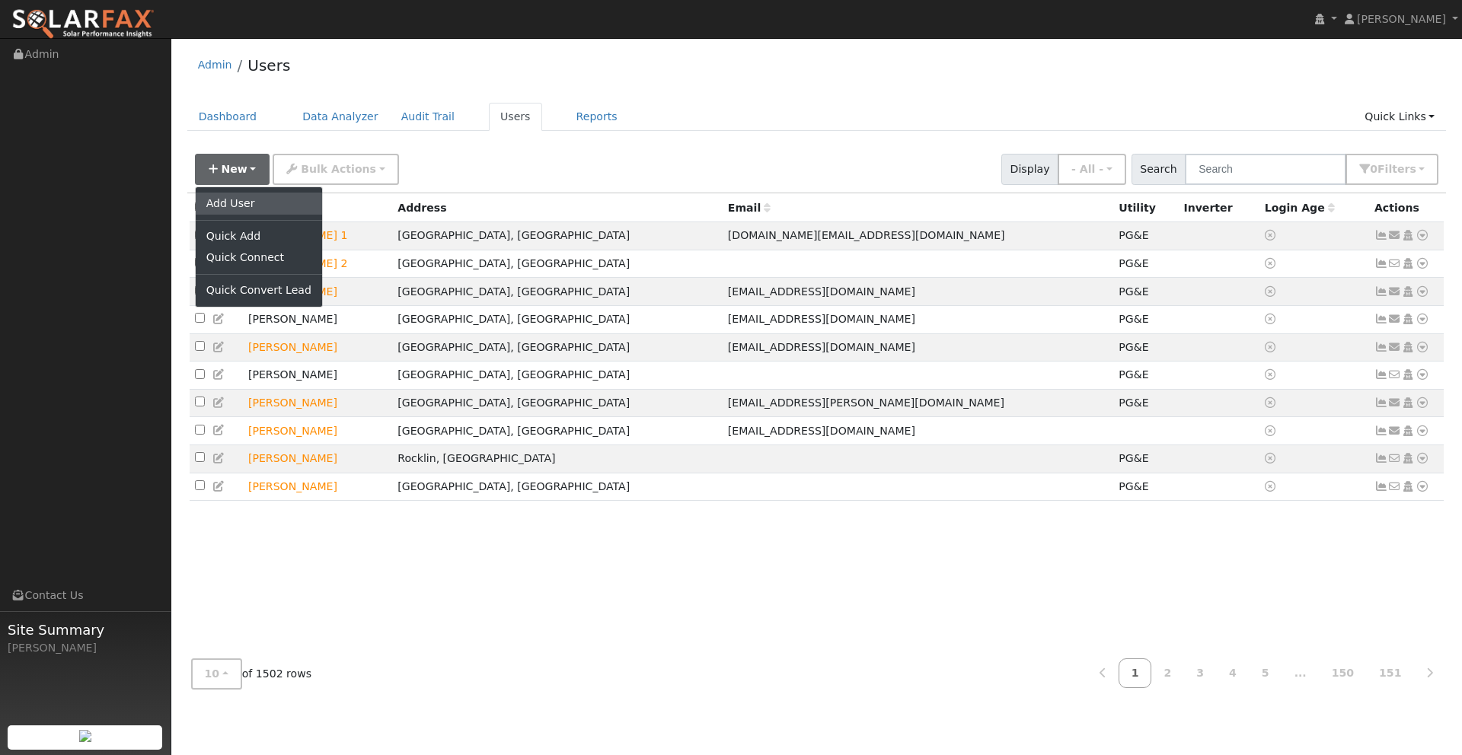
click at [222, 195] on link "Add User" at bounding box center [259, 203] width 126 height 21
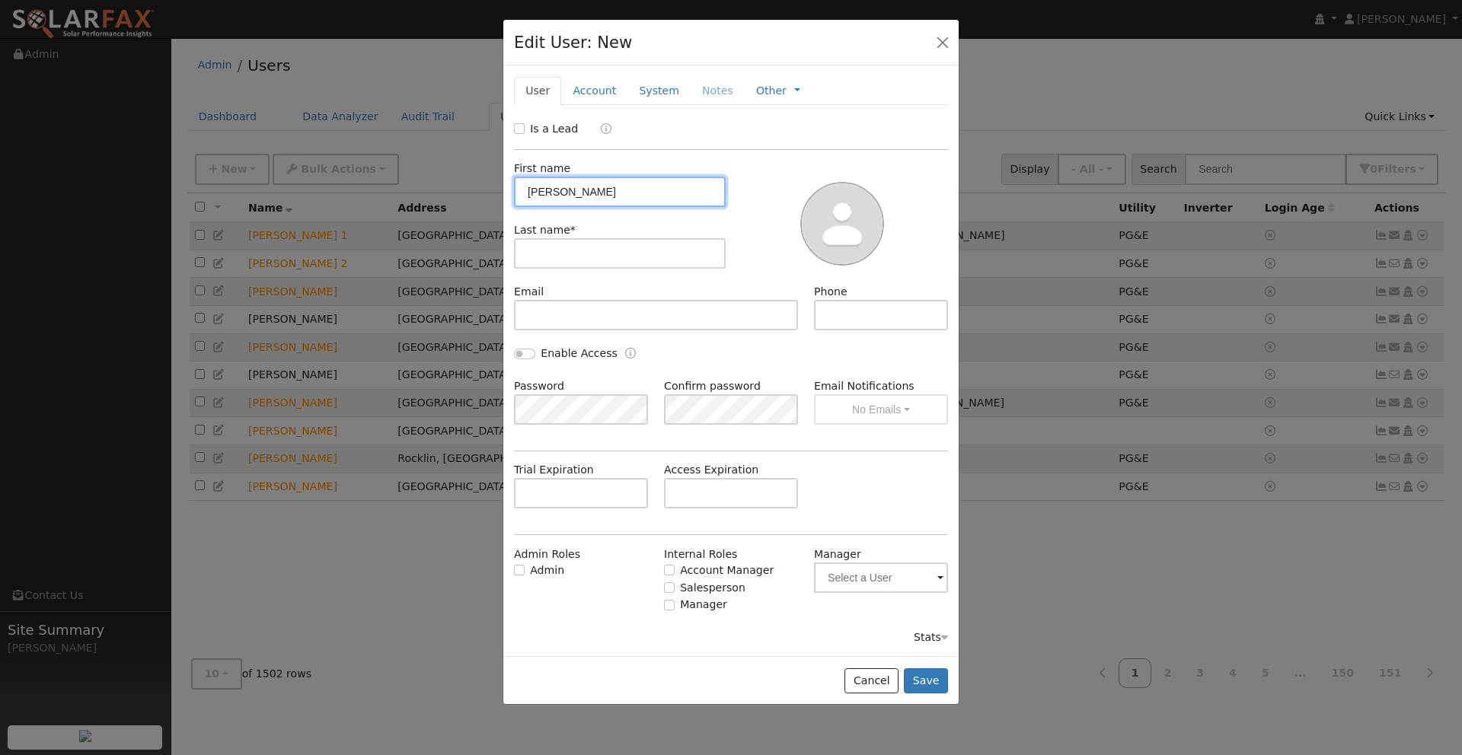
type input "Zach"
type input "E"
type input "Moore"
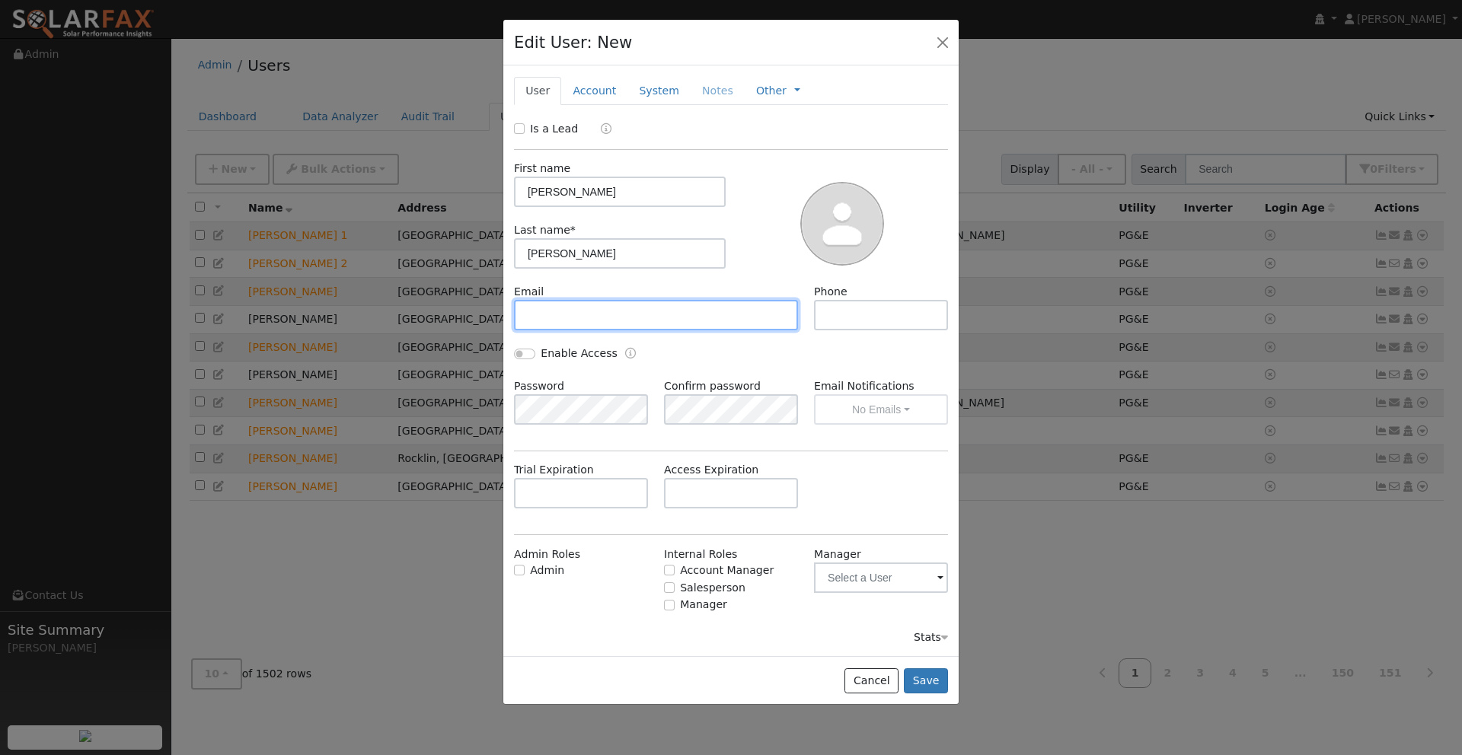
click at [558, 306] on input "text" at bounding box center [656, 315] width 284 height 30
type input "zach.moore@ambrosesolar.com"
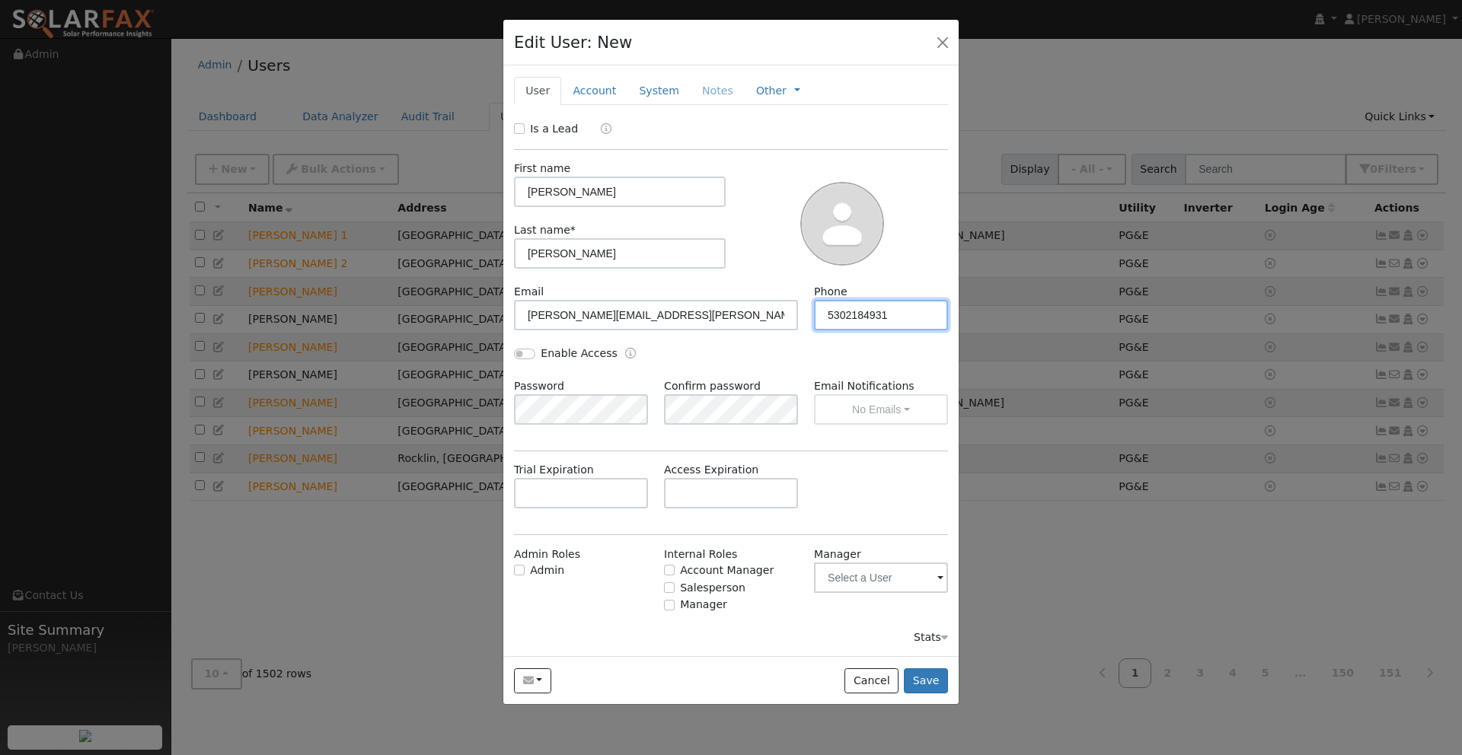
type input "5302184931"
click at [517, 353] on input "Enable Access" at bounding box center [524, 354] width 21 height 11
checkbox input "true"
click at [518, 570] on input "Admin" at bounding box center [519, 570] width 11 height 11
checkbox input "true"
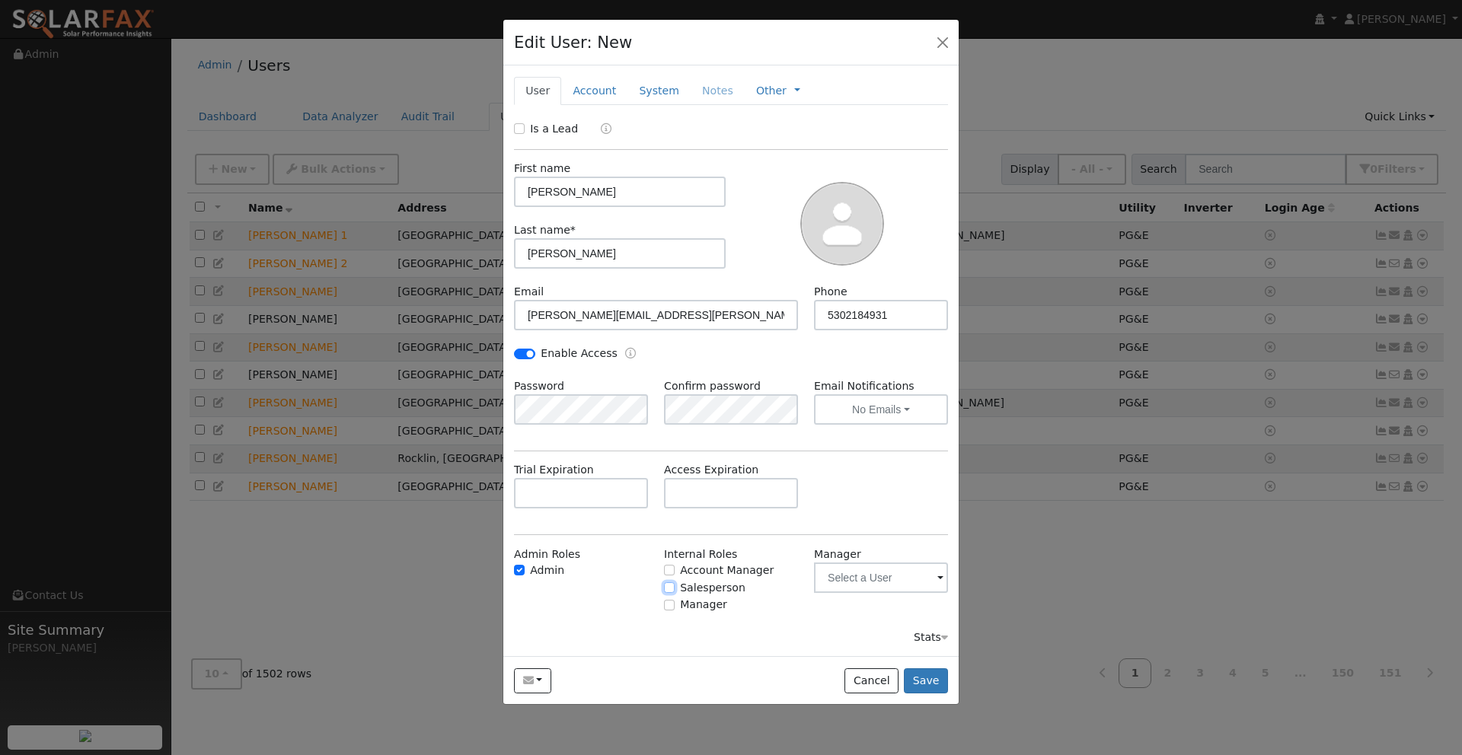
click at [674, 589] on input "Salesperson" at bounding box center [669, 587] width 11 height 11
checkbox input "true"
click at [774, 359] on div "Enable Access" at bounding box center [731, 362] width 450 height 33
click at [918, 407] on button "No Emails" at bounding box center [881, 409] width 134 height 30
click at [802, 361] on div "Enable Access" at bounding box center [731, 362] width 450 height 33
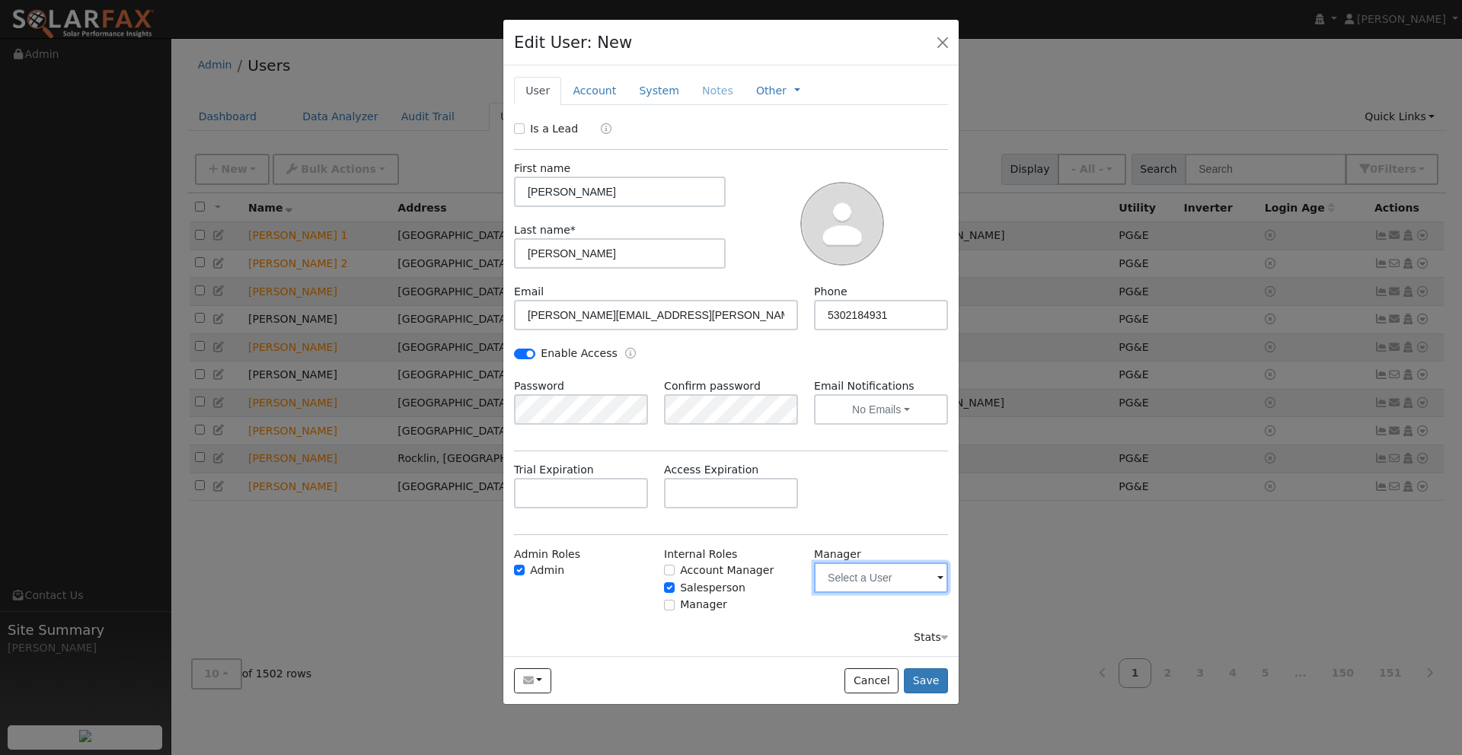
click at [904, 576] on input "text" at bounding box center [881, 578] width 134 height 30
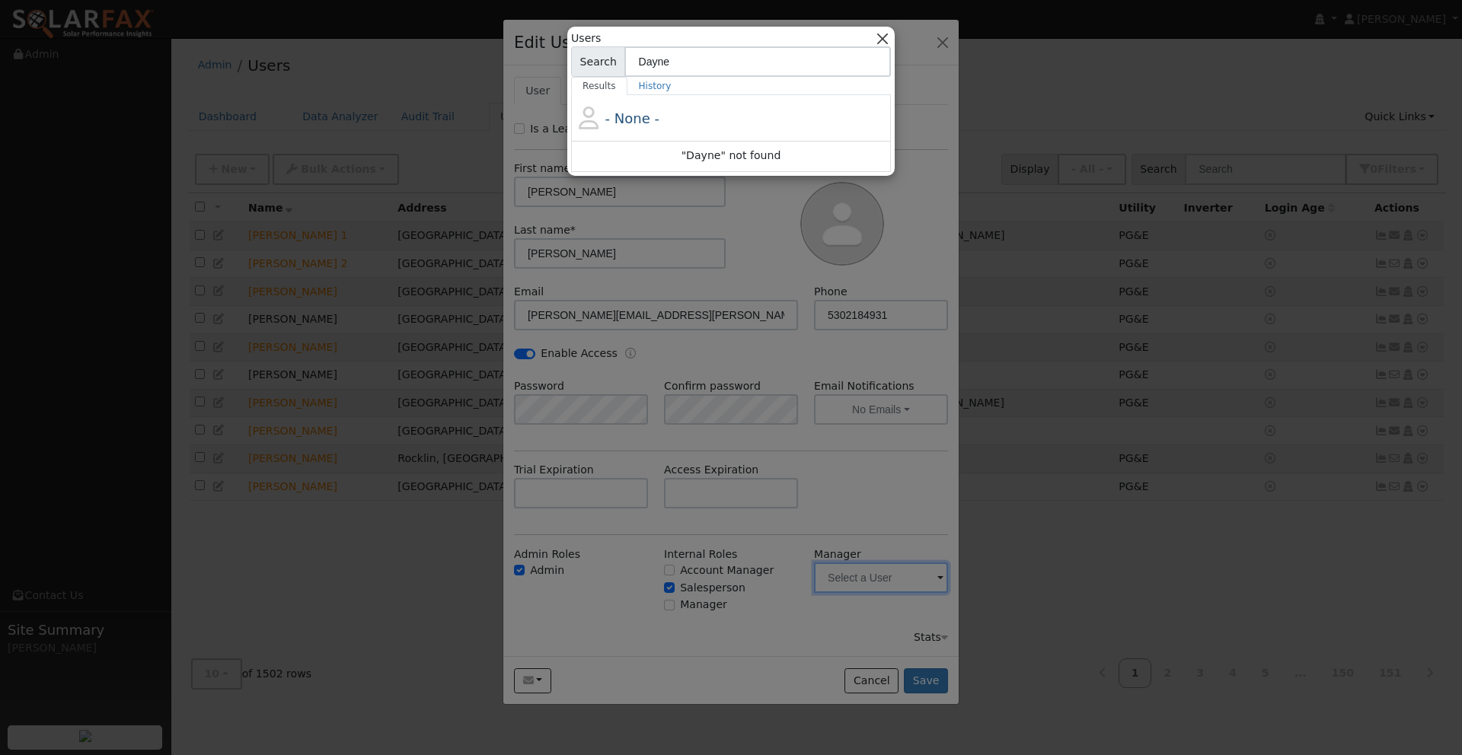
type input "Dayne"
click at [882, 36] on button "button" at bounding box center [883, 38] width 16 height 16
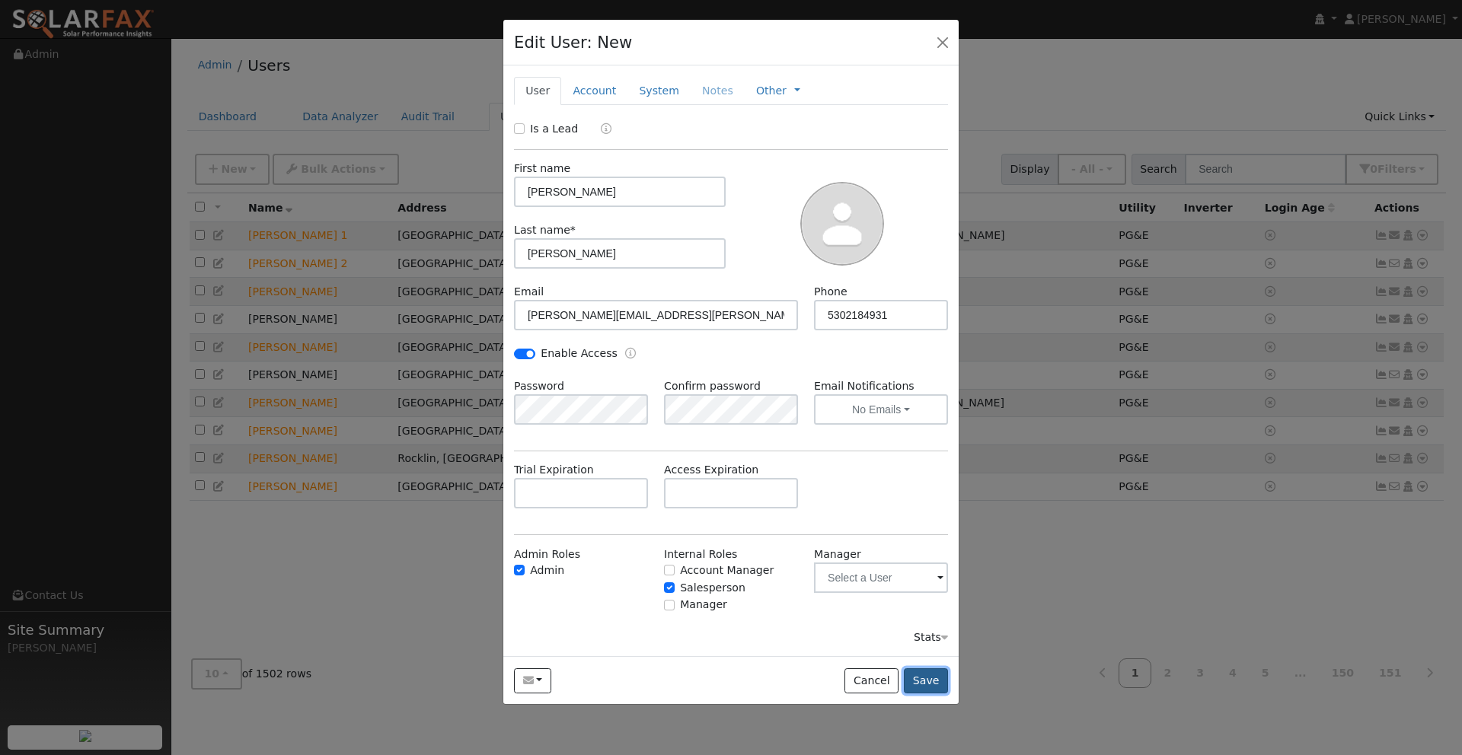
click at [924, 684] on button "Save" at bounding box center [926, 682] width 44 height 26
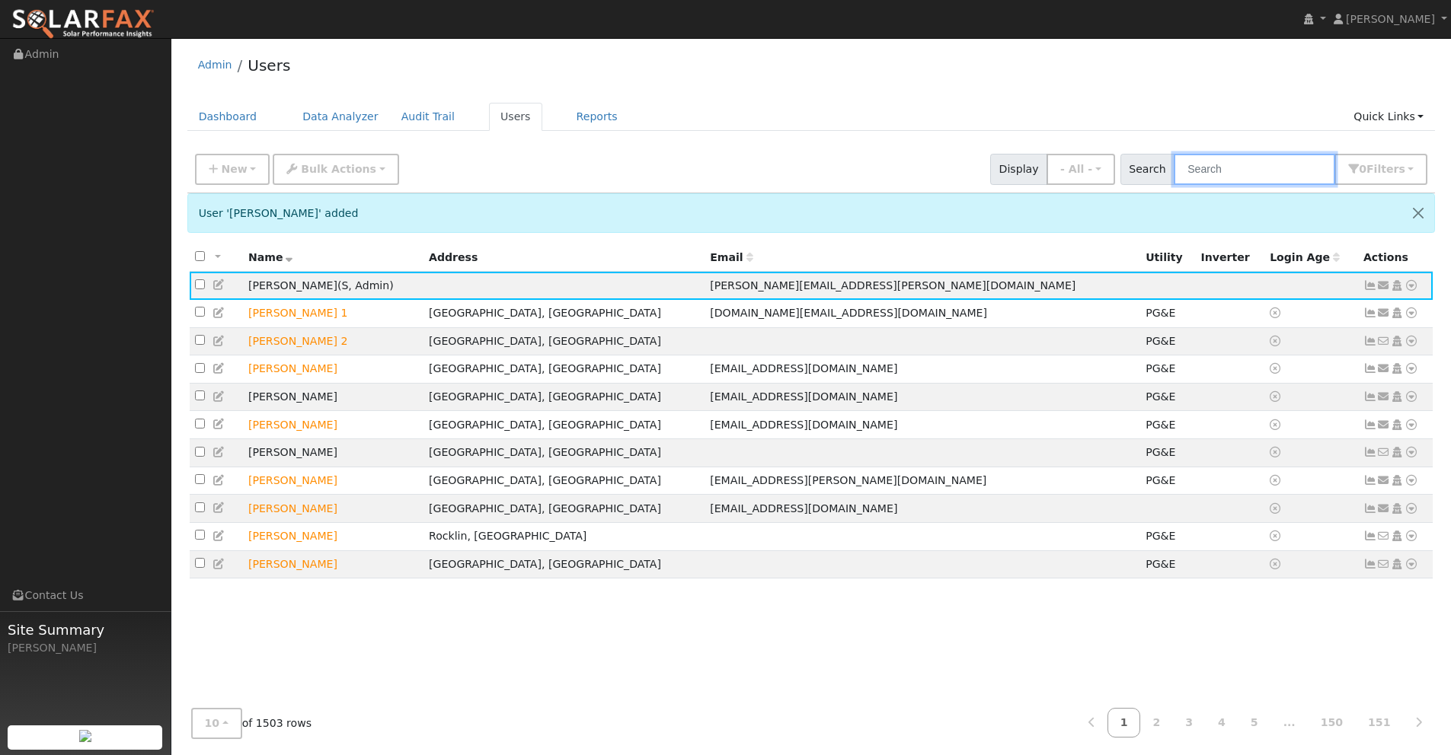
click at [1240, 168] on input "text" at bounding box center [1253, 169] width 161 height 31
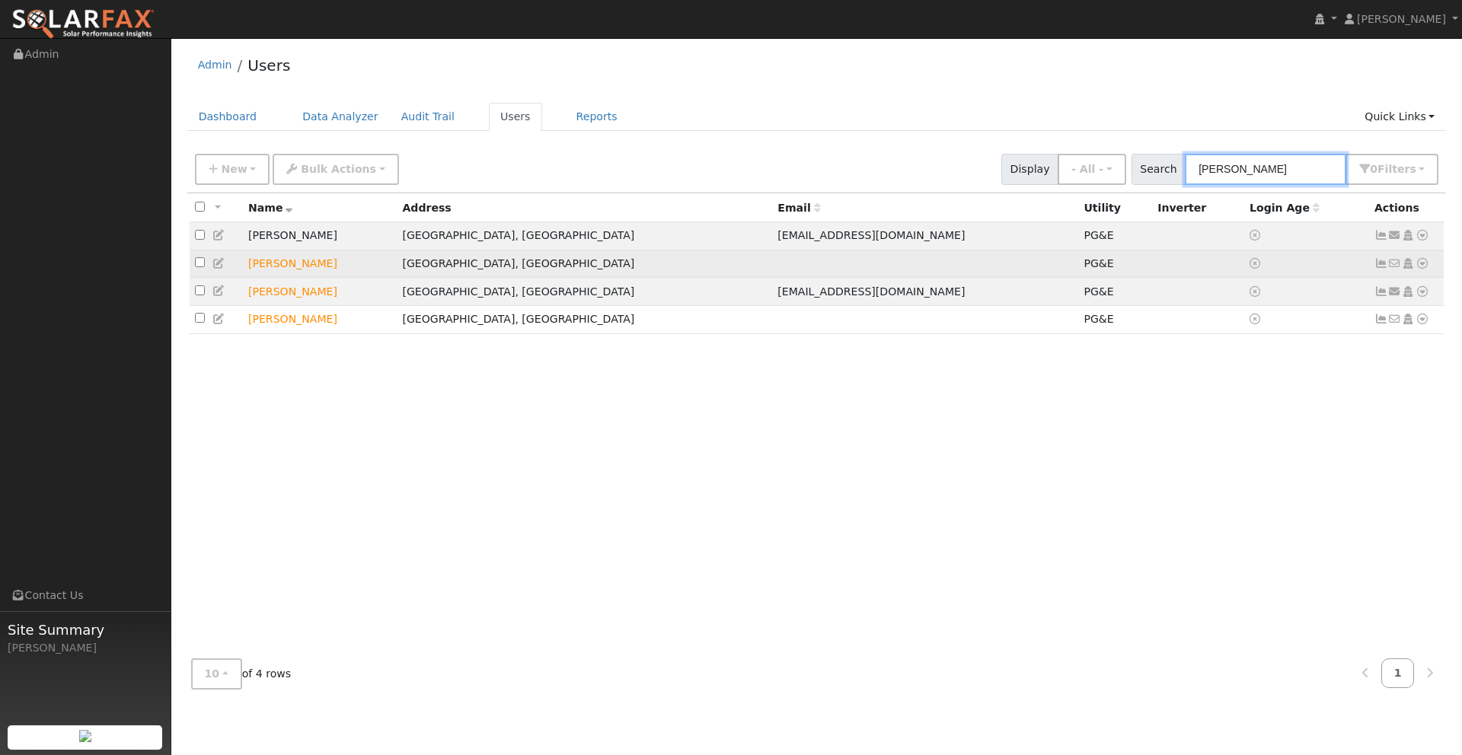
type input "Ellis"
click at [1424, 264] on icon at bounding box center [1422, 263] width 14 height 11
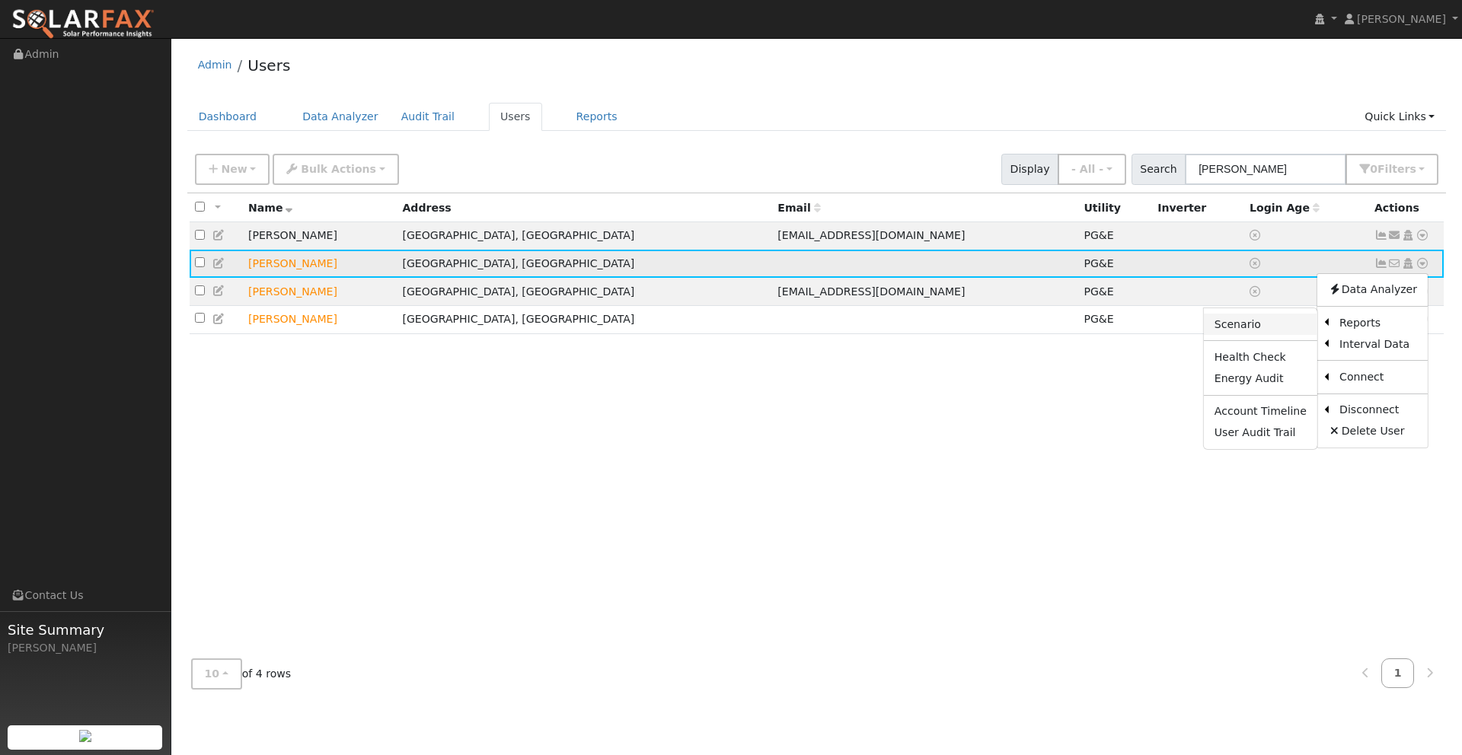
click at [1256, 324] on link "Scenario" at bounding box center [1260, 324] width 113 height 21
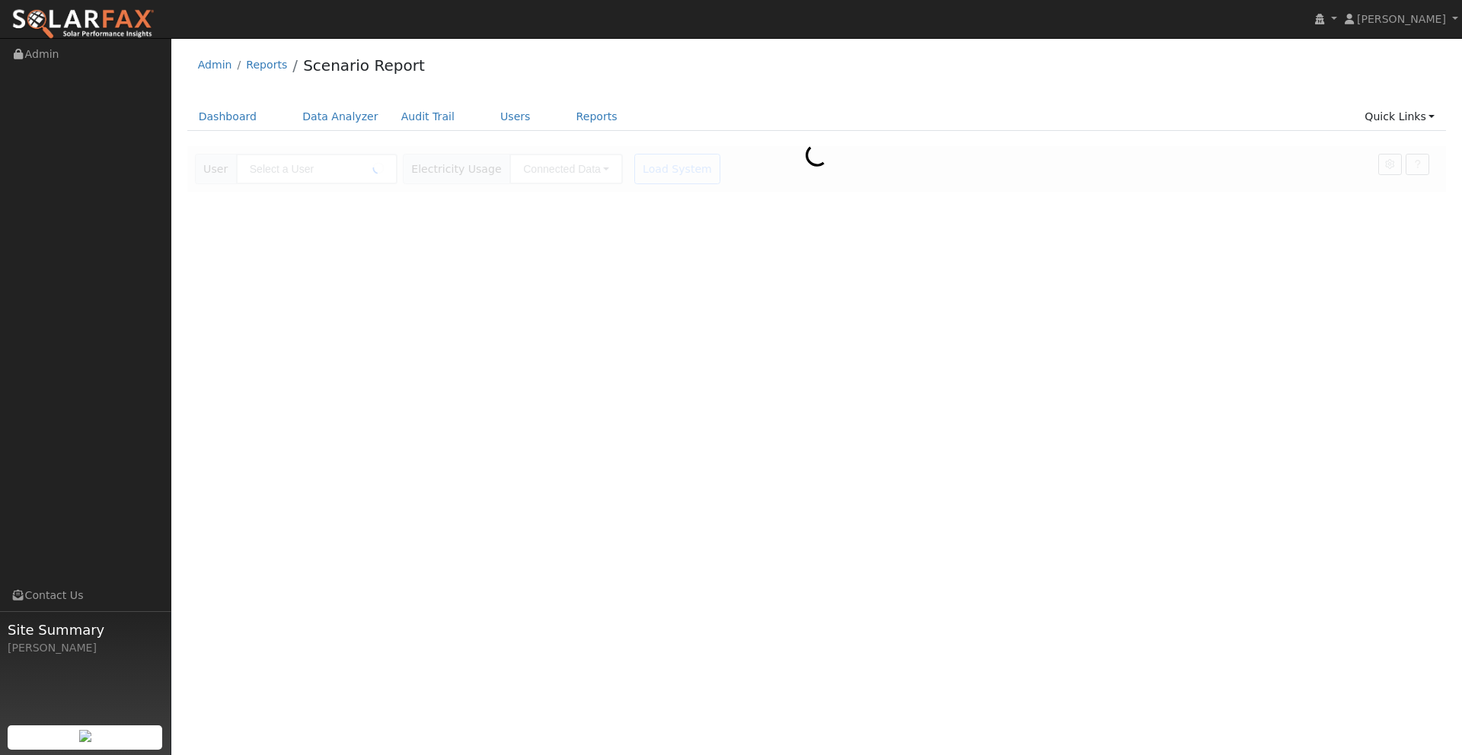
type input "[PERSON_NAME]"
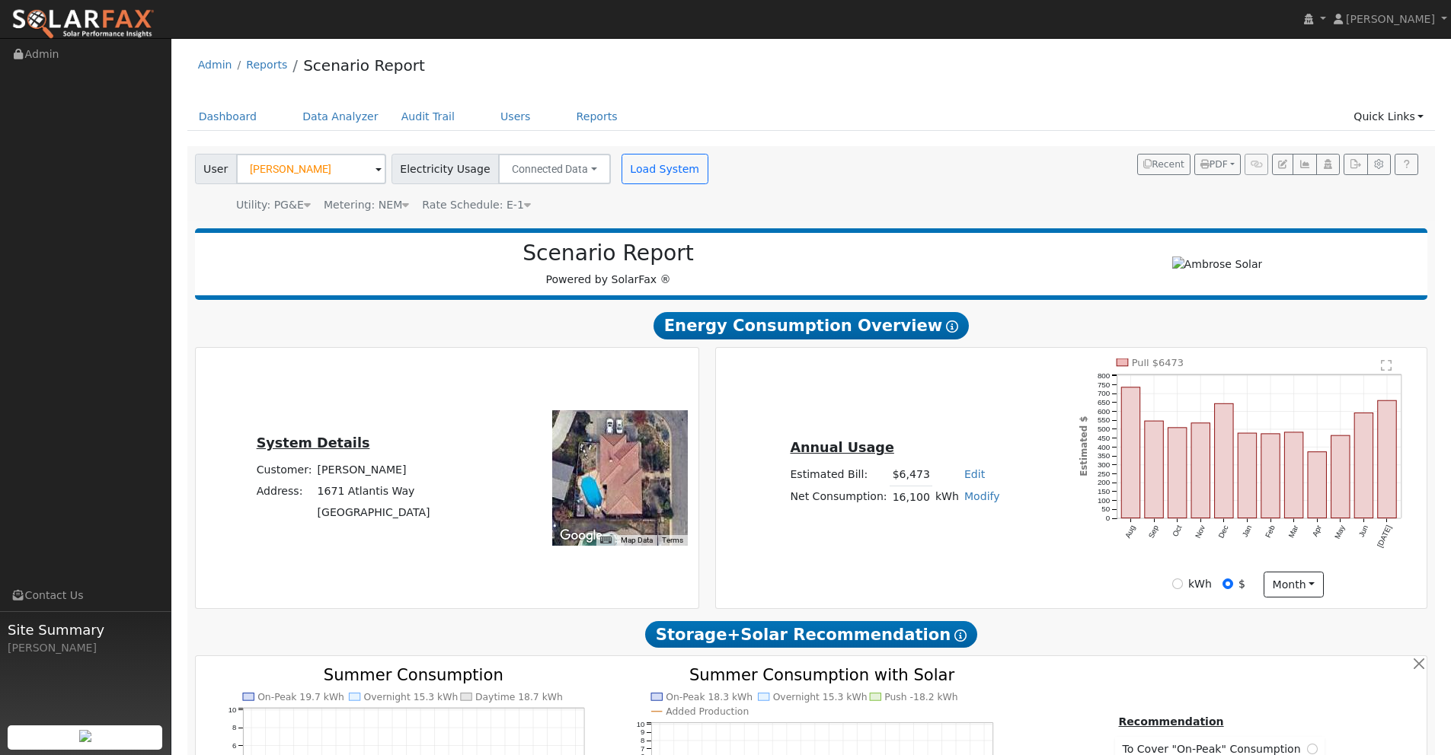
type input "25964"
click at [1227, 459] on rect "onclick=""" at bounding box center [1223, 461] width 18 height 114
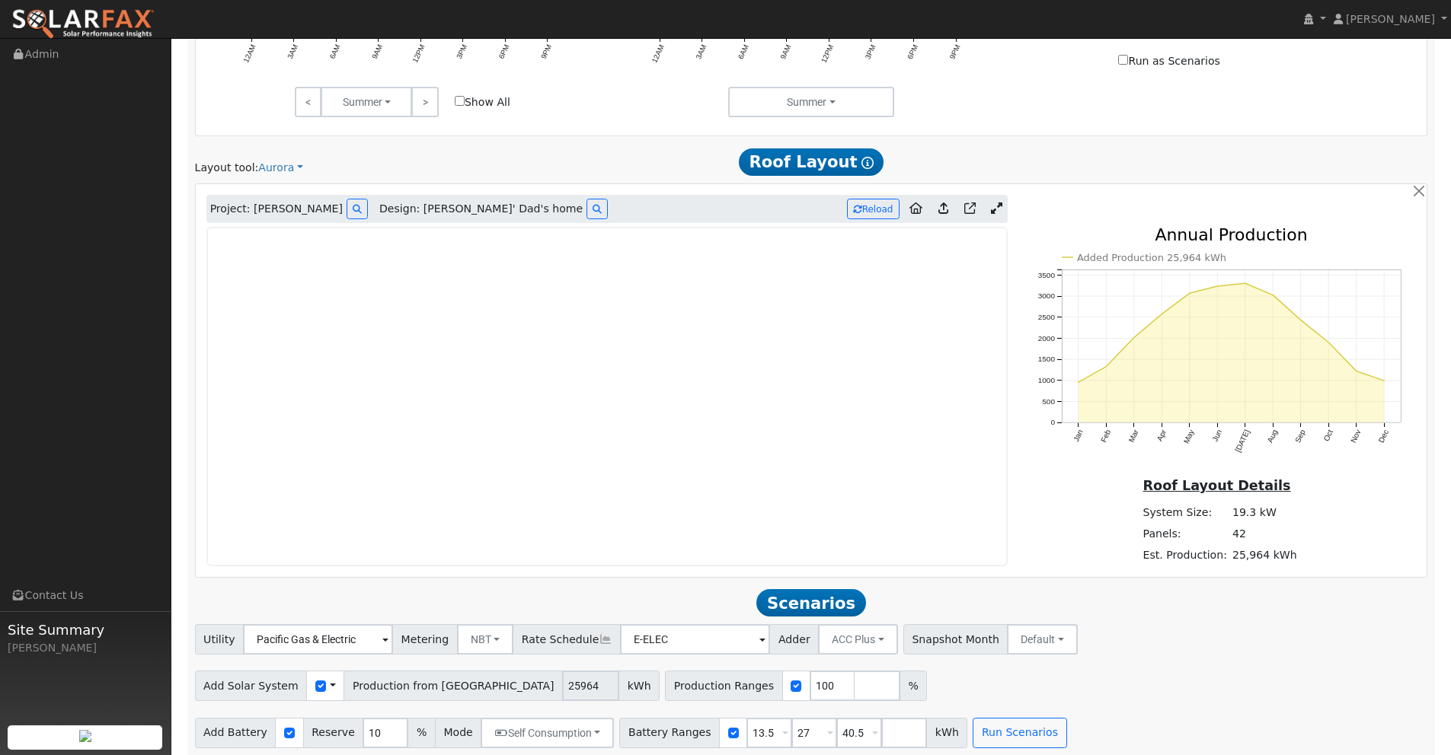
scroll to position [838, 0]
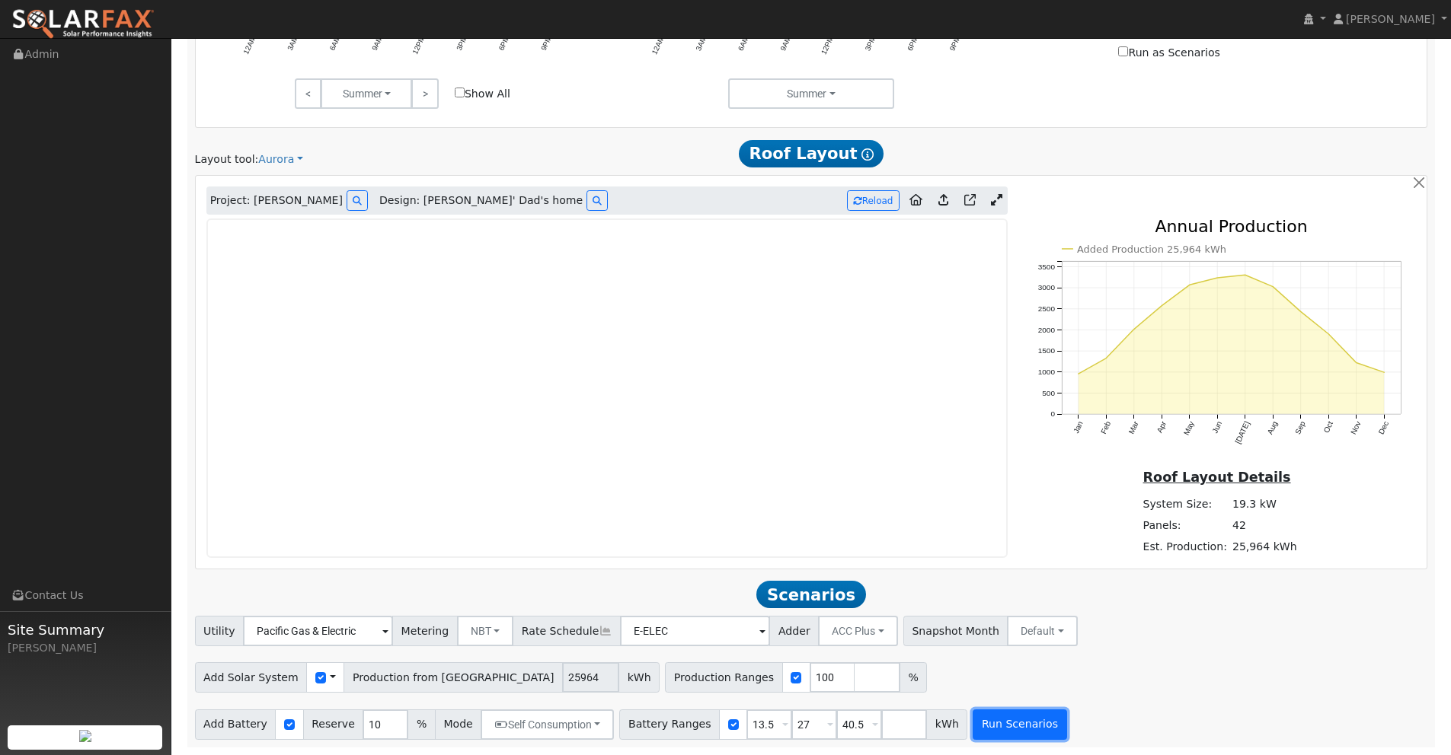
click at [1011, 726] on button "Run Scenarios" at bounding box center [1019, 725] width 94 height 30
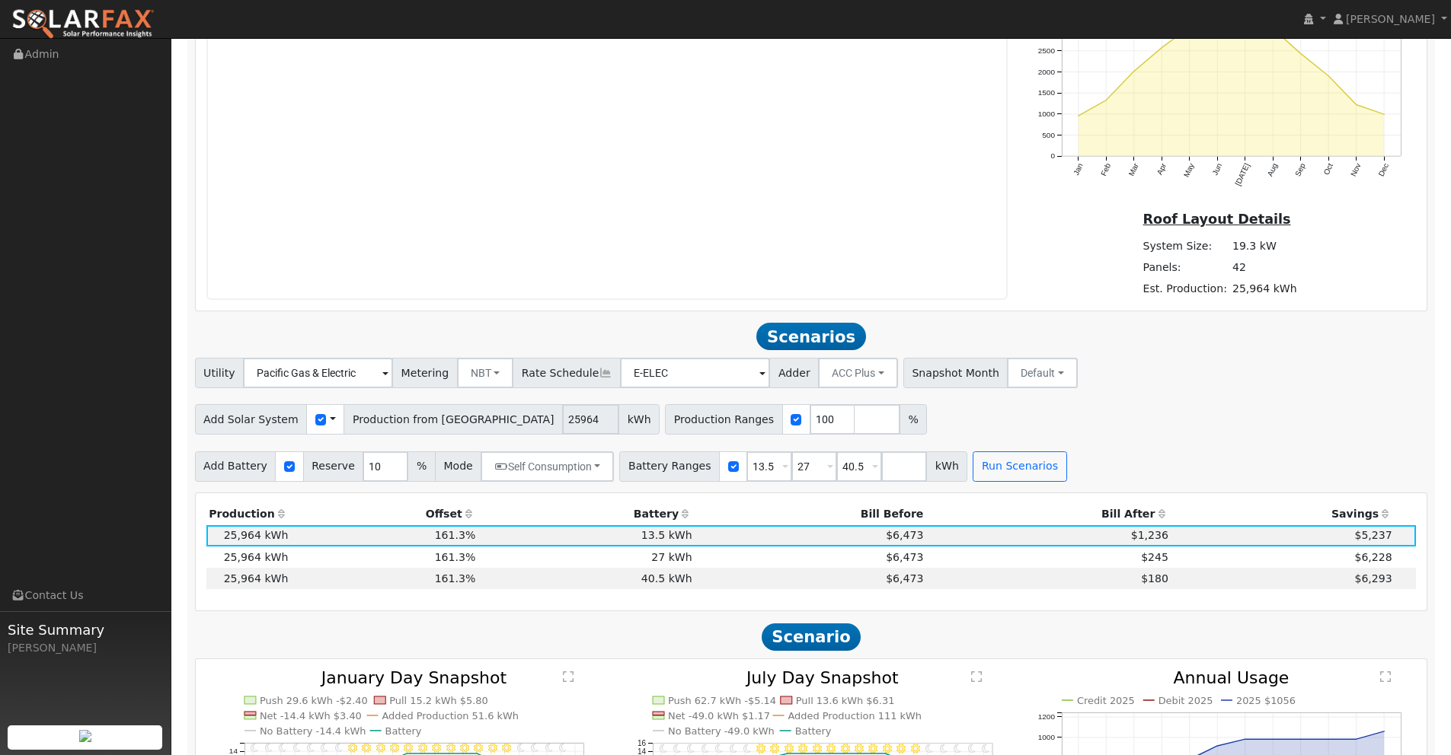
scroll to position [1372, 0]
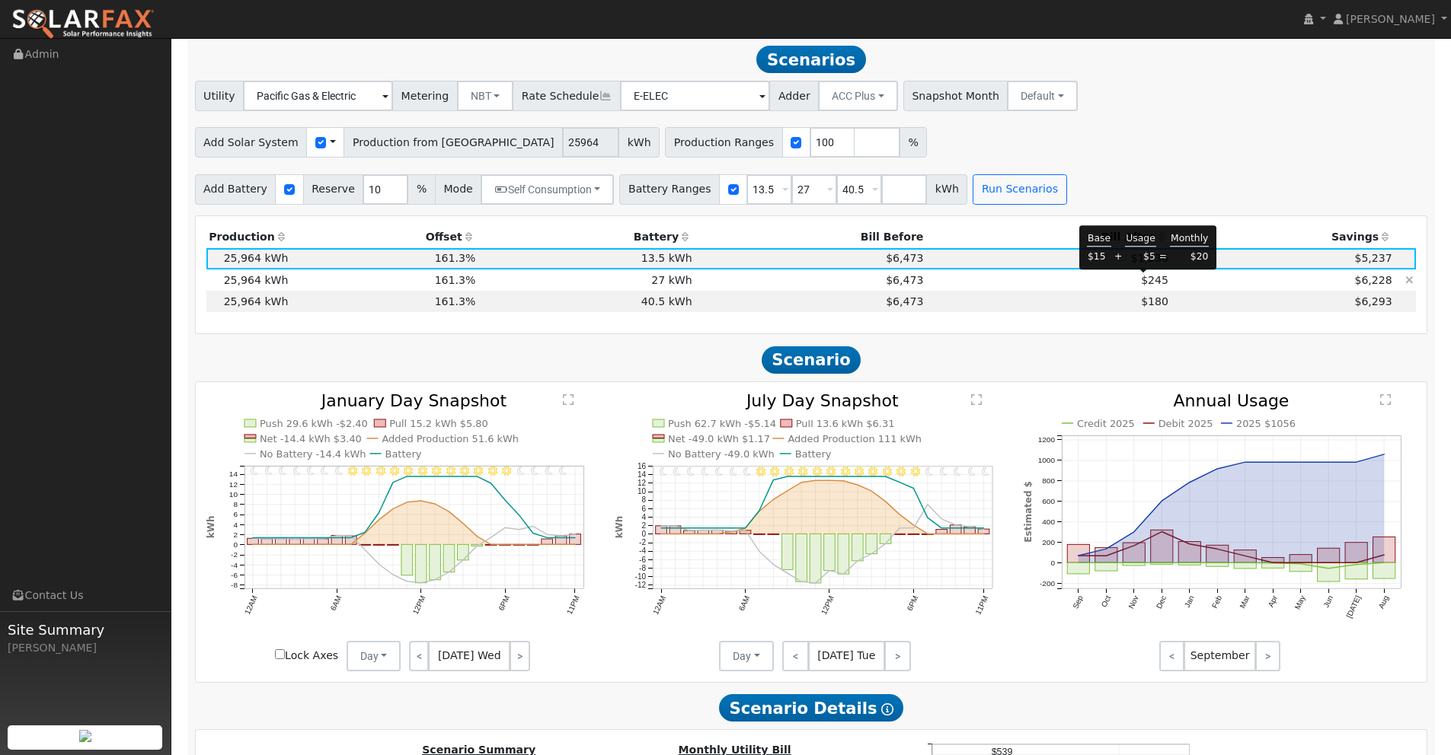
click at [1147, 282] on span "$245" at bounding box center [1154, 280] width 27 height 12
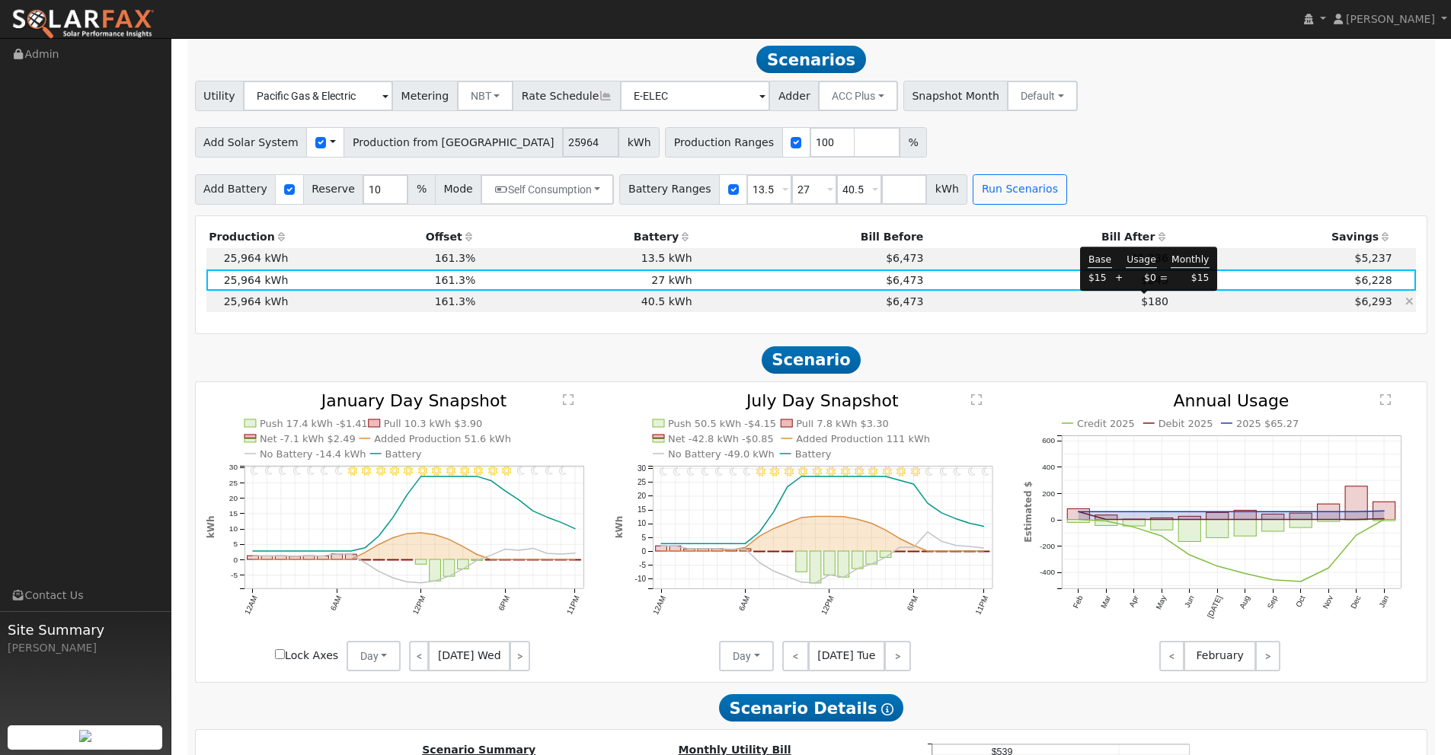
click at [1154, 306] on span "$180" at bounding box center [1154, 301] width 27 height 12
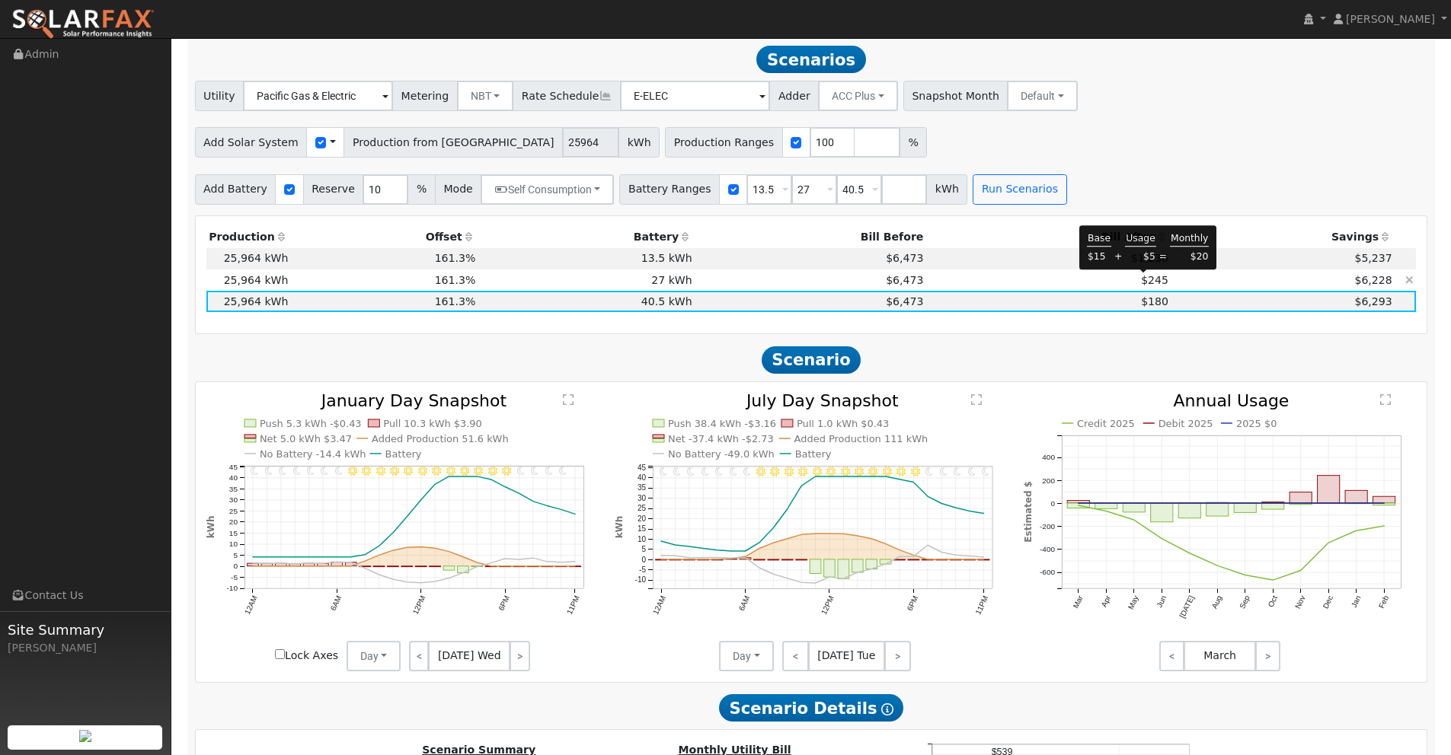
click at [1153, 284] on span "$245" at bounding box center [1154, 280] width 27 height 12
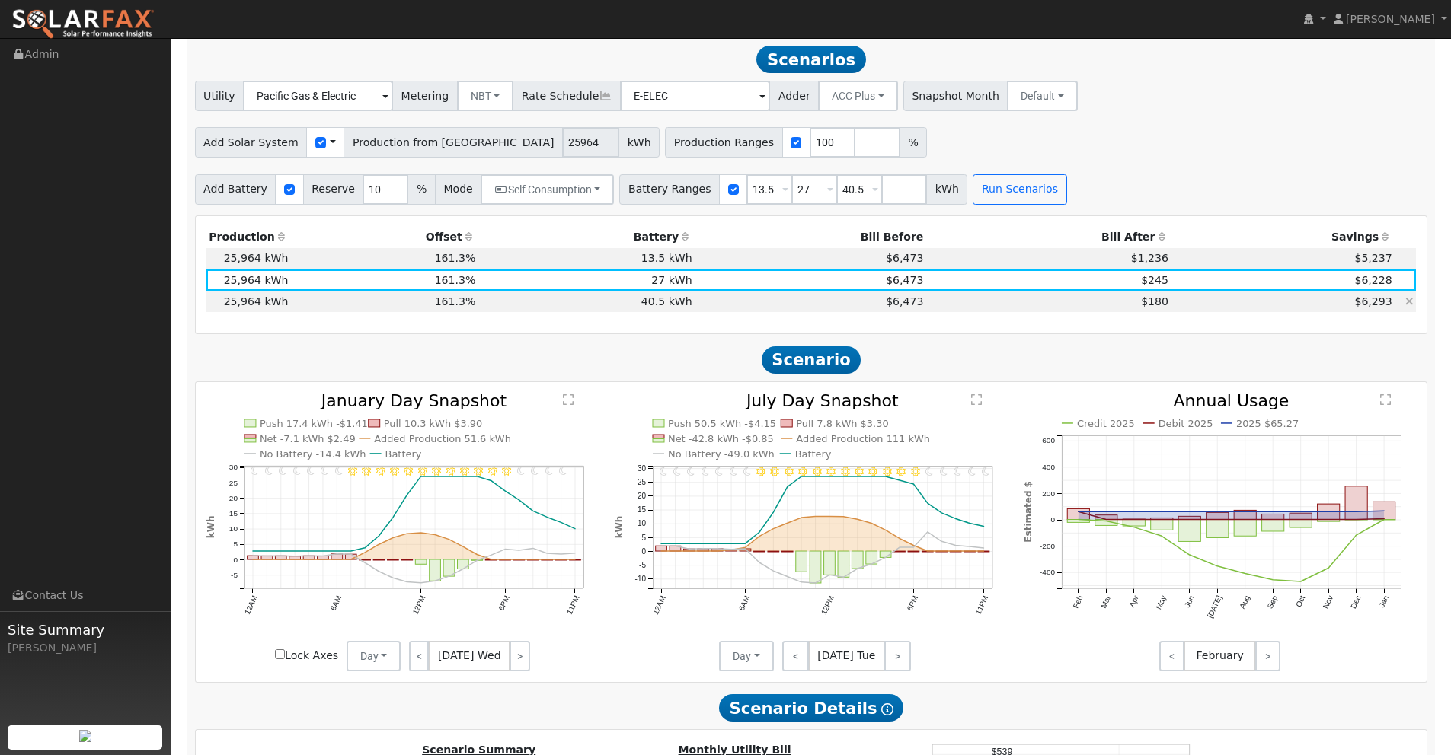
click at [1192, 302] on td "$6,293" at bounding box center [1282, 301] width 224 height 21
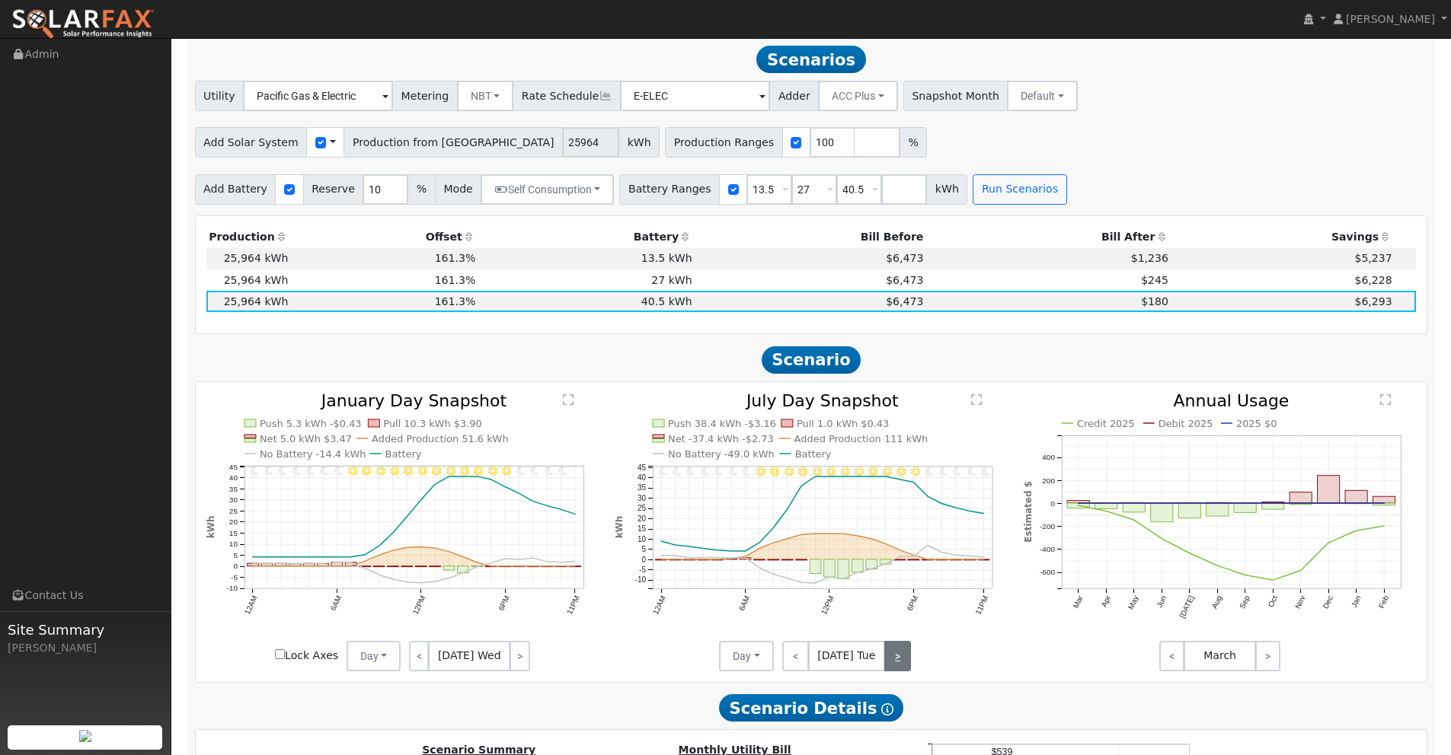
click at [908, 665] on link ">" at bounding box center [897, 656] width 27 height 30
click at [908, 665] on link ">" at bounding box center [898, 656] width 24 height 30
click at [907, 665] on link ">" at bounding box center [898, 656] width 26 height 30
click at [907, 665] on link ">" at bounding box center [896, 656] width 30 height 30
click at [907, 665] on link ">" at bounding box center [896, 656] width 27 height 30
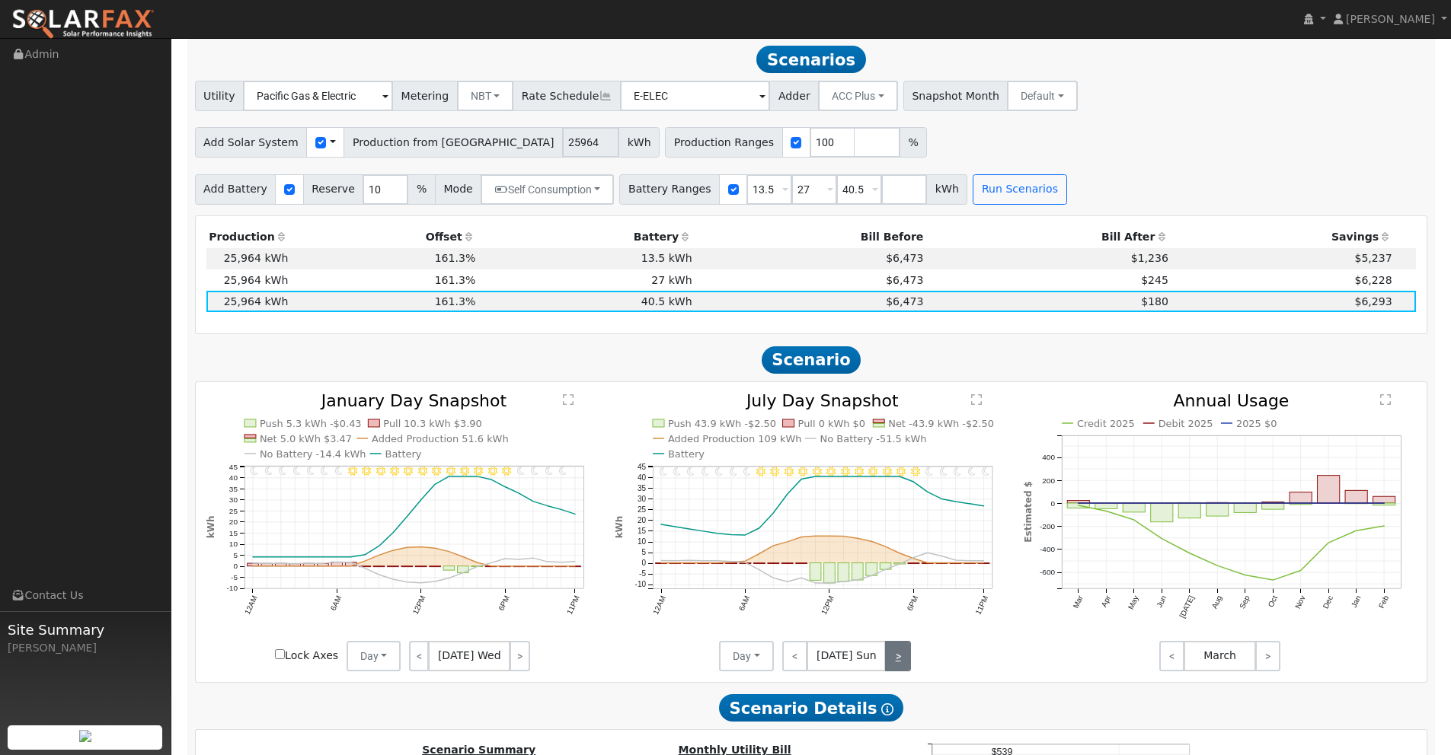
click at [907, 665] on link ">" at bounding box center [898, 656] width 26 height 30
click at [907, 665] on link ">" at bounding box center [898, 656] width 24 height 30
click at [907, 665] on link ">" at bounding box center [897, 656] width 27 height 30
click at [907, 665] on link ">" at bounding box center [898, 656] width 24 height 30
click at [907, 665] on link ">" at bounding box center [898, 656] width 26 height 30
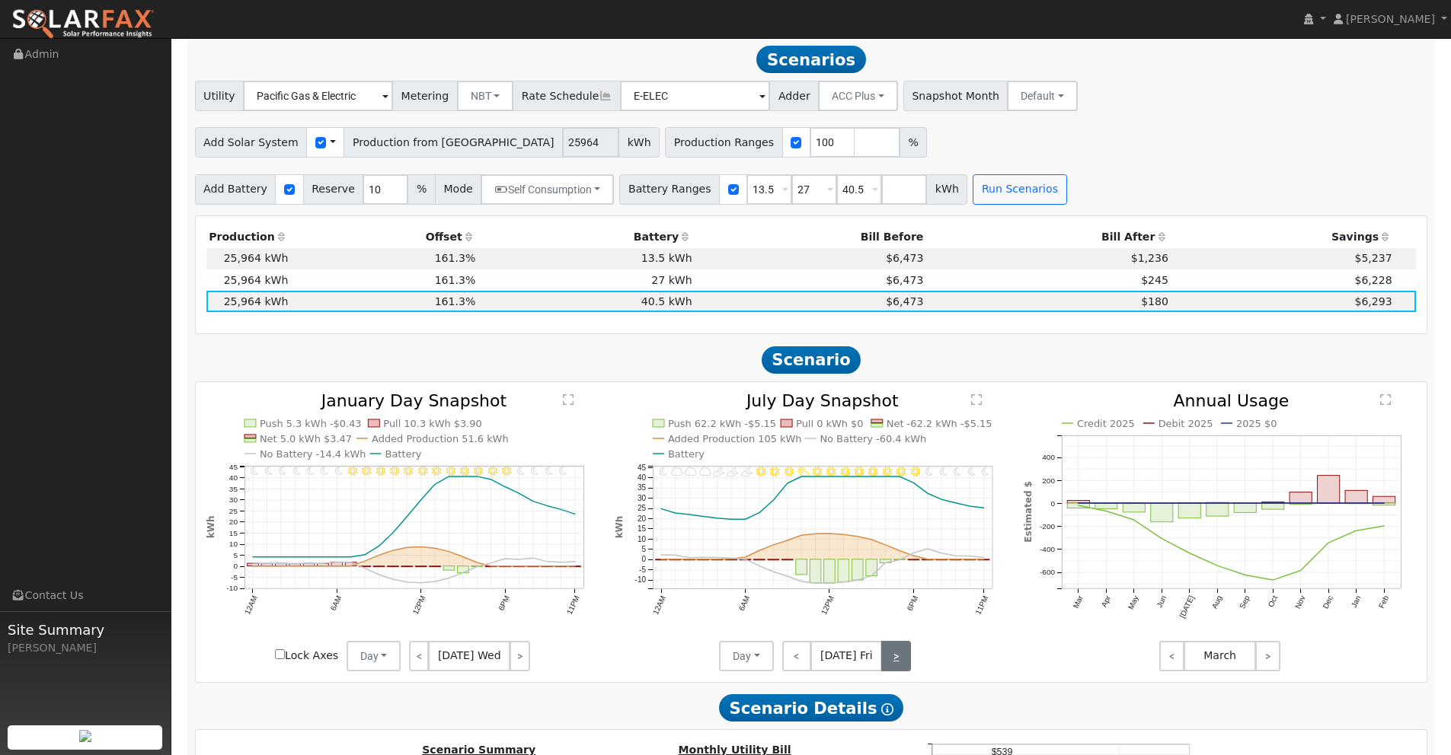
click at [907, 665] on link ">" at bounding box center [896, 656] width 30 height 30
click at [907, 665] on link ">" at bounding box center [896, 656] width 27 height 30
click at [907, 665] on link ">" at bounding box center [898, 656] width 26 height 30
click at [907, 665] on link ">" at bounding box center [898, 656] width 24 height 30
click at [907, 665] on link ">" at bounding box center [897, 656] width 27 height 30
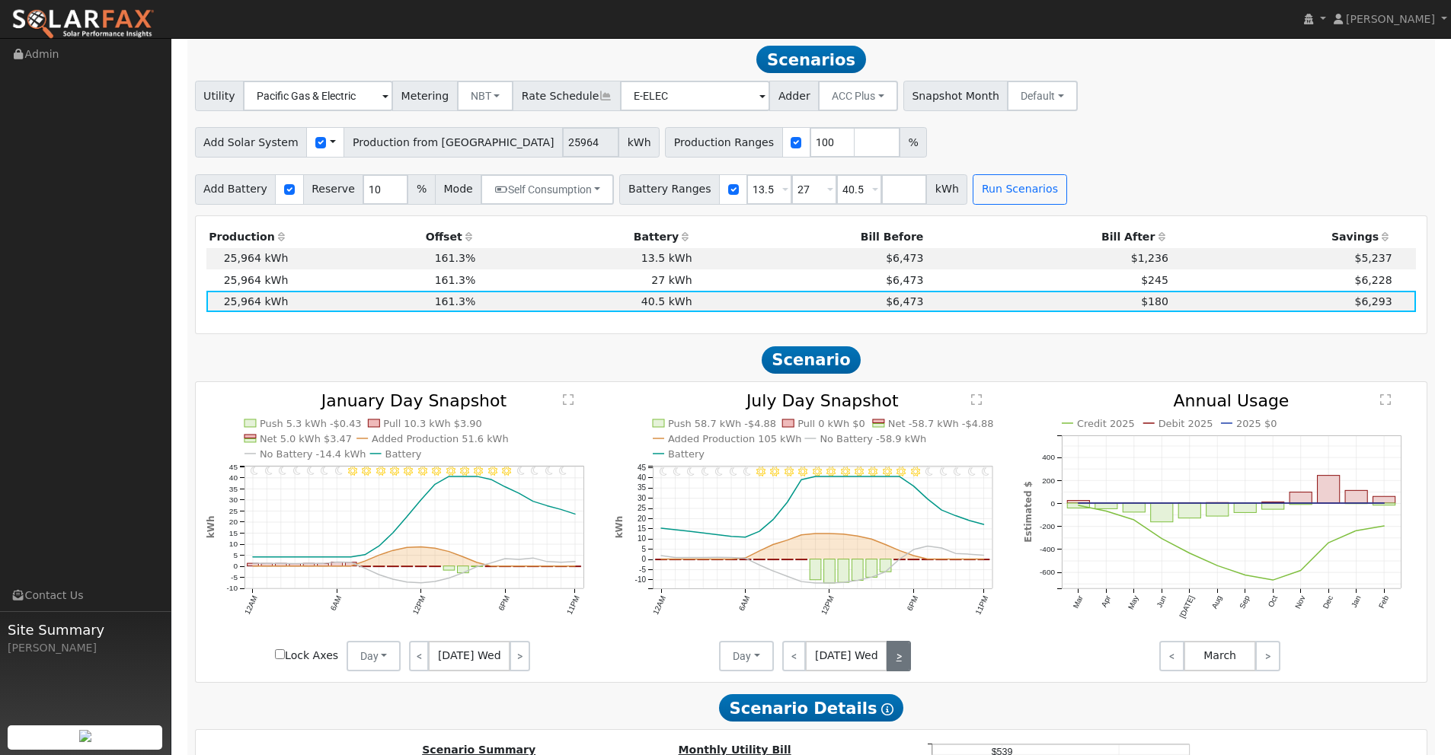
click at [907, 665] on link ">" at bounding box center [898, 656] width 24 height 30
click at [907, 665] on div "< Jul 31 Thu >" at bounding box center [842, 656] width 137 height 30
click at [895, 660] on div "< Jul 31 Thu >" at bounding box center [842, 656] width 137 height 30
click at [737, 648] on button "Day" at bounding box center [746, 656] width 55 height 30
click at [752, 710] on link "Month Average" at bounding box center [773, 711] width 106 height 21
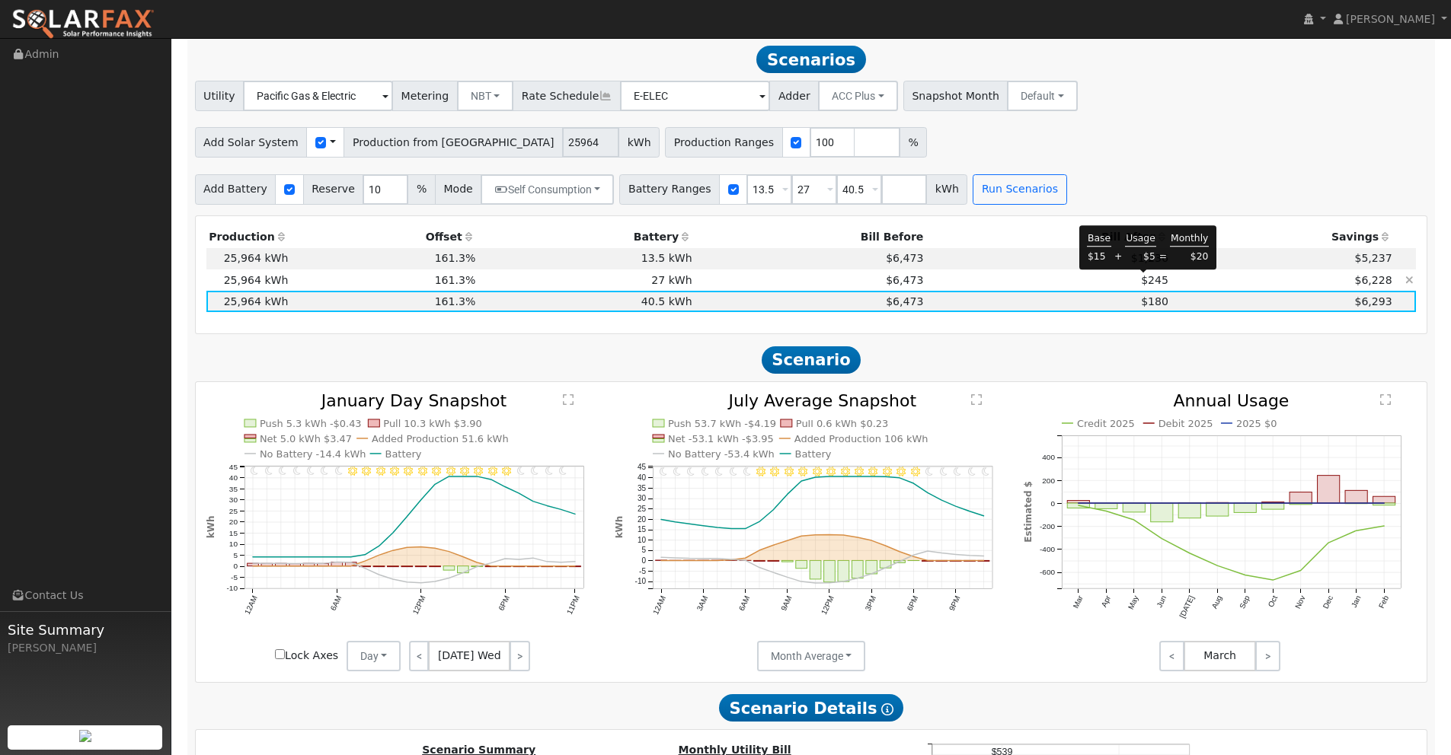
click at [1141, 283] on span "$245" at bounding box center [1154, 280] width 27 height 12
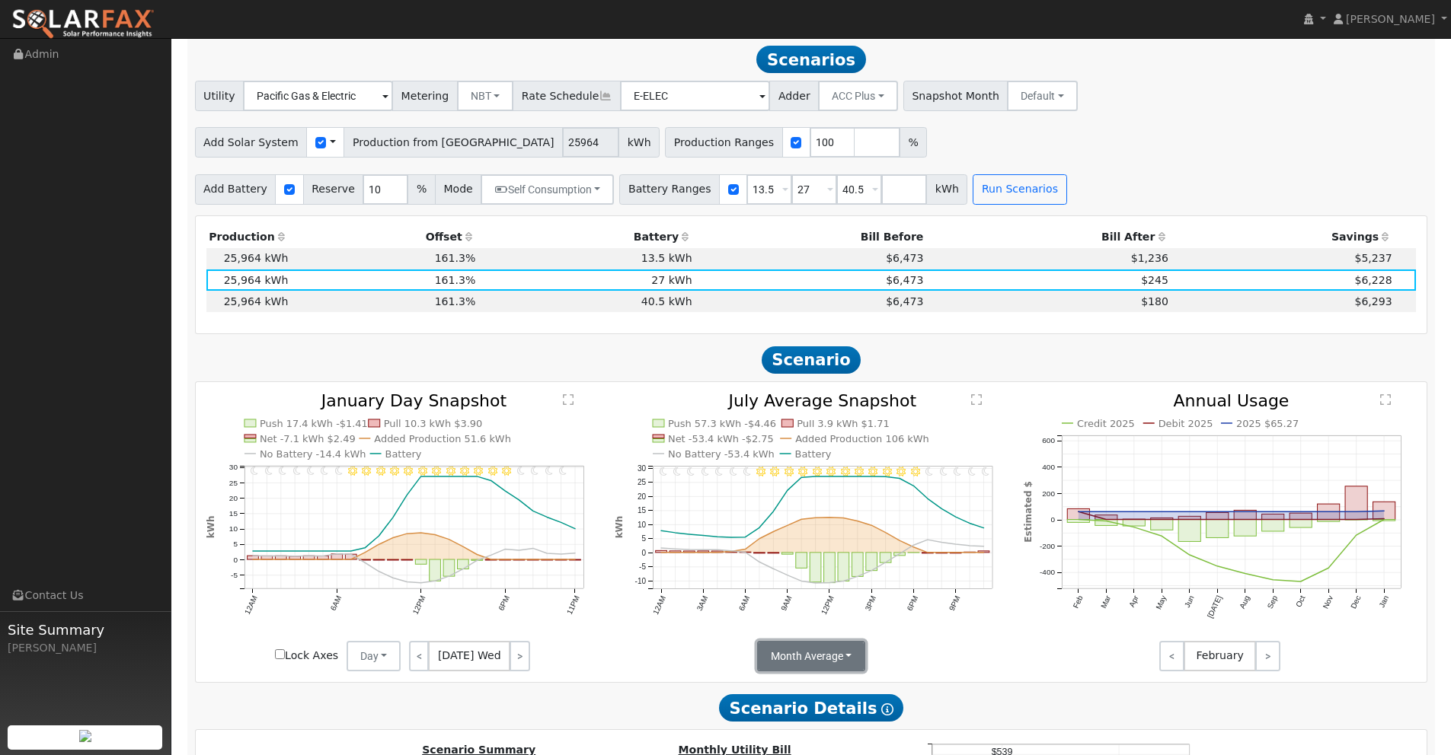
click at [837, 654] on button "Month Average" at bounding box center [811, 656] width 109 height 30
click at [798, 690] on link "Day" at bounding box center [811, 689] width 106 height 21
click at [791, 660] on link "<" at bounding box center [795, 656] width 26 height 30
click at [789, 659] on link "<" at bounding box center [794, 656] width 24 height 30
click at [798, 659] on link "<" at bounding box center [795, 656] width 27 height 30
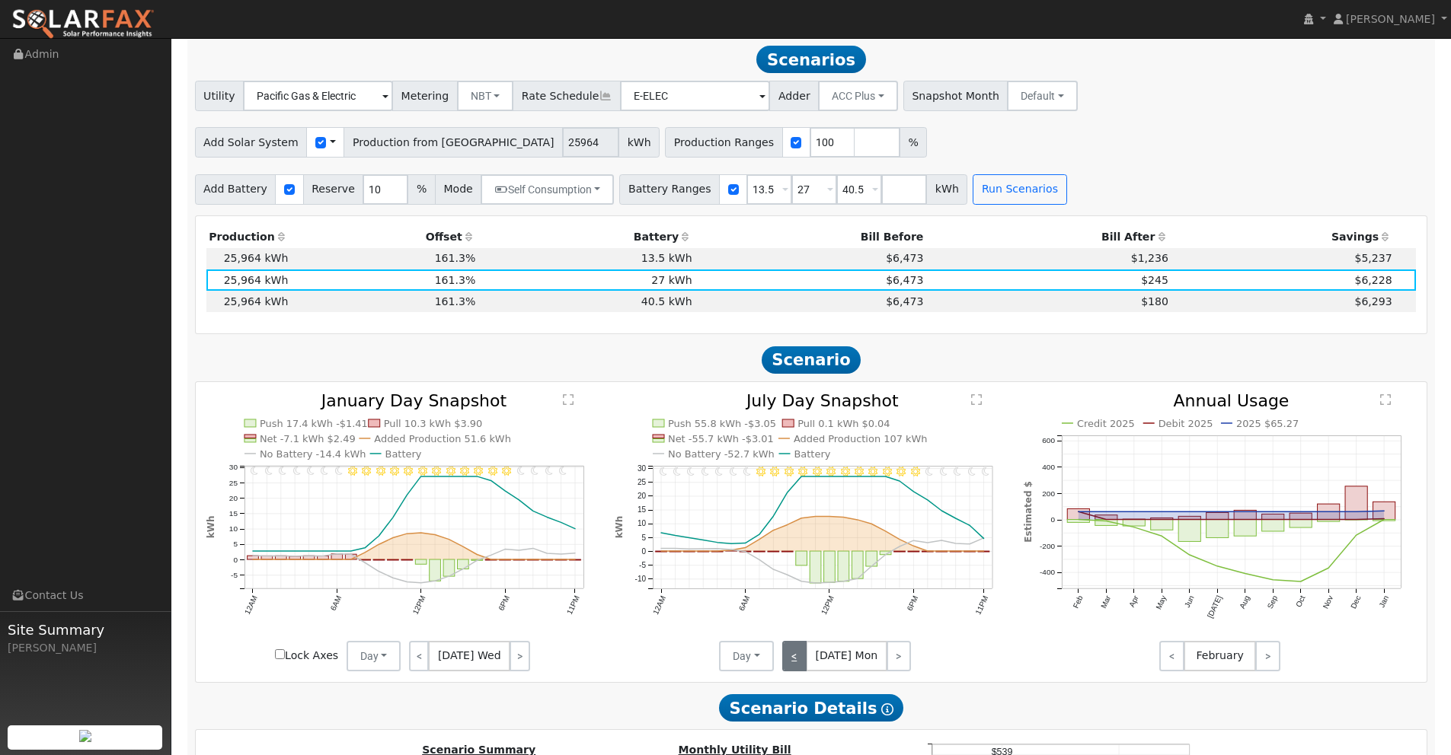
click at [803, 657] on link "<" at bounding box center [794, 656] width 24 height 30
click at [803, 657] on link "<" at bounding box center [795, 656] width 26 height 30
click at [803, 657] on link "<" at bounding box center [795, 656] width 27 height 30
click at [803, 657] on link "<" at bounding box center [797, 656] width 30 height 30
click at [803, 657] on link "<" at bounding box center [795, 656] width 26 height 30
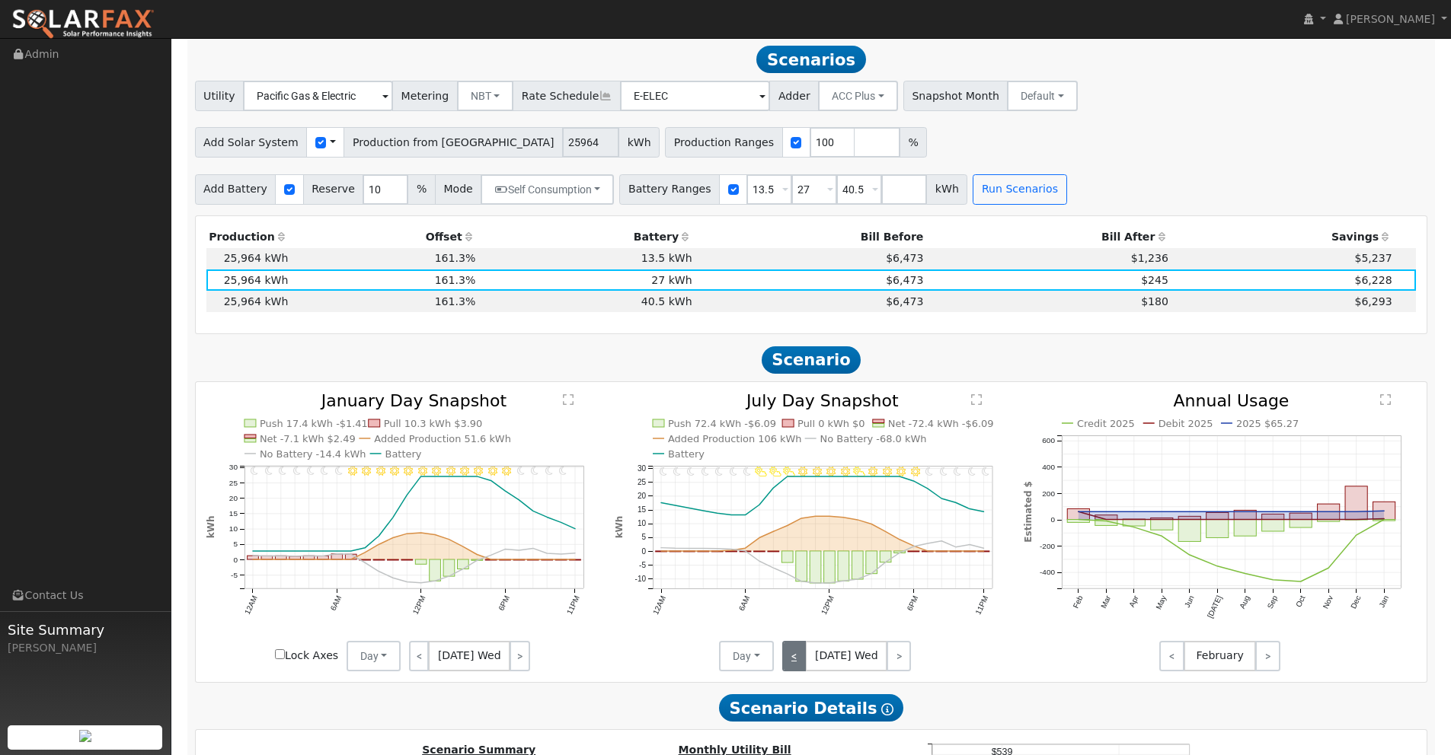
click at [803, 657] on link "<" at bounding box center [794, 656] width 24 height 30
click at [803, 657] on link "<" at bounding box center [795, 656] width 27 height 30
click at [803, 657] on link "<" at bounding box center [794, 656] width 24 height 30
click at [803, 657] on link "<" at bounding box center [795, 656] width 26 height 30
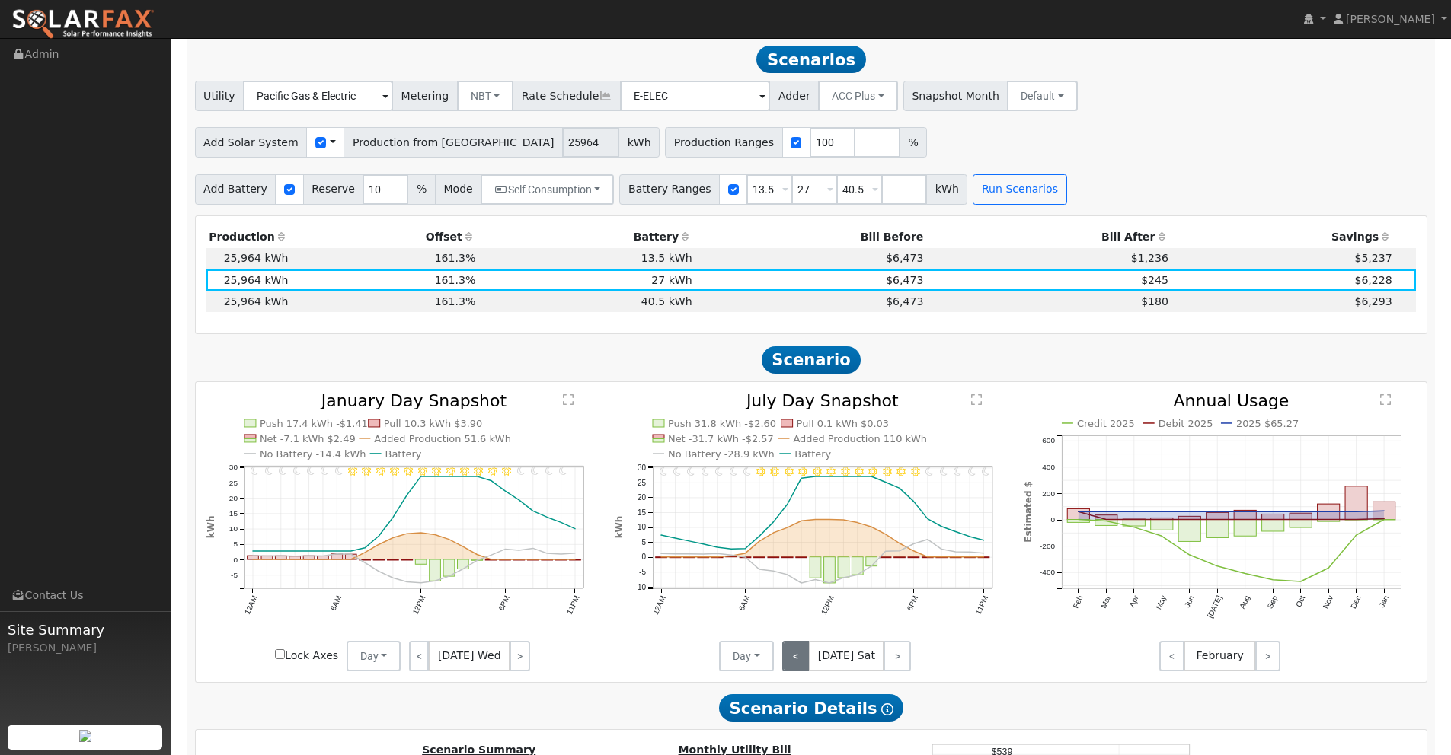
click at [803, 657] on link "<" at bounding box center [795, 656] width 27 height 30
click at [803, 657] on link "<" at bounding box center [797, 656] width 30 height 30
click at [803, 657] on link "<" at bounding box center [795, 656] width 26 height 30
click at [803, 657] on link "<" at bounding box center [794, 656] width 24 height 30
click at [790, 654] on link "<" at bounding box center [795, 656] width 27 height 30
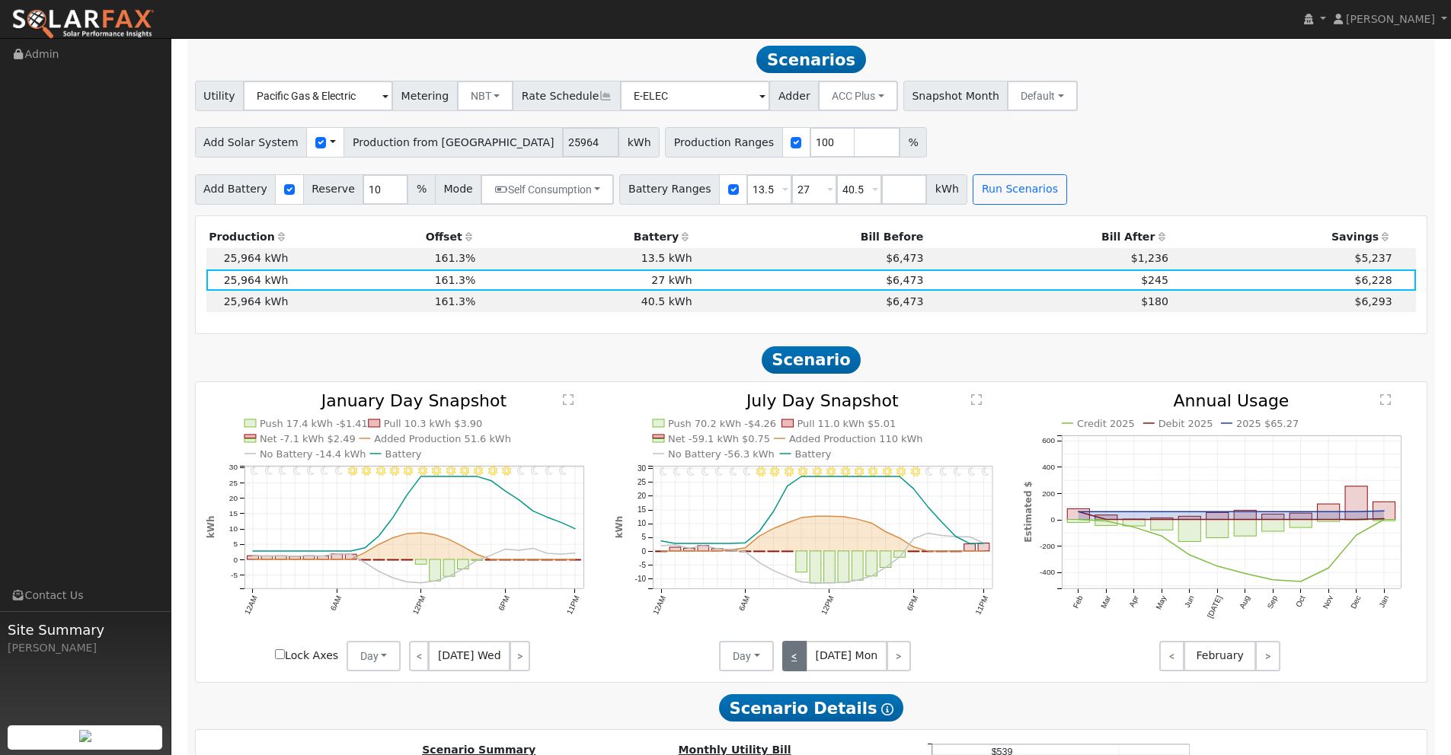
click at [797, 656] on link "<" at bounding box center [794, 656] width 24 height 30
click at [797, 656] on link "<" at bounding box center [795, 656] width 26 height 30
click at [797, 656] on link "<" at bounding box center [795, 656] width 27 height 30
click at [797, 656] on link "<" at bounding box center [797, 656] width 30 height 30
click at [797, 656] on link "<" at bounding box center [795, 656] width 26 height 30
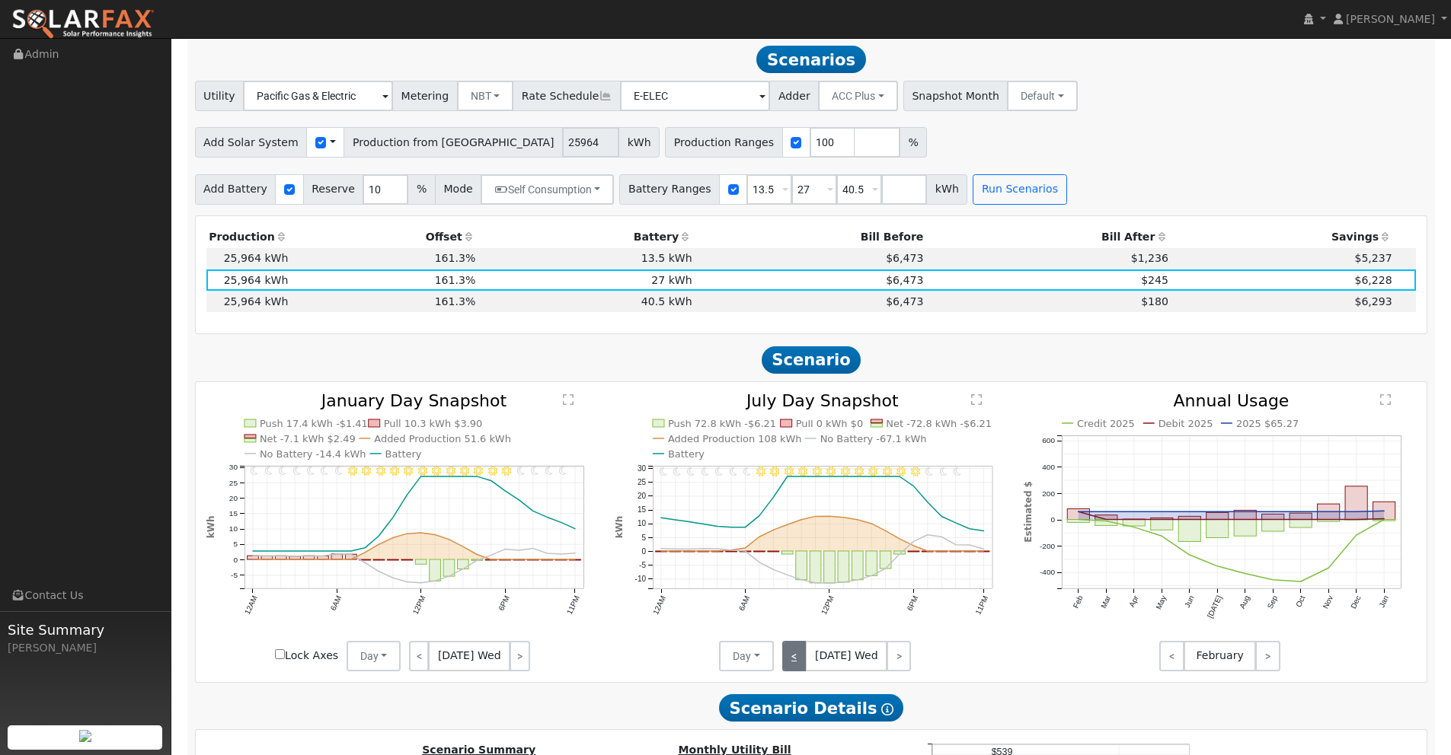
click at [797, 656] on link "<" at bounding box center [794, 656] width 24 height 30
click at [797, 656] on link "<" at bounding box center [795, 656] width 27 height 30
click at [797, 656] on link "<" at bounding box center [794, 656] width 24 height 30
click at [797, 656] on link "<" at bounding box center [795, 656] width 26 height 30
click at [797, 656] on link "<" at bounding box center [795, 656] width 27 height 30
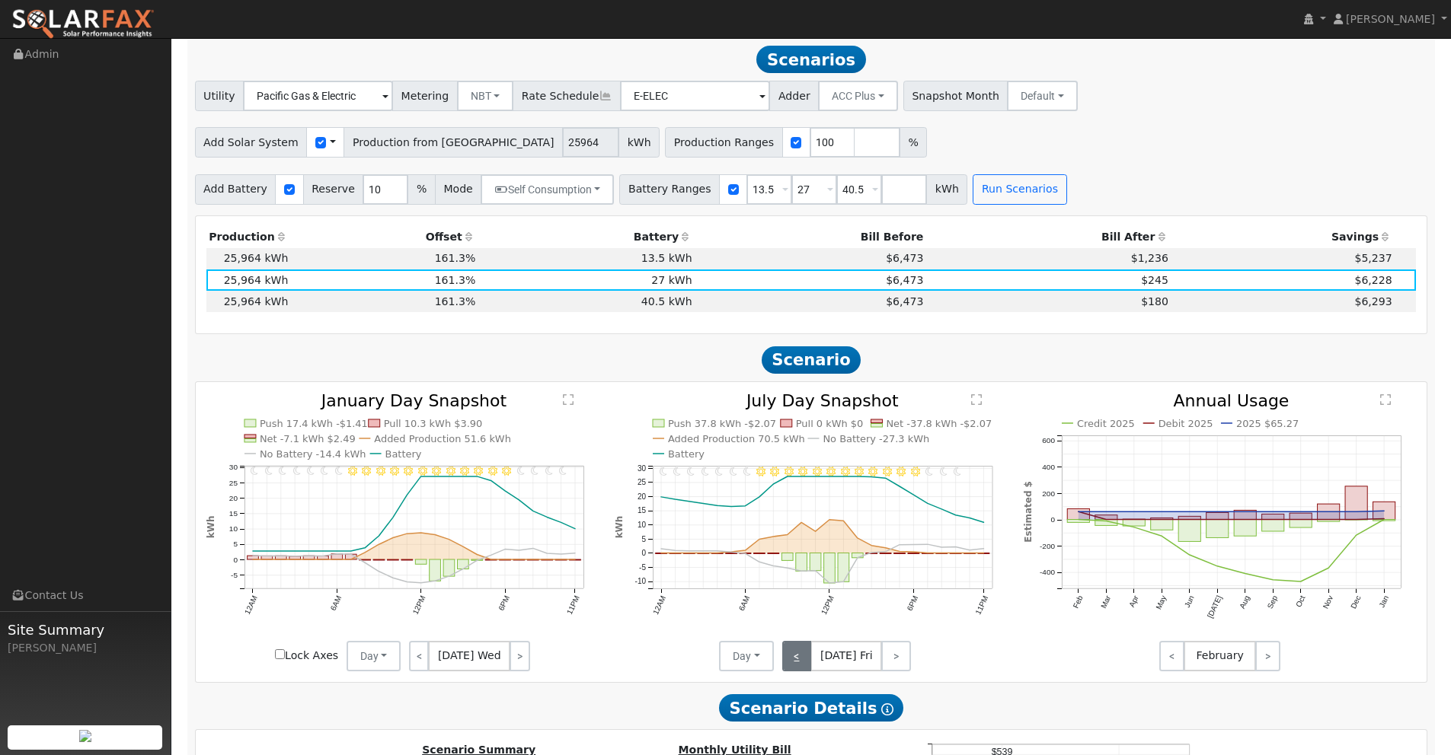
click at [799, 654] on link "<" at bounding box center [797, 656] width 30 height 30
click at [801, 653] on link "<" at bounding box center [795, 656] width 26 height 30
click at [801, 653] on link "<" at bounding box center [794, 656] width 24 height 30
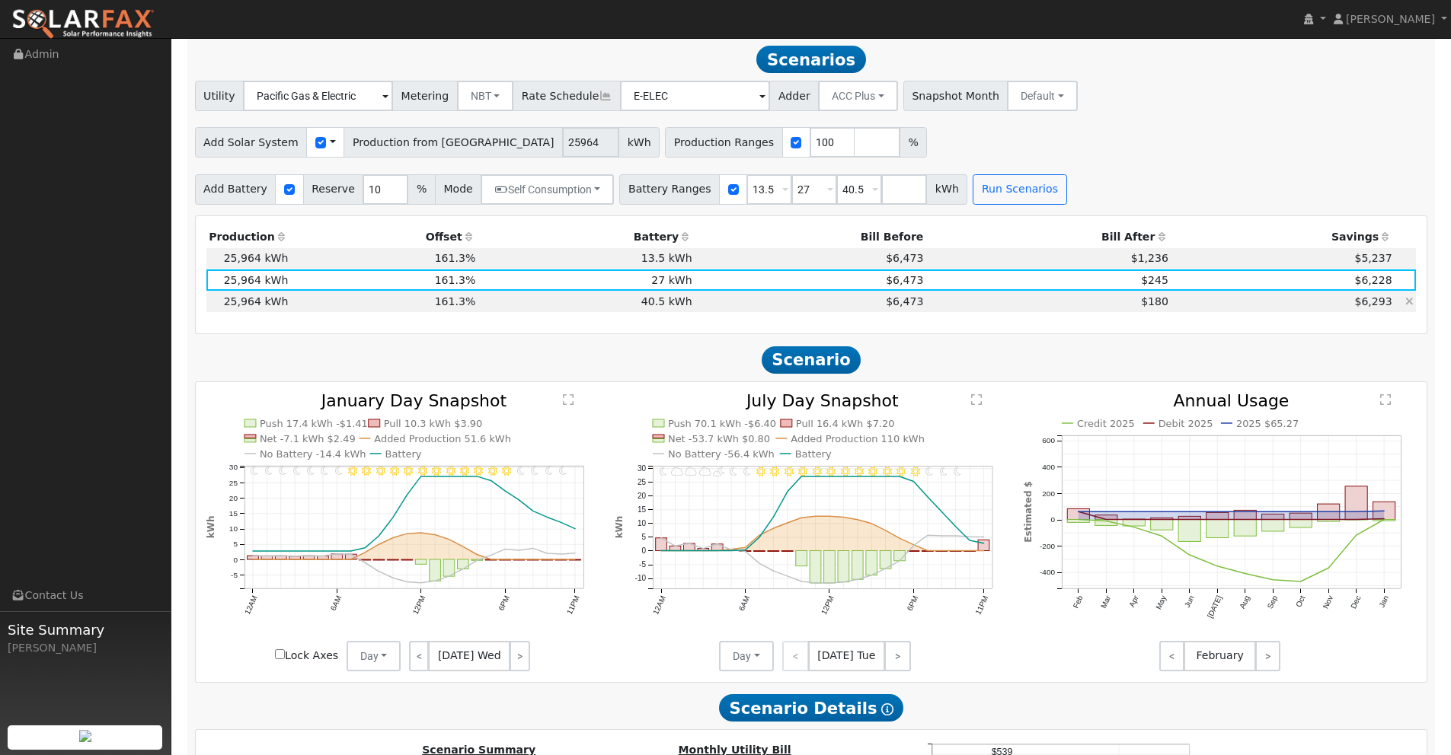
click at [1120, 298] on td "$180" at bounding box center [1048, 301] width 245 height 21
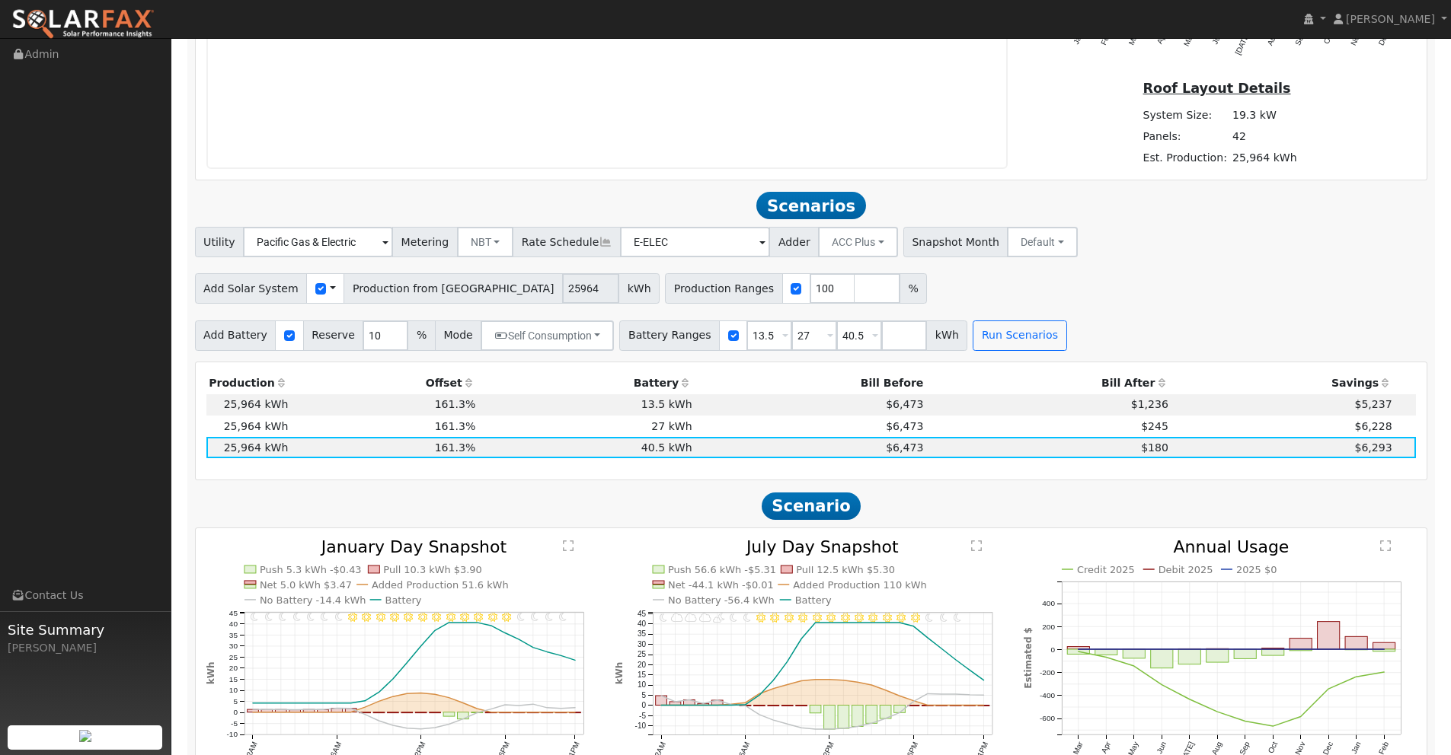
scroll to position [1227, 0]
click at [1034, 427] on td "$245" at bounding box center [1048, 425] width 245 height 21
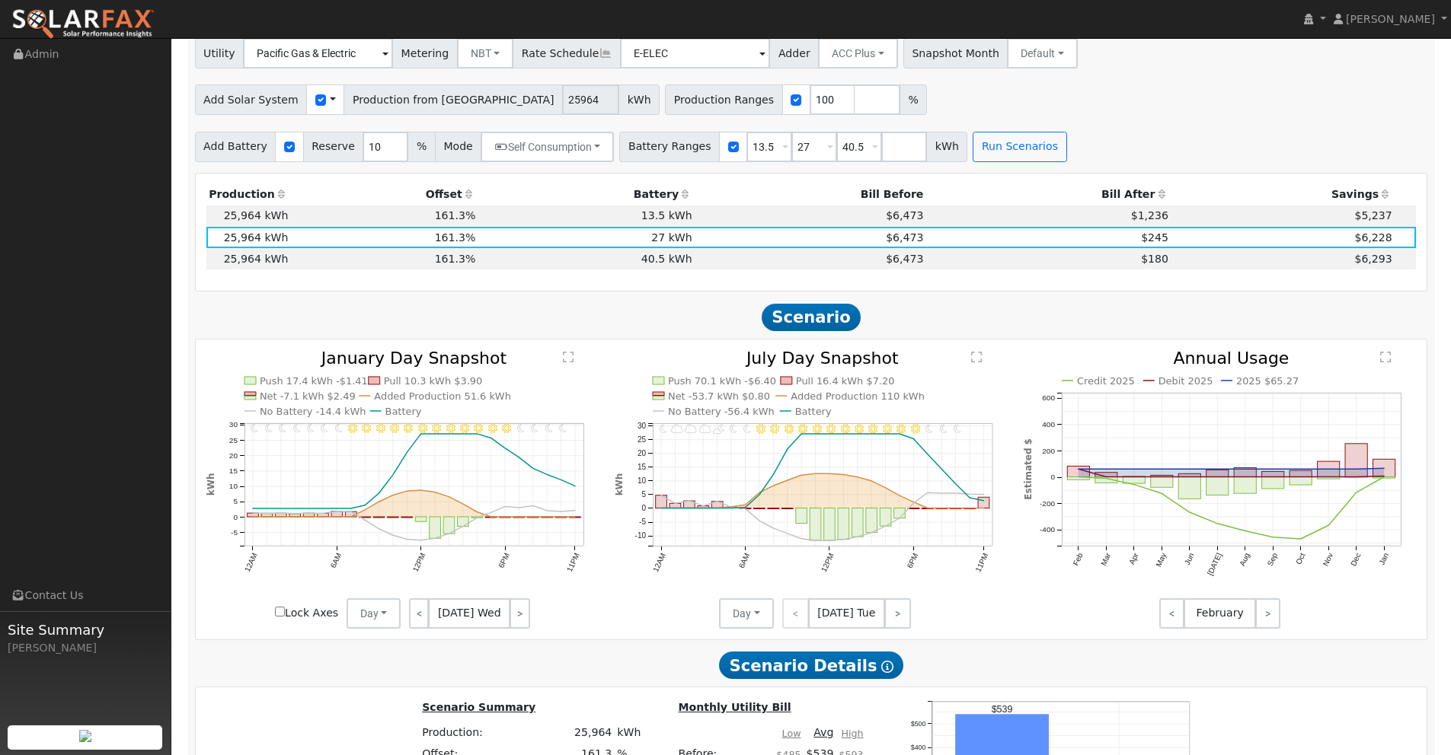
scroll to position [1421, 0]
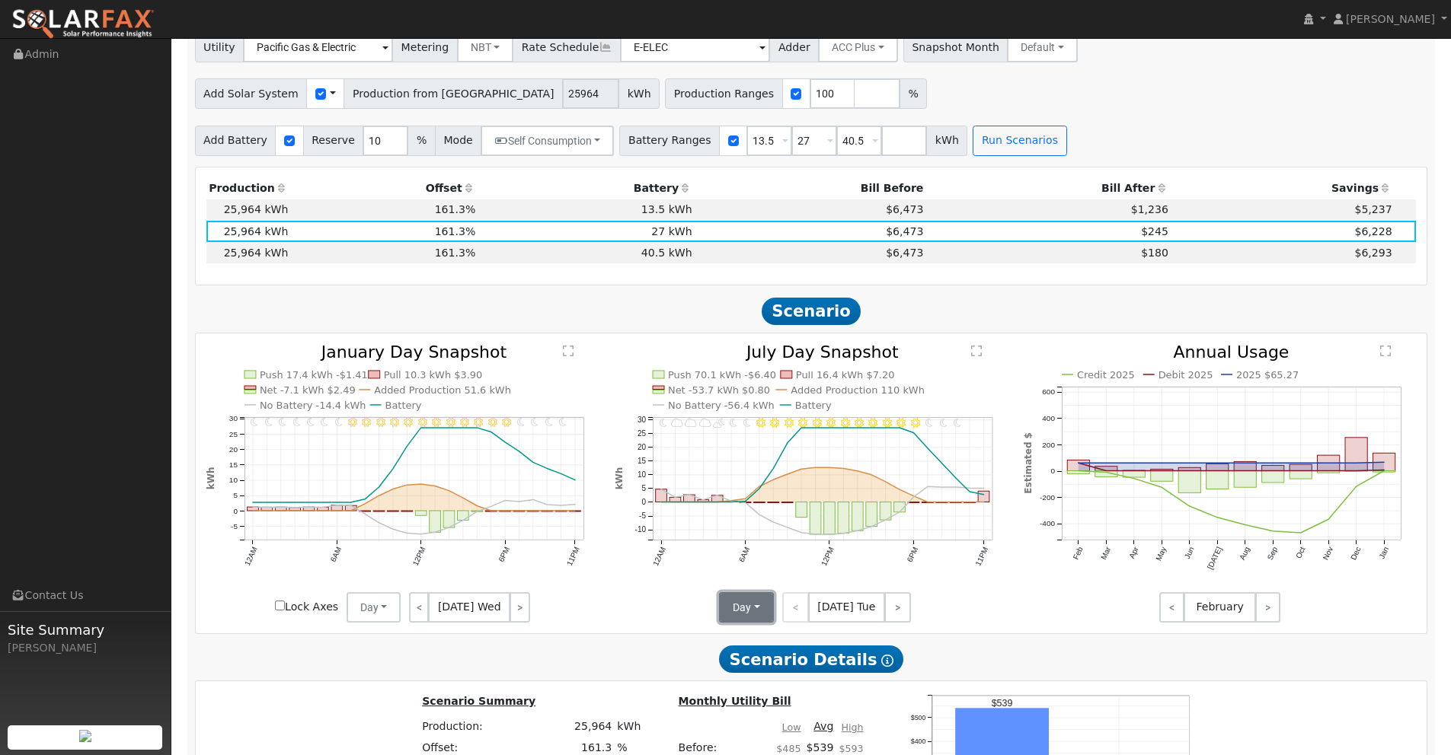
click at [742, 618] on button "Day" at bounding box center [746, 607] width 55 height 30
click at [753, 665] on link "Month Average" at bounding box center [773, 662] width 106 height 21
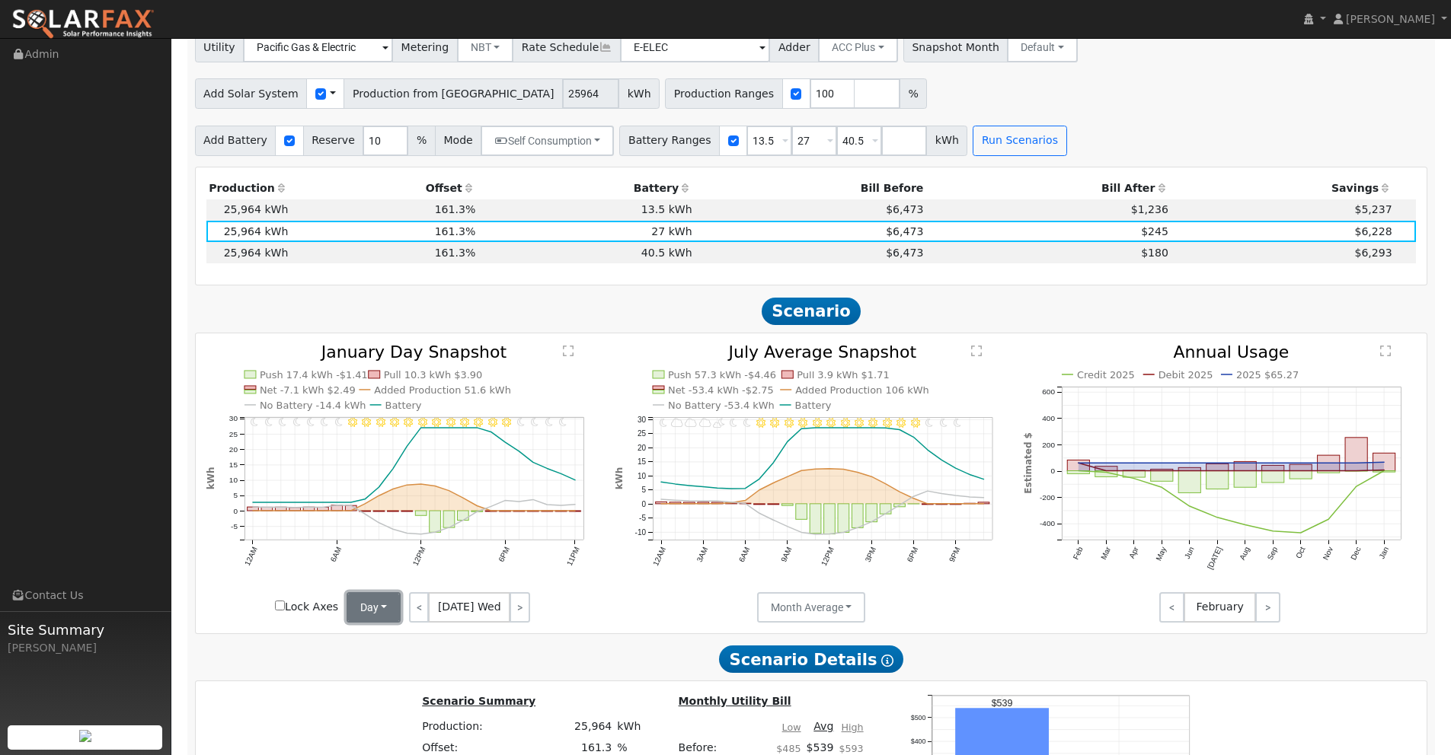
click at [368, 605] on button "Day" at bounding box center [373, 607] width 55 height 30
click at [394, 665] on link "Month Average" at bounding box center [400, 662] width 106 height 21
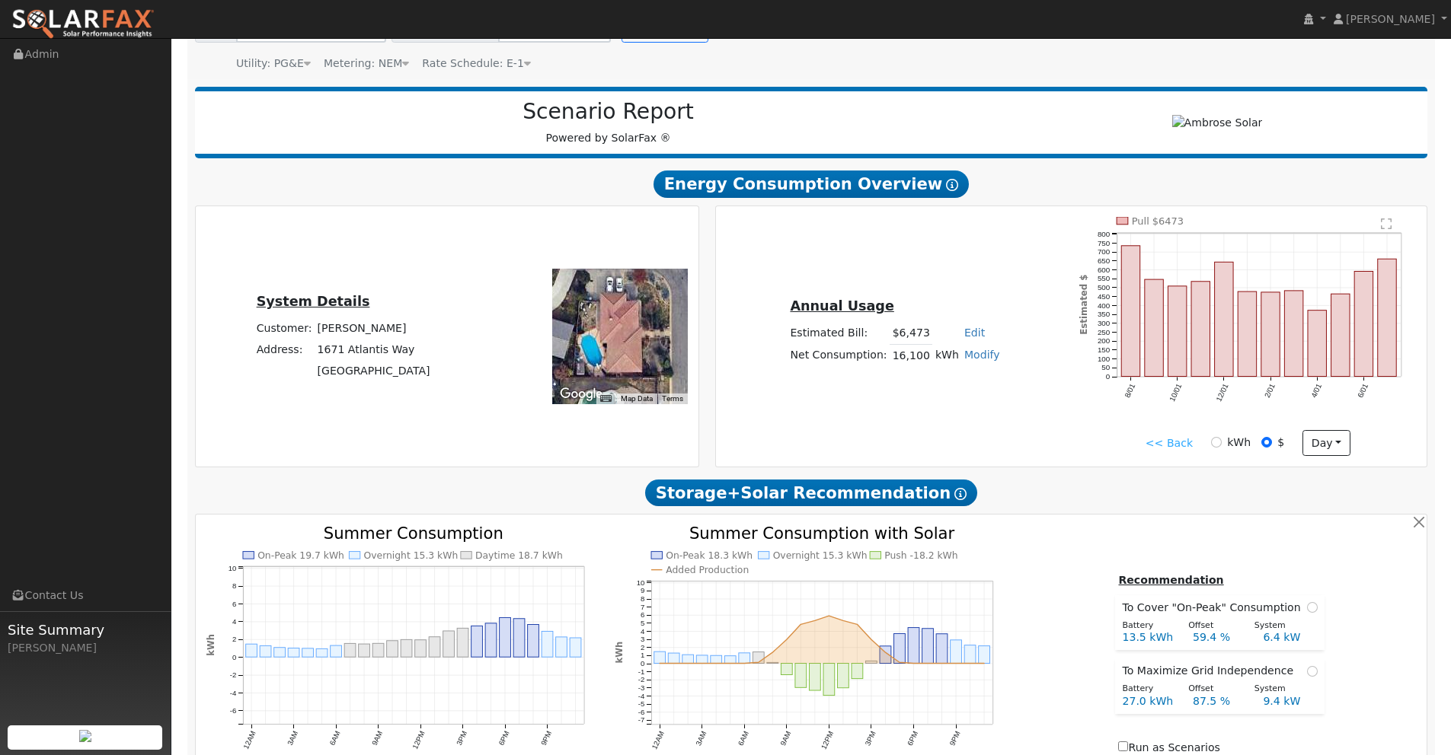
scroll to position [113, 0]
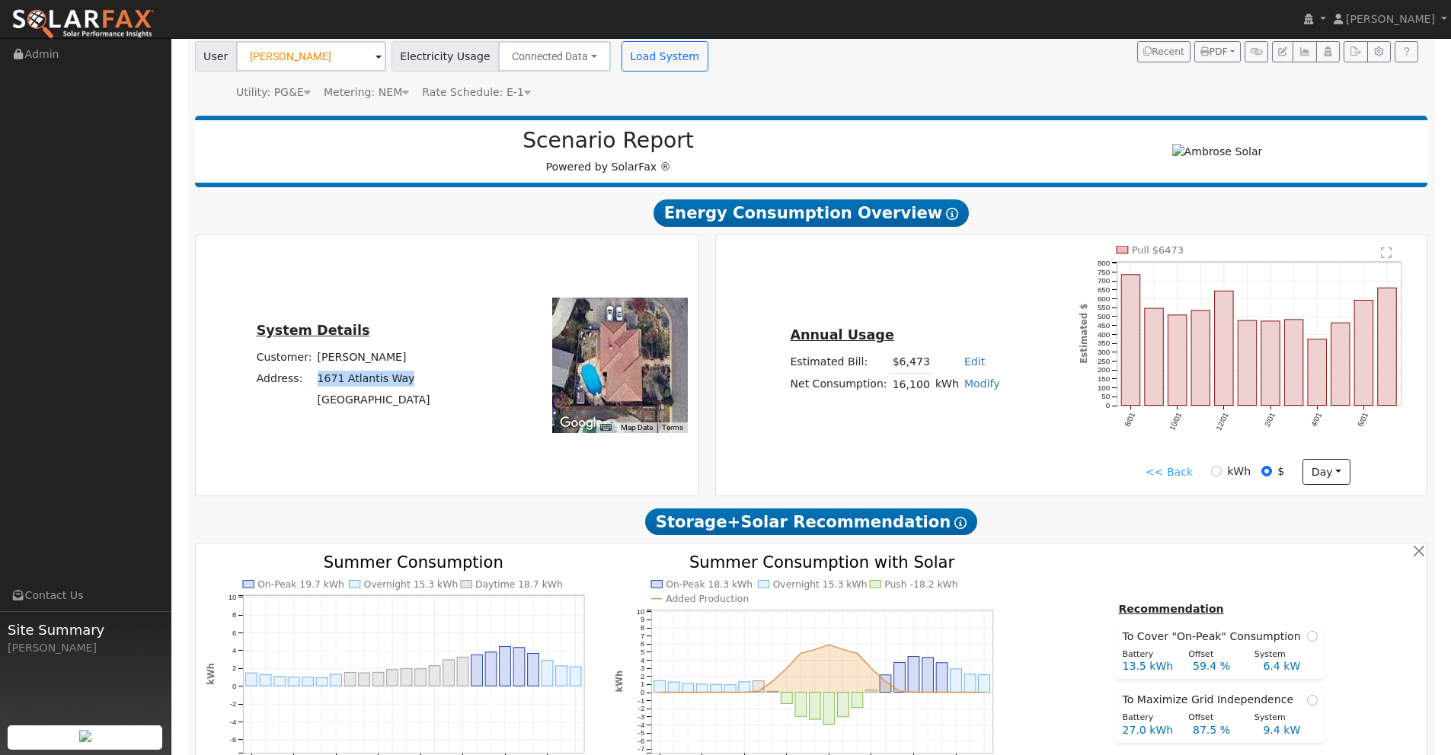
drag, startPoint x: 410, startPoint y: 378, endPoint x: 338, endPoint y: 379, distance: 71.6
click at [320, 378] on td "1671 Atlantis Way" at bounding box center [373, 378] width 118 height 21
copy td "1671 Atlantis Way"
drag, startPoint x: 367, startPoint y: 402, endPoint x: 323, endPoint y: 408, distance: 44.6
click at [323, 408] on td "Yuba City, CA 95991" at bounding box center [373, 400] width 118 height 21
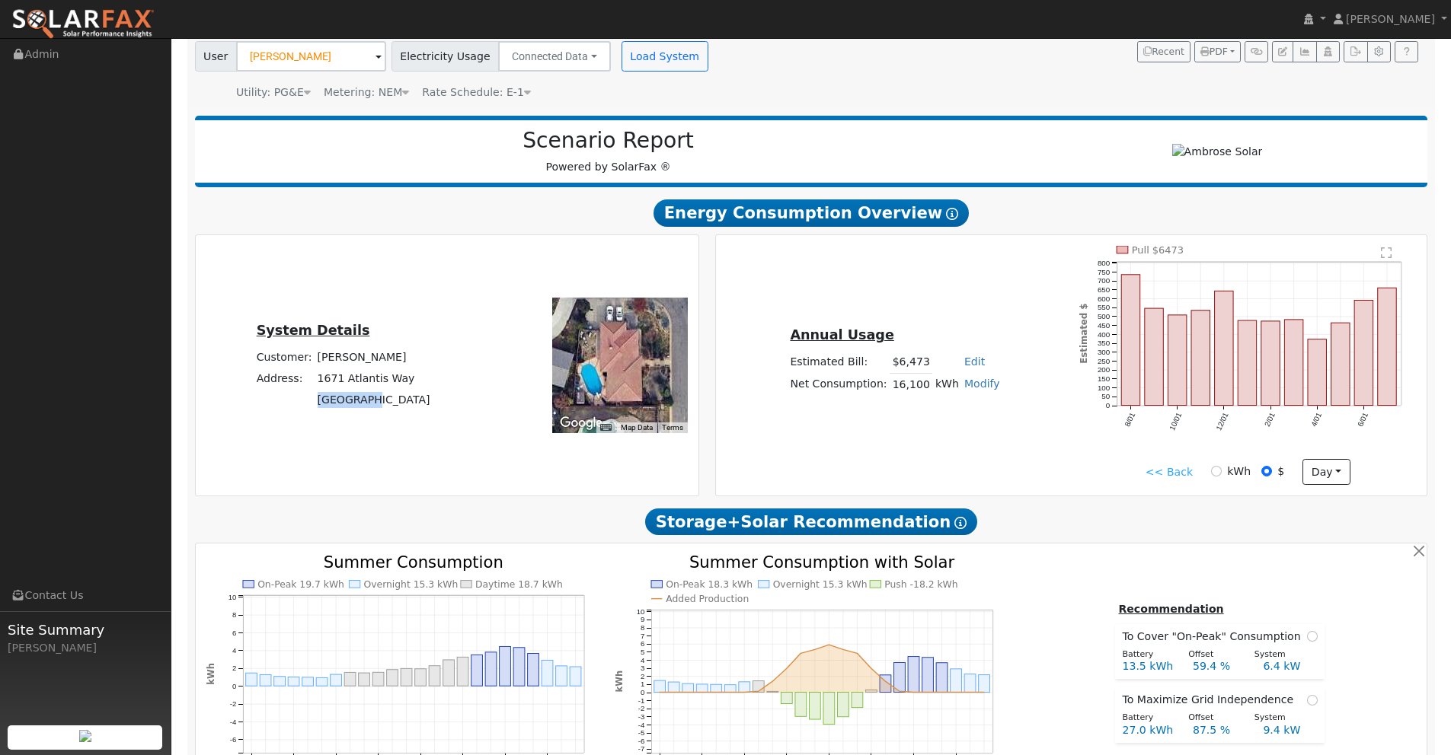
copy td "Yuba City"
drag, startPoint x: 422, startPoint y: 403, endPoint x: 403, endPoint y: 410, distance: 20.5
click at [393, 406] on div "System Details Customer: Matt Ellis Address: 1671 Atlantis Way Yuba City, CA 95…" at bounding box center [343, 365] width 290 height 91
copy table "System Details Customer: Matt Ellis Address: 1671 Atlantis Way Yuba City, CA"
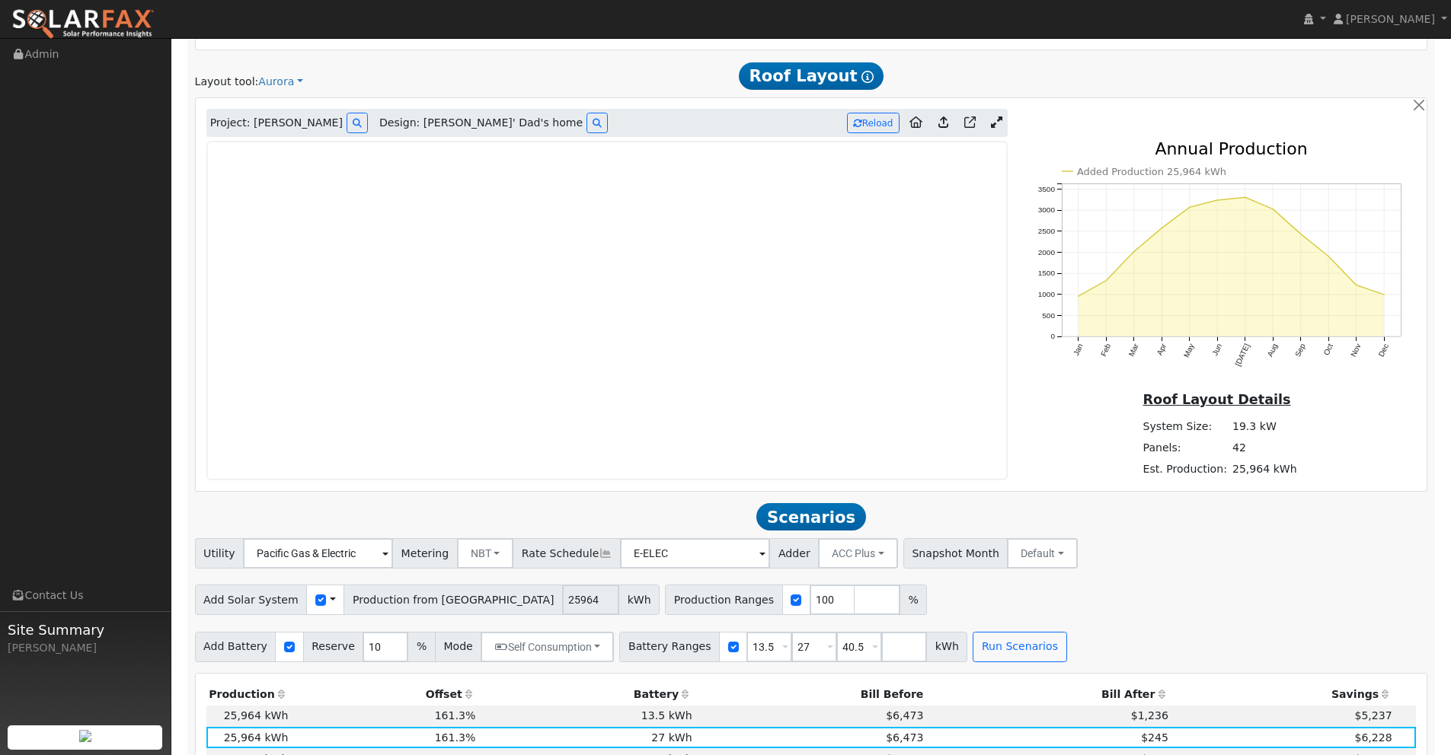
scroll to position [844, 0]
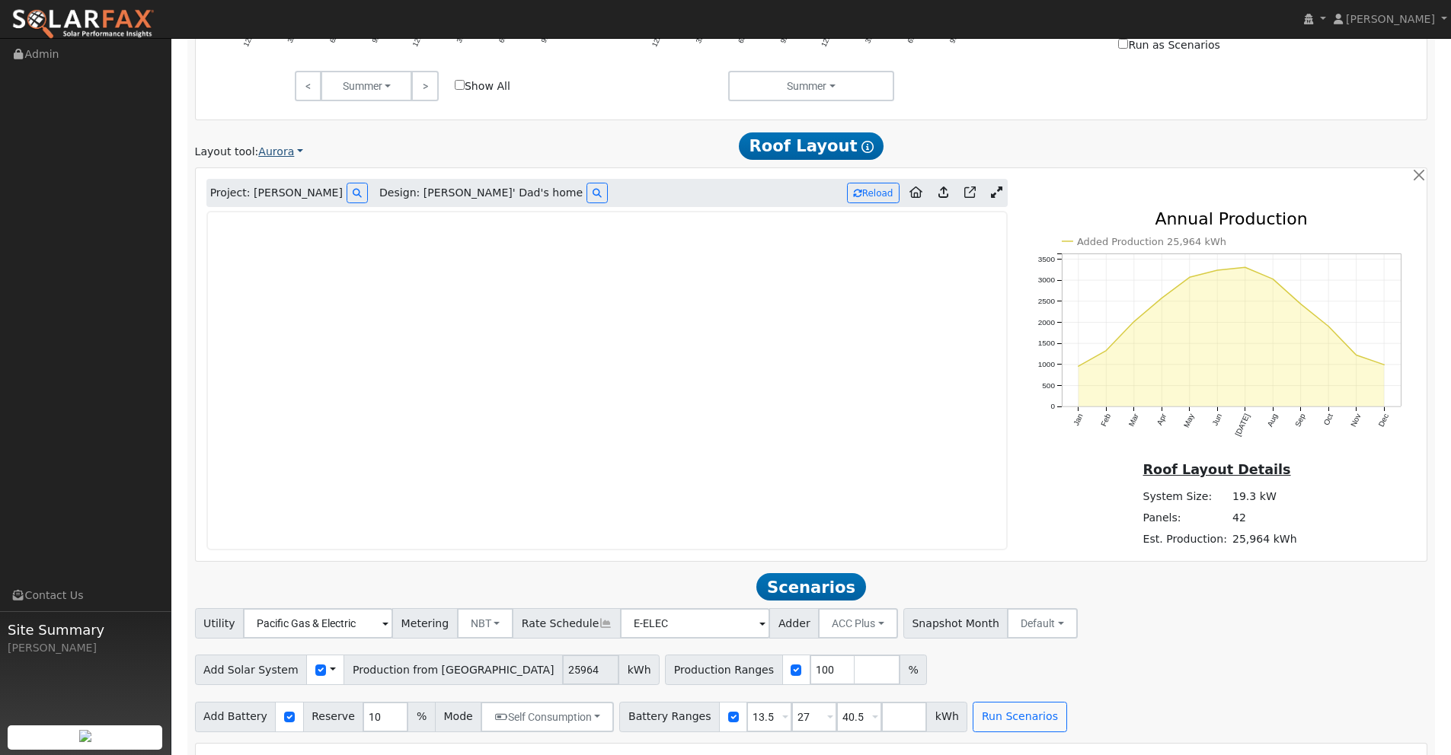
click at [289, 153] on link "Aurora" at bounding box center [280, 152] width 45 height 16
click at [448, 147] on div "Layout tool: Aurora Google Solar Scanifly Aurora" at bounding box center [395, 152] width 401 height 16
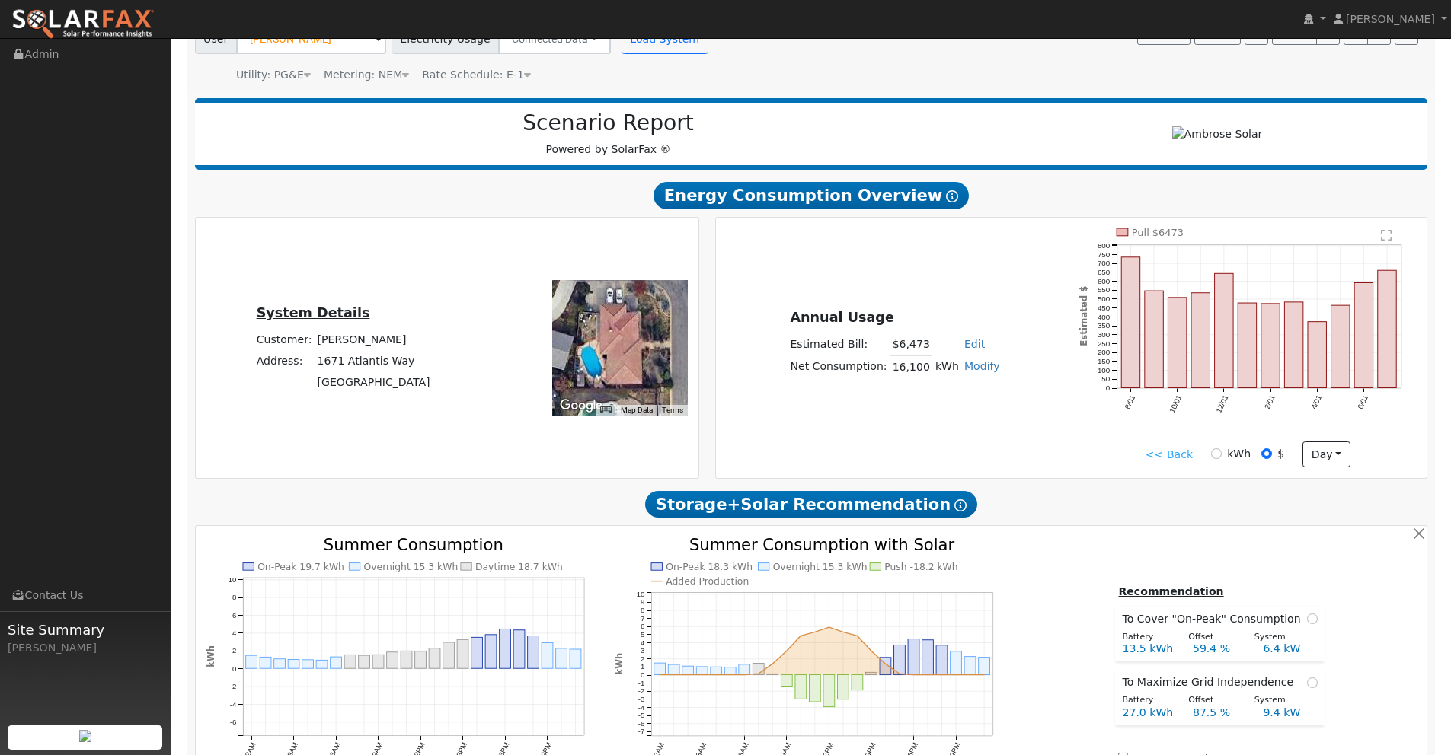
scroll to position [0, 0]
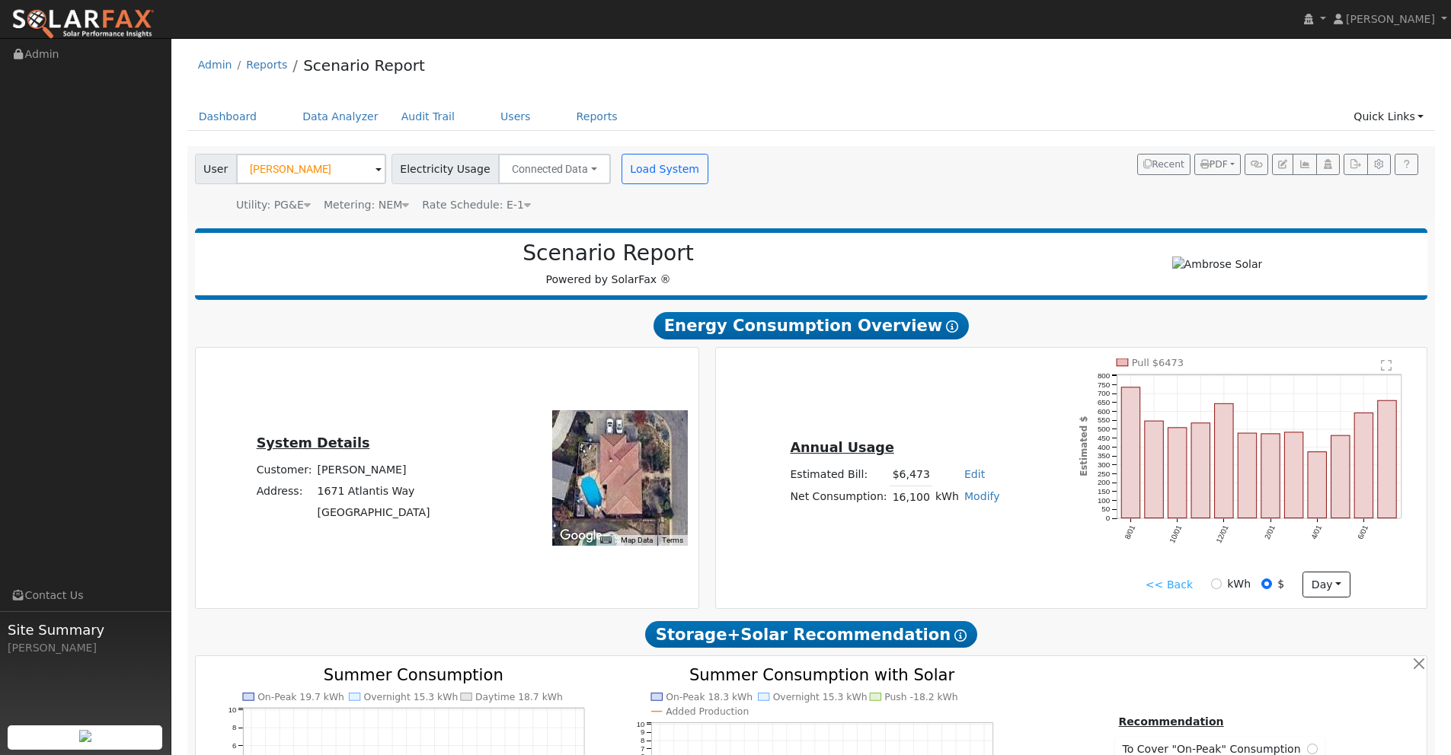
click at [123, 14] on img at bounding box center [82, 24] width 143 height 32
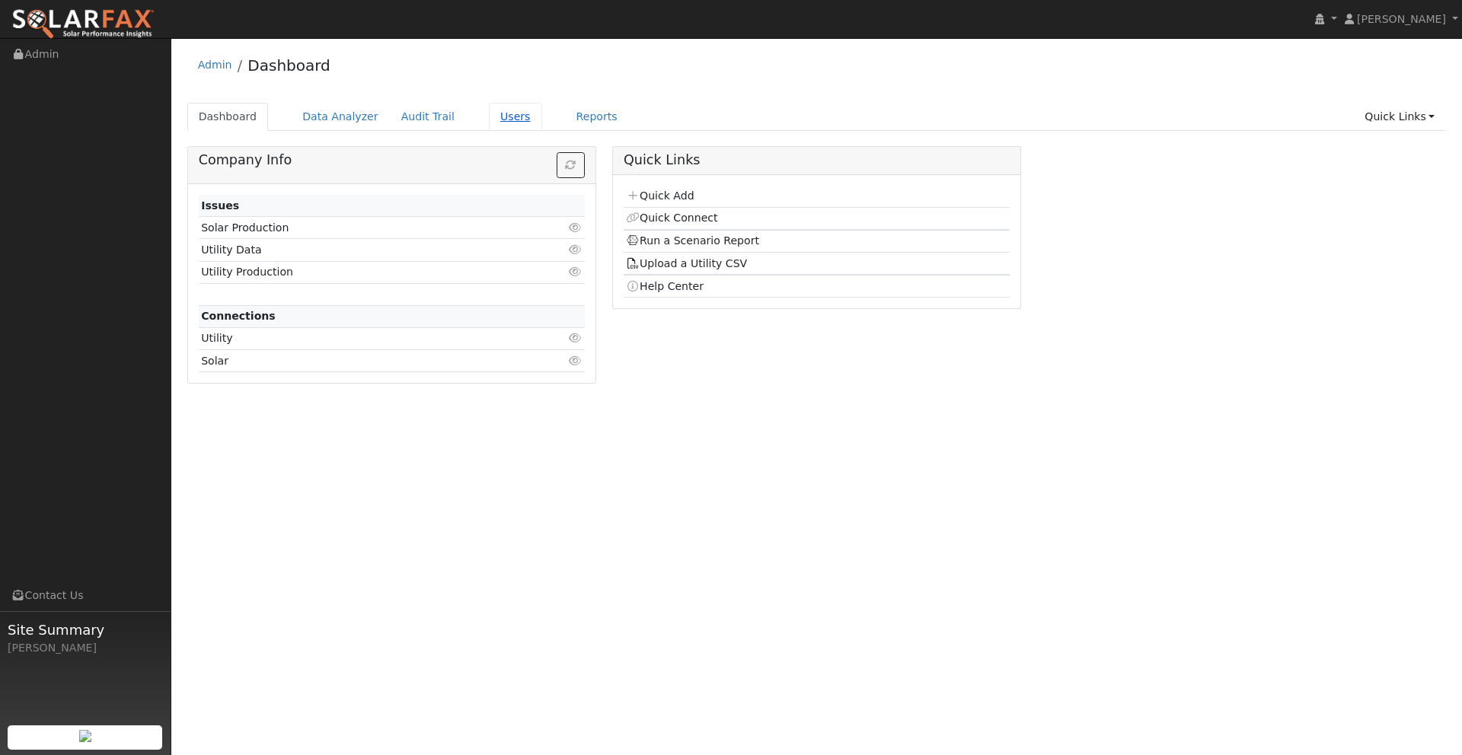
click at [489, 120] on link "Users" at bounding box center [515, 117] width 53 height 28
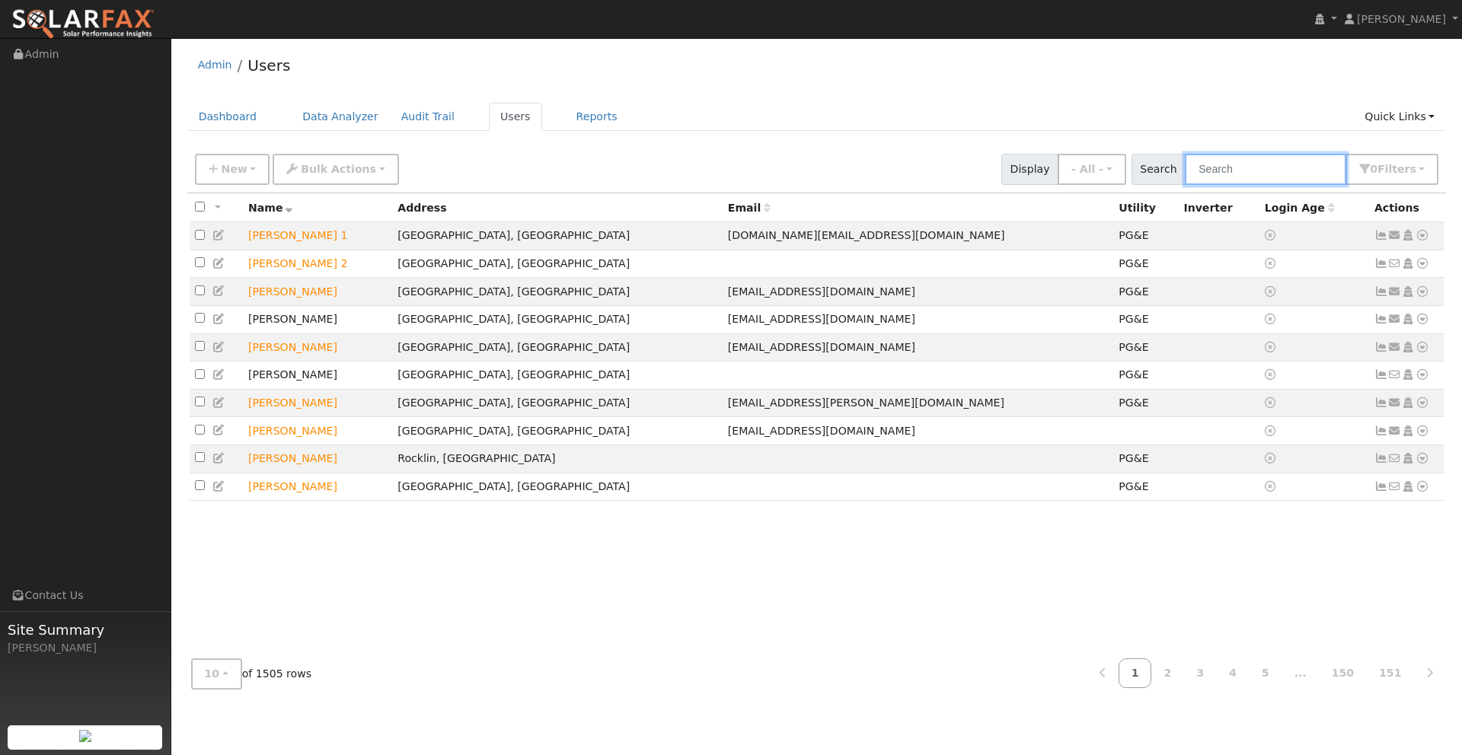
click at [1259, 168] on input "text" at bounding box center [1265, 169] width 161 height 31
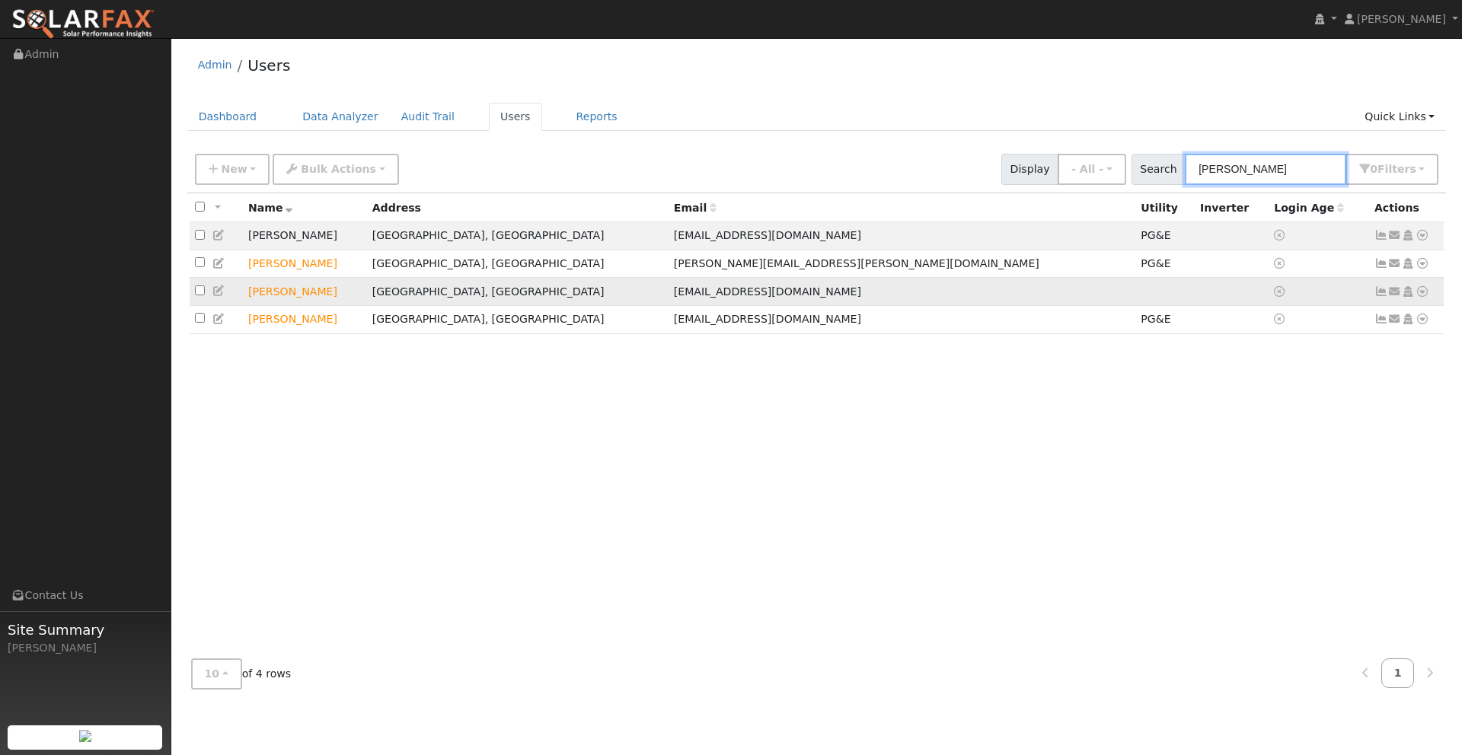
type input "[PERSON_NAME]"
click at [1422, 293] on icon at bounding box center [1422, 291] width 14 height 11
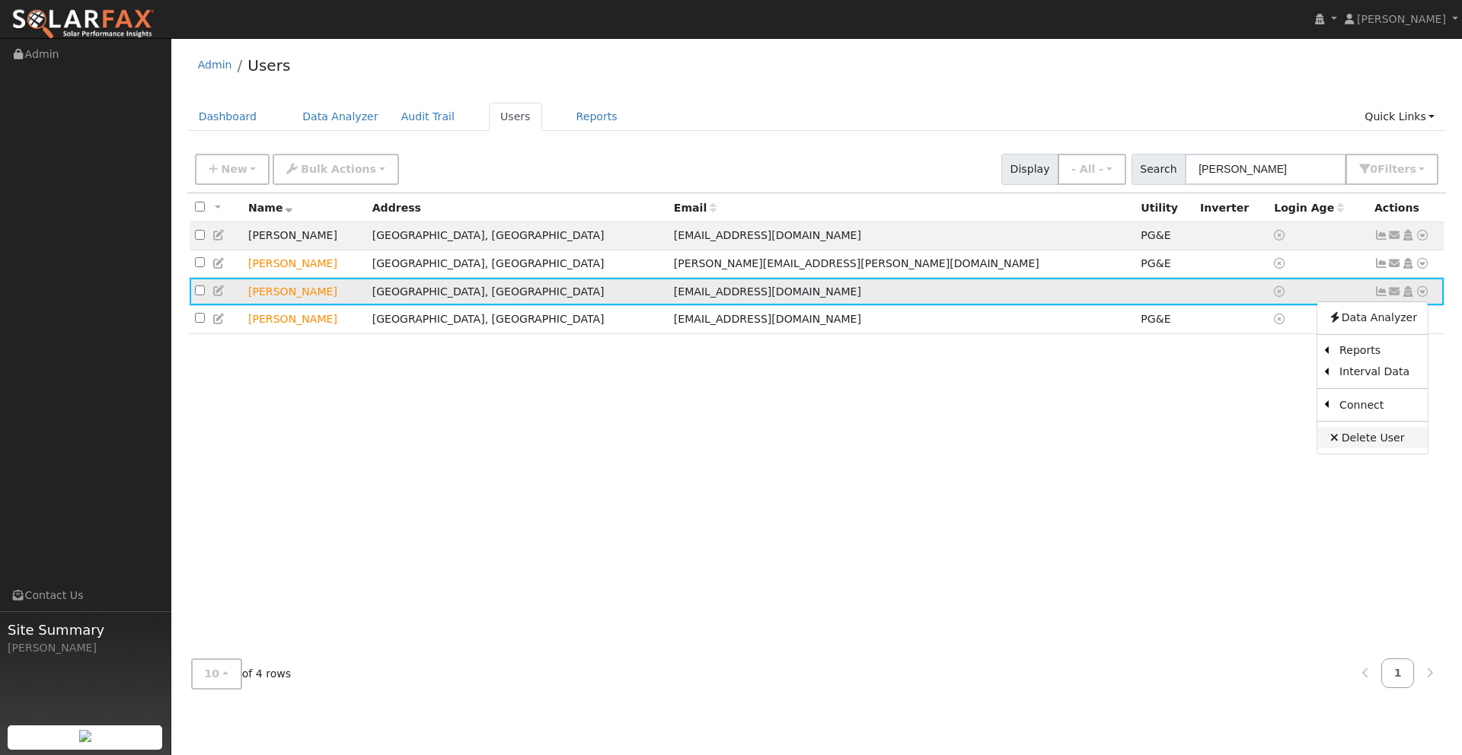
click at [1377, 439] on link "Delete User" at bounding box center [1372, 437] width 110 height 21
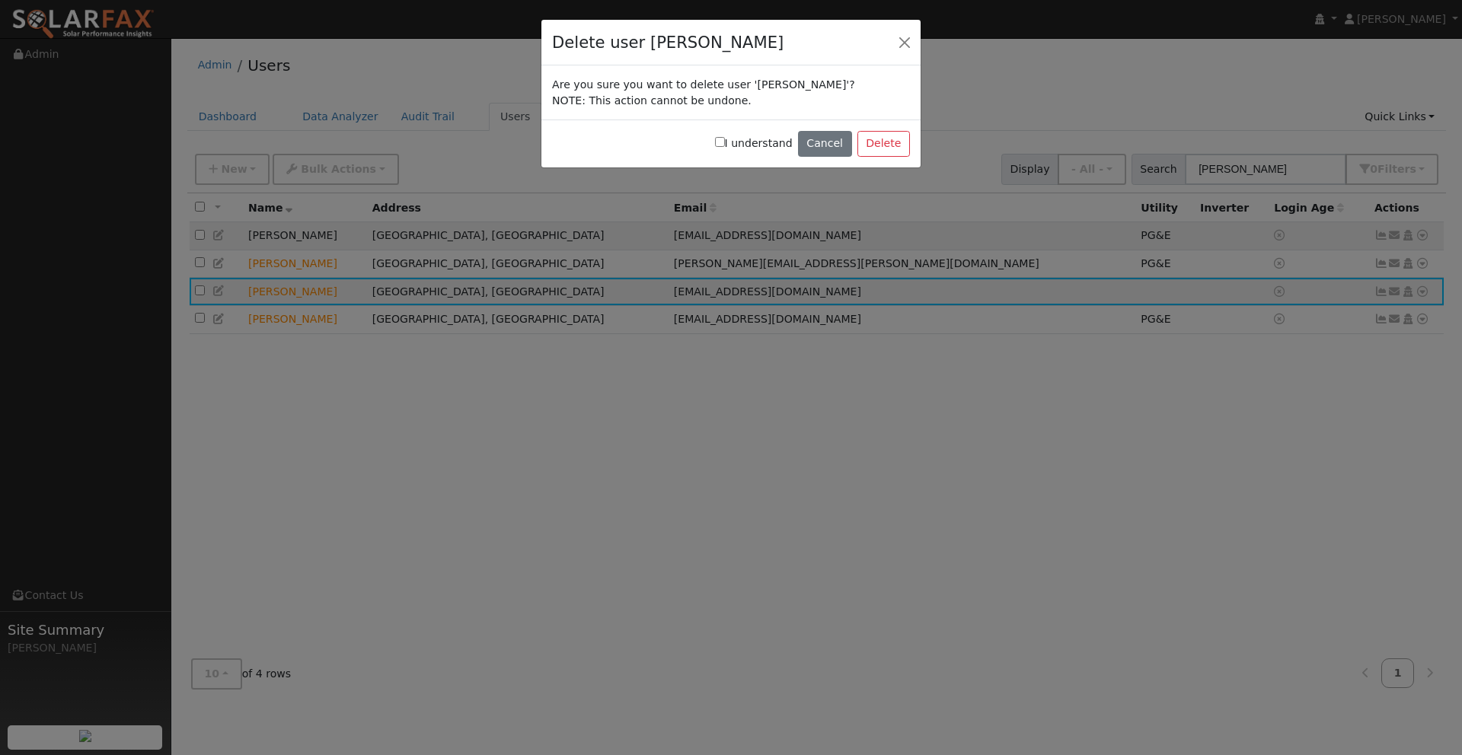
click at [724, 139] on div "I understand Cancel Delete" at bounding box center [730, 144] width 379 height 48
click at [725, 145] on input "I understand" at bounding box center [720, 142] width 10 height 10
checkbox input "true"
click at [897, 135] on button "Delete" at bounding box center [883, 144] width 53 height 26
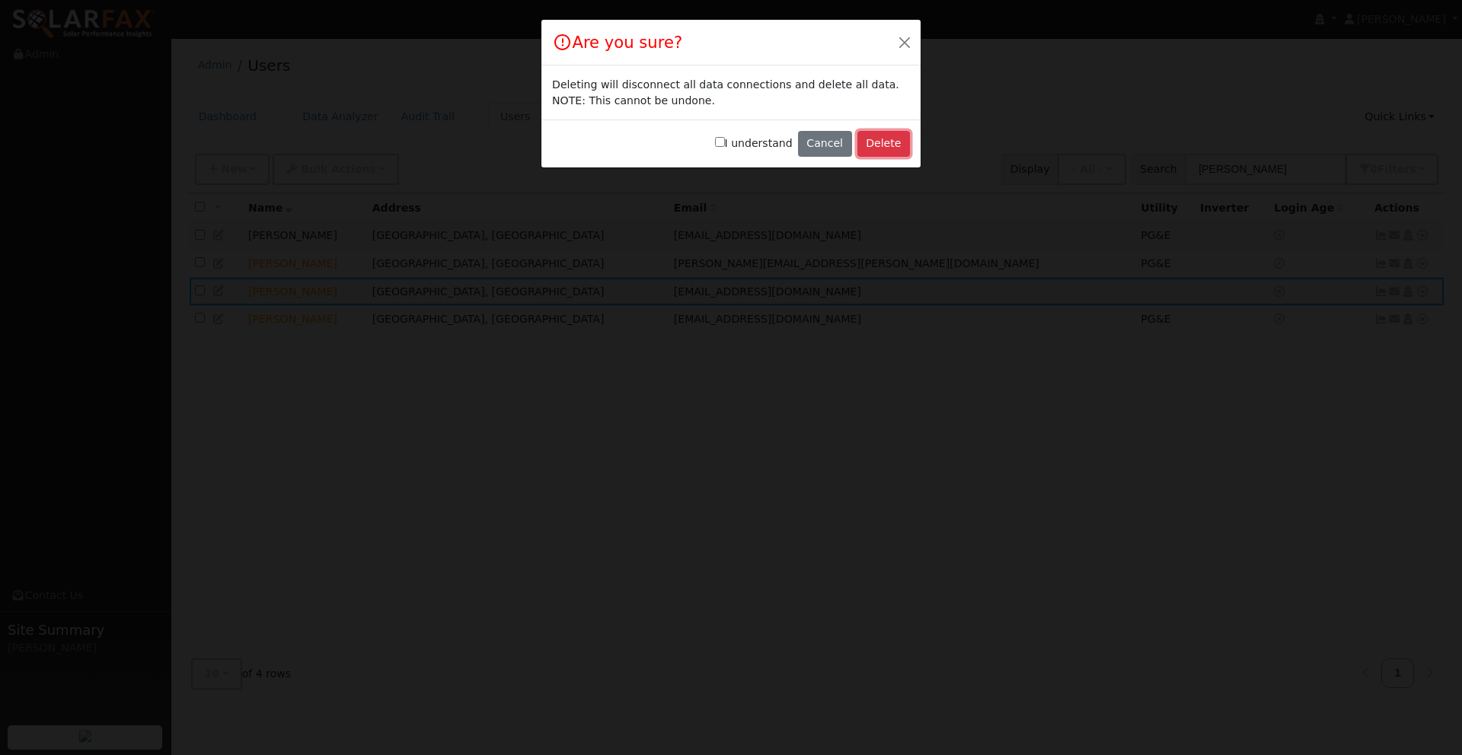
click at [893, 146] on button "Delete" at bounding box center [883, 144] width 53 height 26
click at [732, 138] on label "I understand" at bounding box center [754, 144] width 78 height 16
click input "I understand"
checkbox input "true"
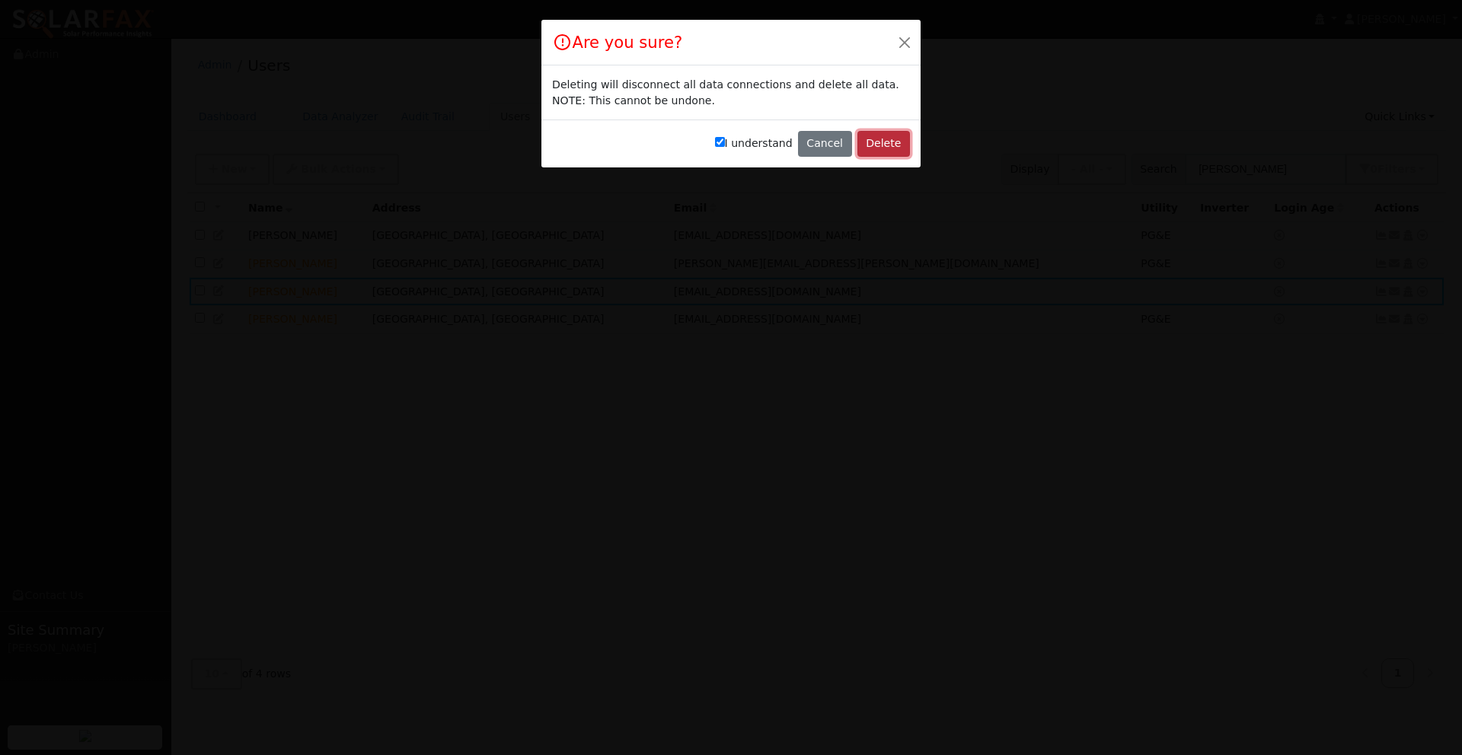
click button "Delete"
